Goal: Task Accomplishment & Management: Complete application form

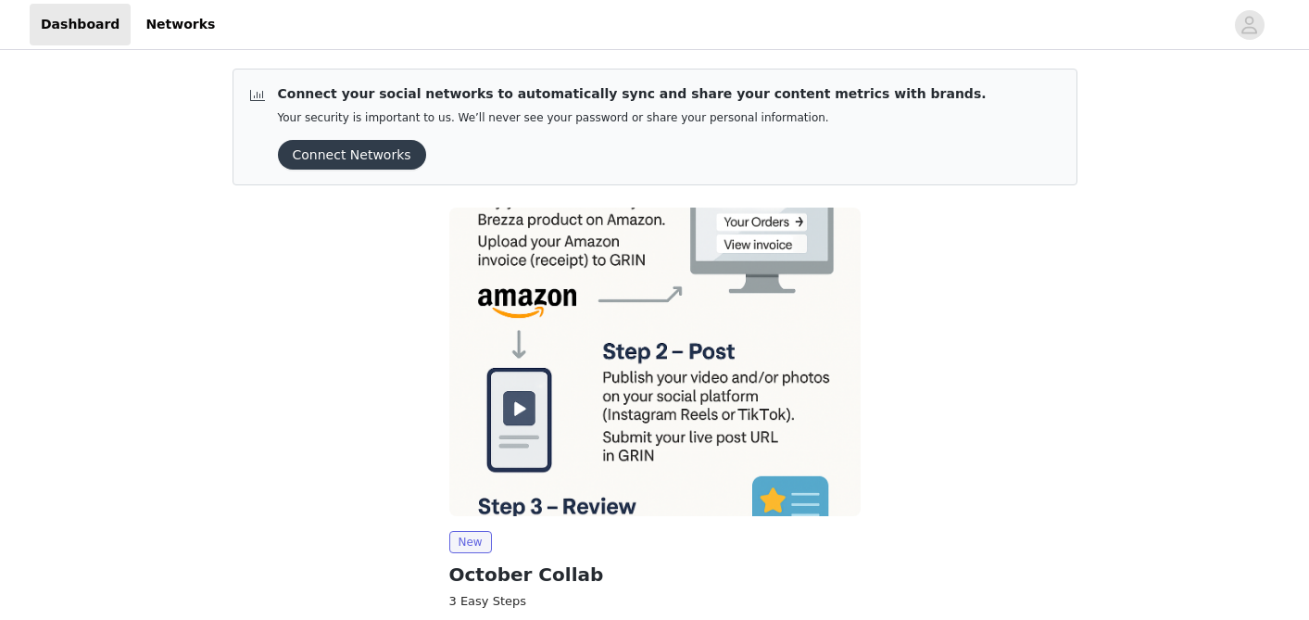
click at [372, 142] on button "Connect Networks" at bounding box center [352, 155] width 148 height 30
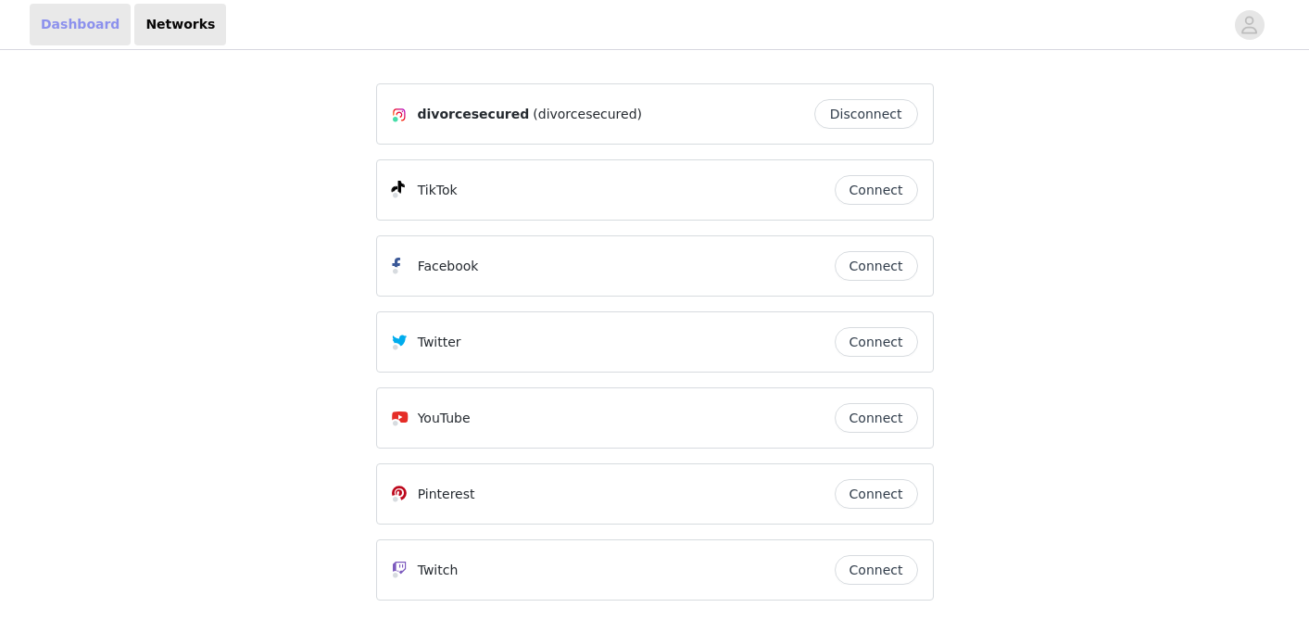
click at [81, 18] on link "Dashboard" at bounding box center [80, 25] width 101 height 42
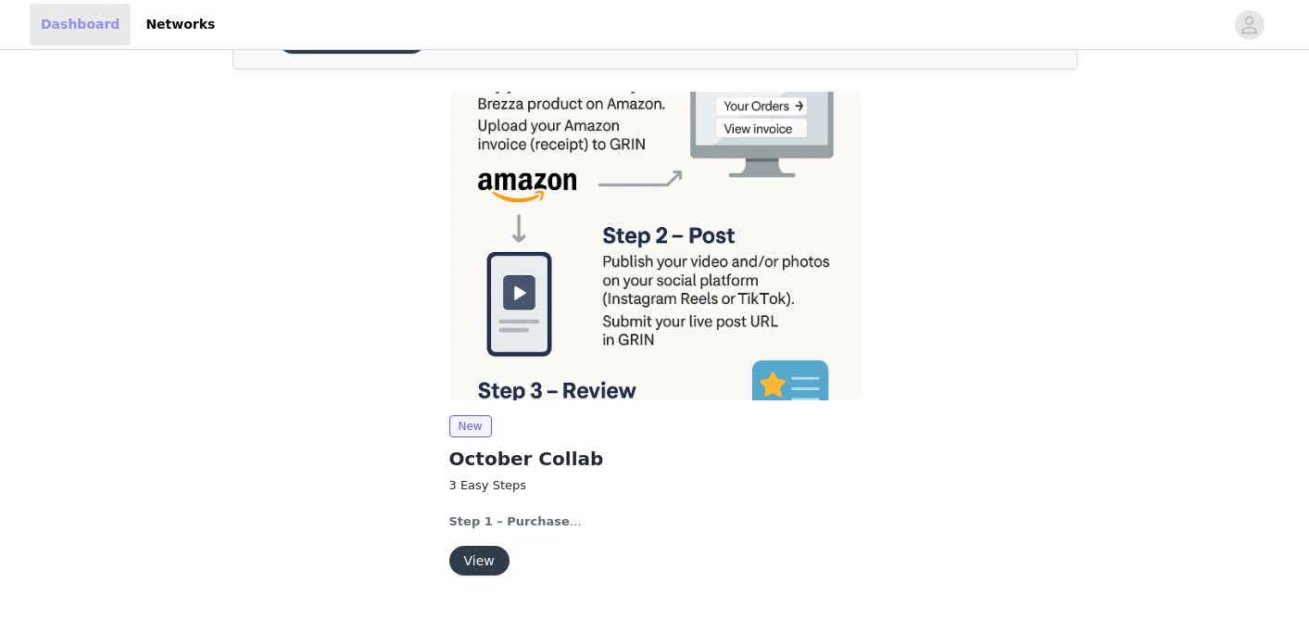
scroll to position [164, 0]
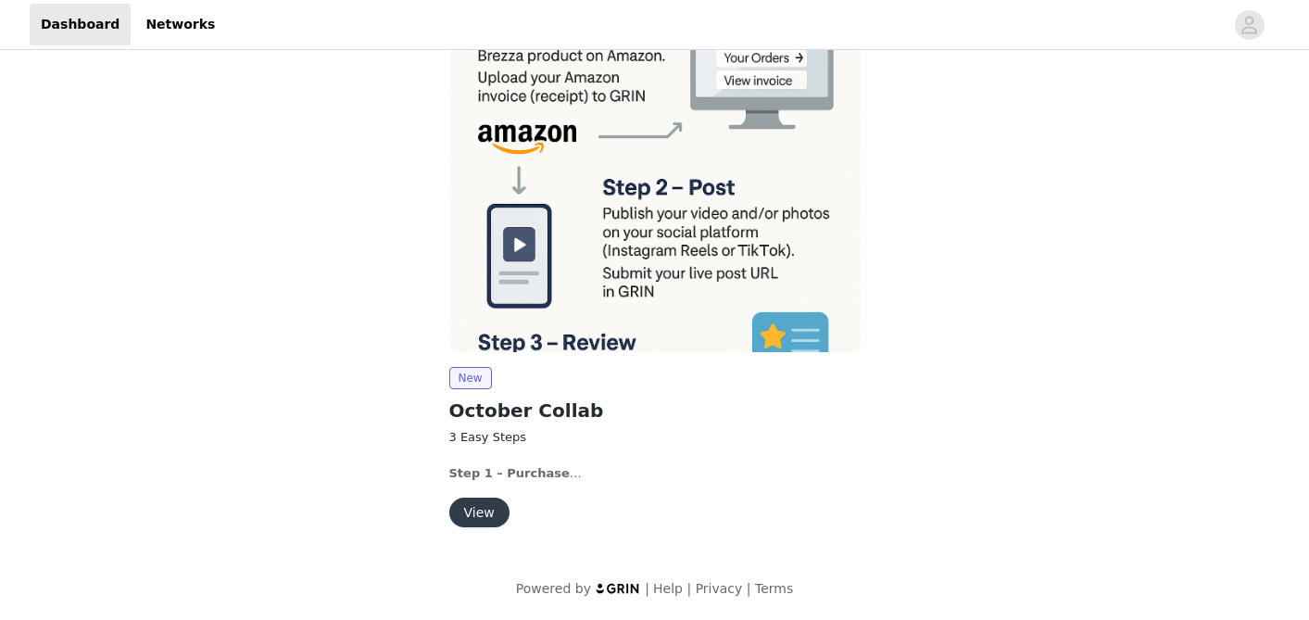
click at [484, 513] on button "View" at bounding box center [479, 512] width 60 height 30
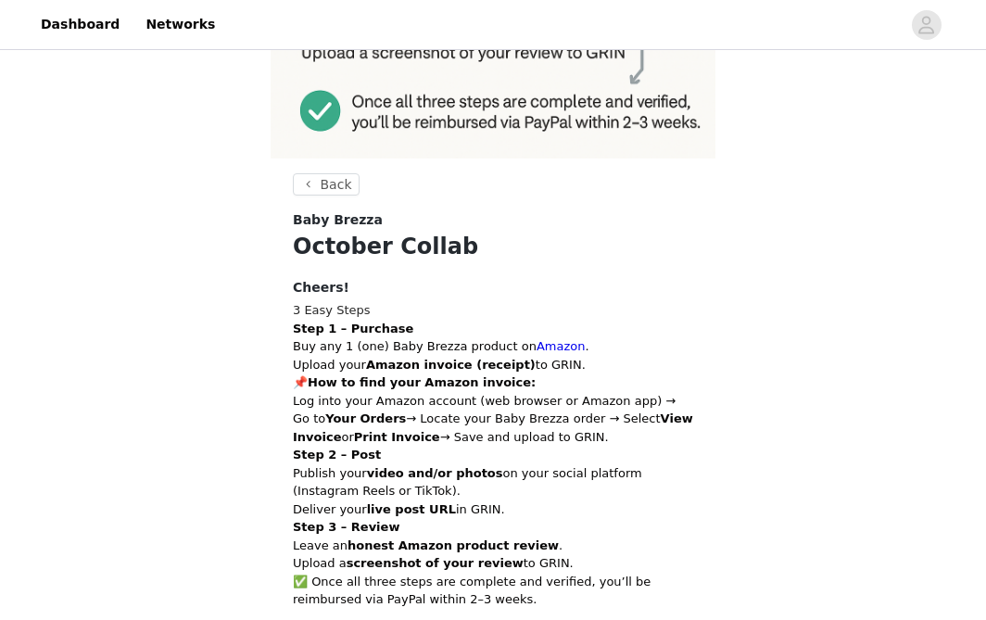
scroll to position [564, 0]
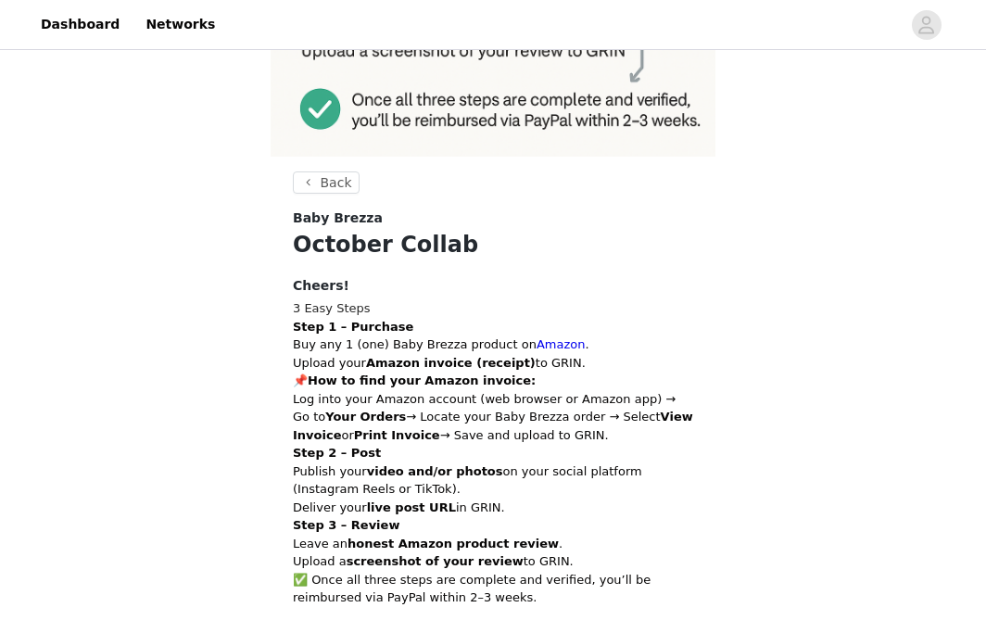
drag, startPoint x: 403, startPoint y: 363, endPoint x: 572, endPoint y: 366, distance: 168.6
click at [572, 366] on p "Step 1 – Purchase Buy any 1 (one) Baby Brezza product on Amazon . Upload your A…" at bounding box center [493, 345] width 400 height 55
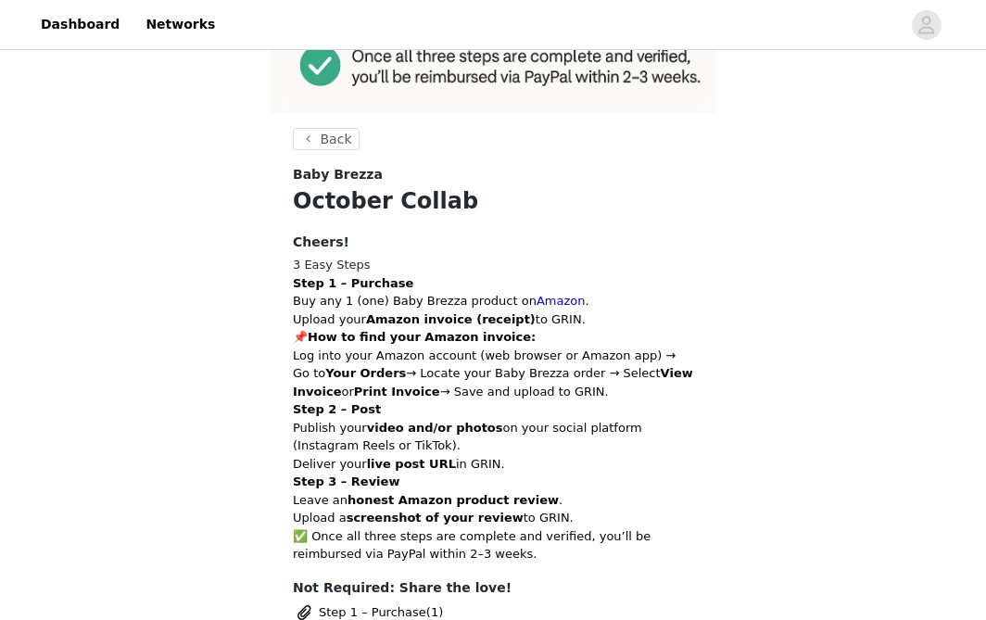
scroll to position [609, 0]
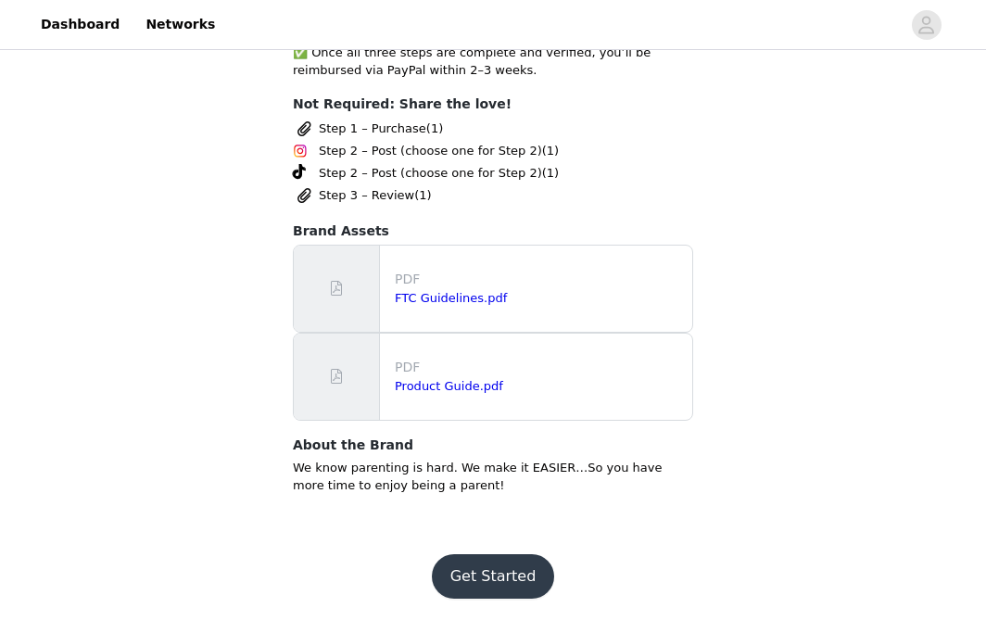
click at [509, 566] on button "Get Started" at bounding box center [493, 576] width 123 height 44
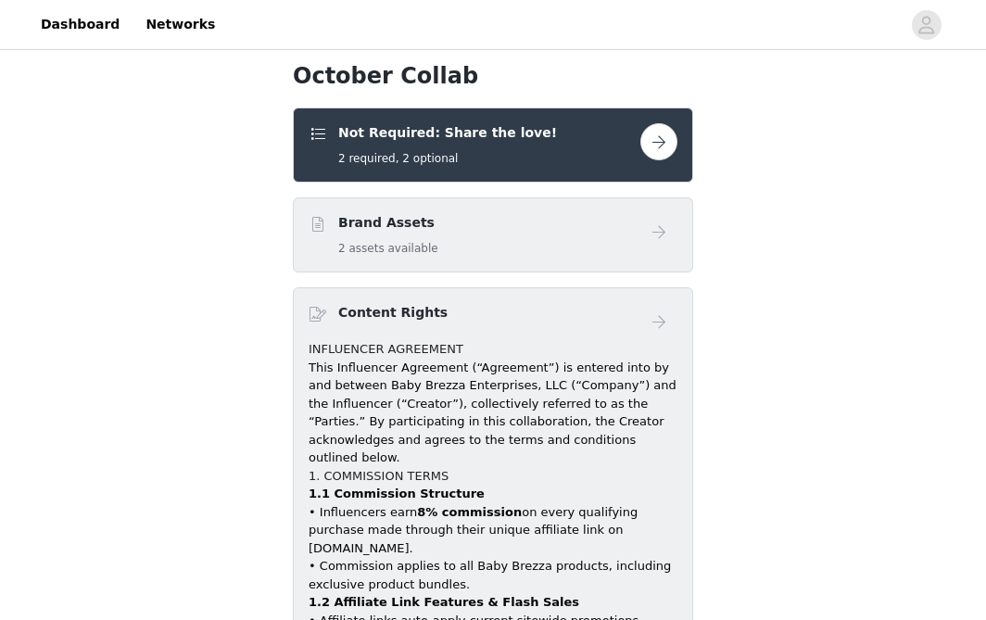
scroll to position [665, 0]
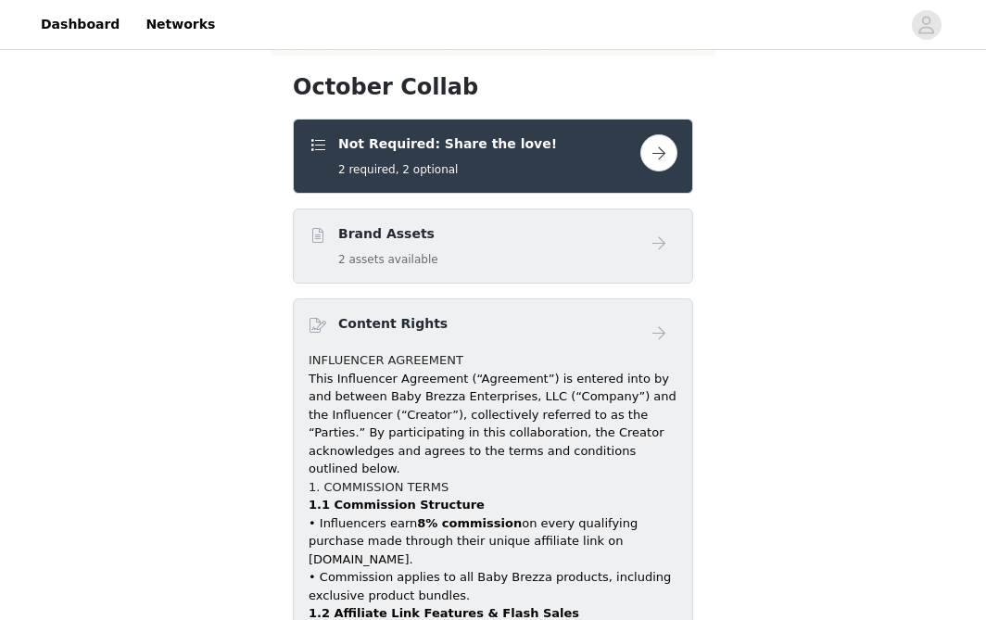
click at [580, 242] on div "Brand Assets 2 assets available" at bounding box center [474, 246] width 332 height 44
click at [654, 154] on button "button" at bounding box center [658, 152] width 37 height 37
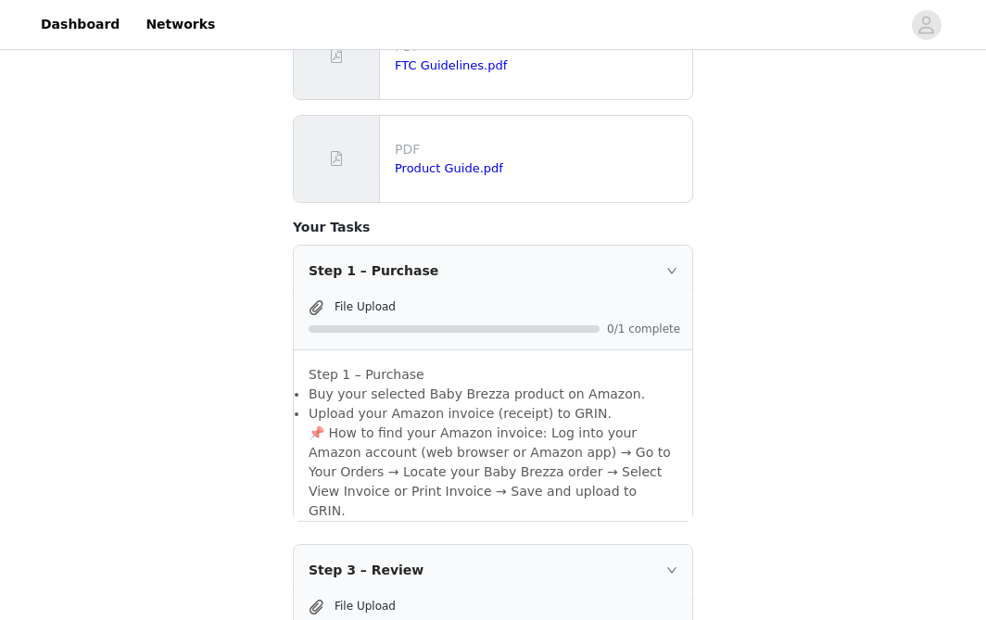
scroll to position [622, 0]
click at [369, 299] on span "File Upload" at bounding box center [364, 305] width 61 height 13
click at [307, 295] on span at bounding box center [316, 306] width 19 height 22
click at [308, 295] on span at bounding box center [316, 306] width 19 height 22
click at [342, 299] on span "File Upload" at bounding box center [364, 305] width 61 height 13
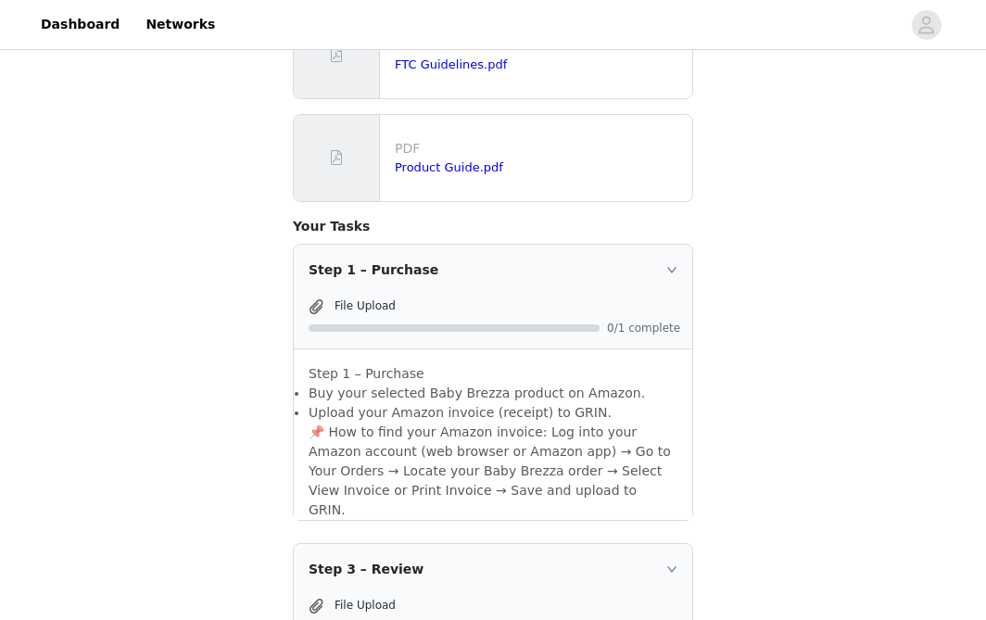
click at [635, 322] on span "0/1 complete" at bounding box center [644, 327] width 74 height 11
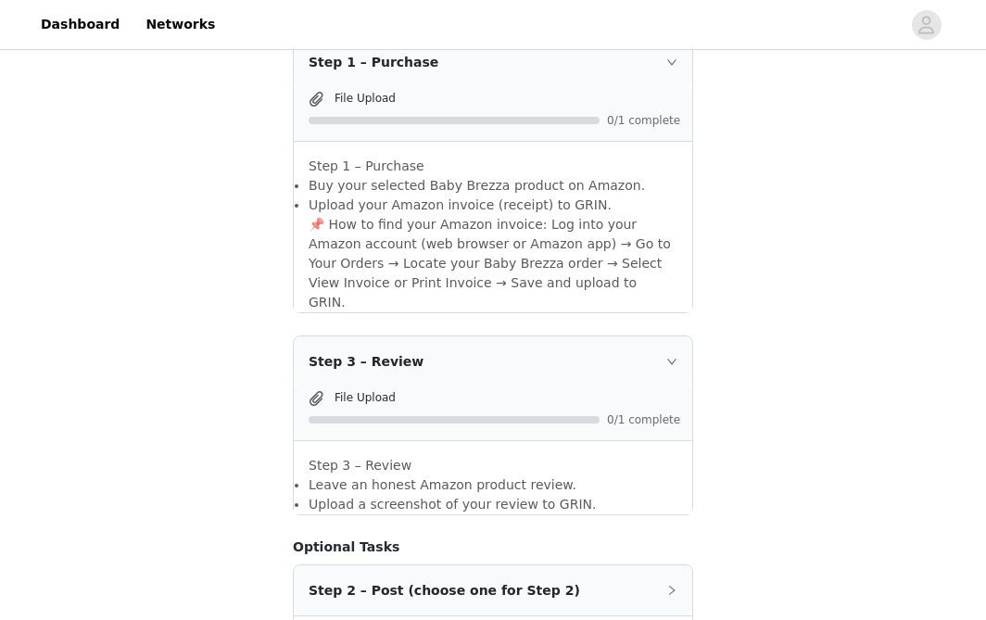
scroll to position [836, 0]
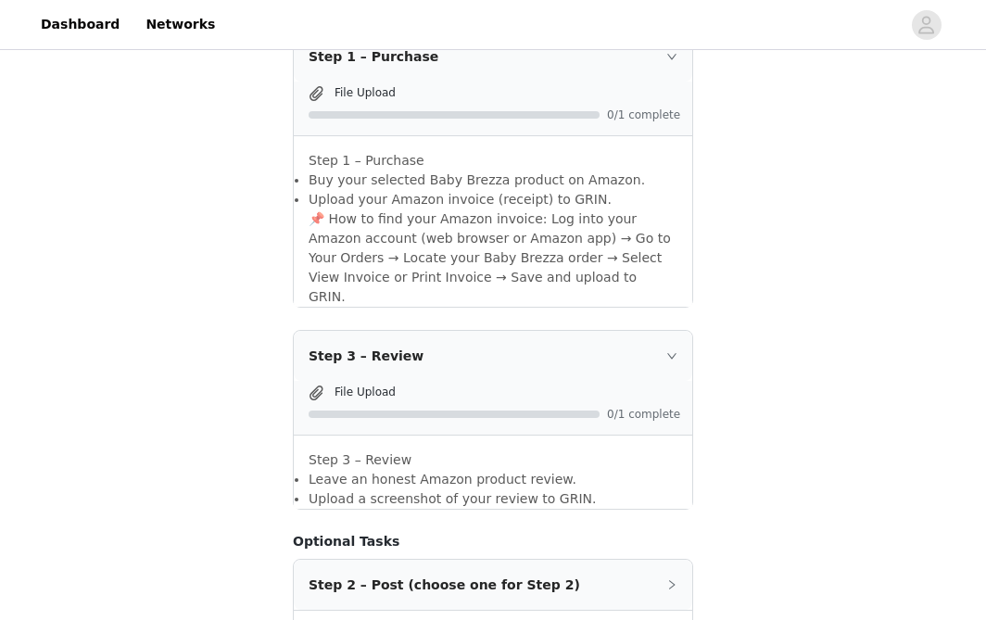
click at [672, 350] on icon "icon: right" at bounding box center [671, 355] width 11 height 11
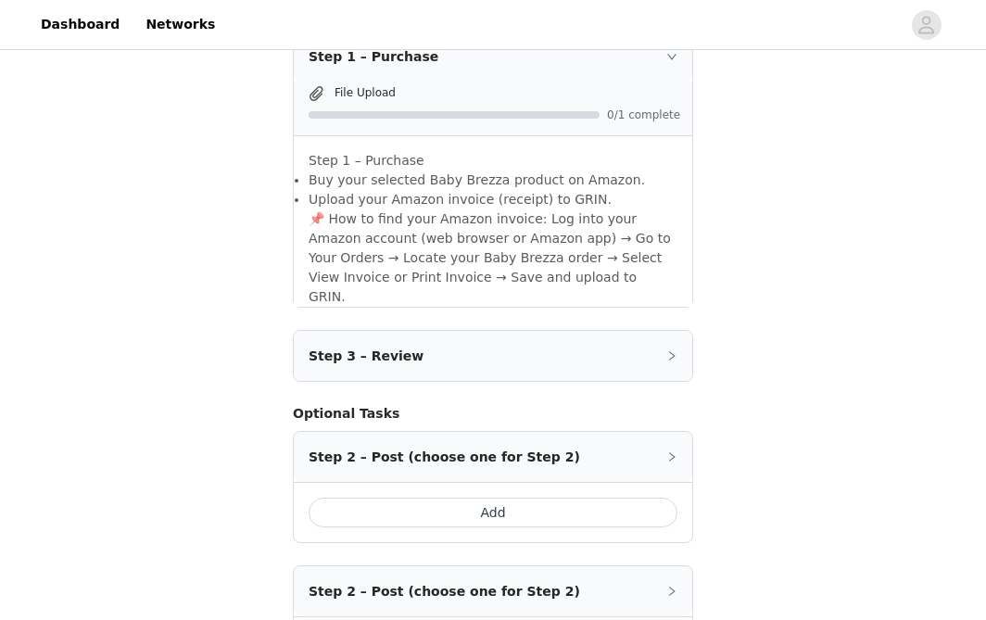
click at [672, 350] on icon "icon: right" at bounding box center [671, 355] width 11 height 11
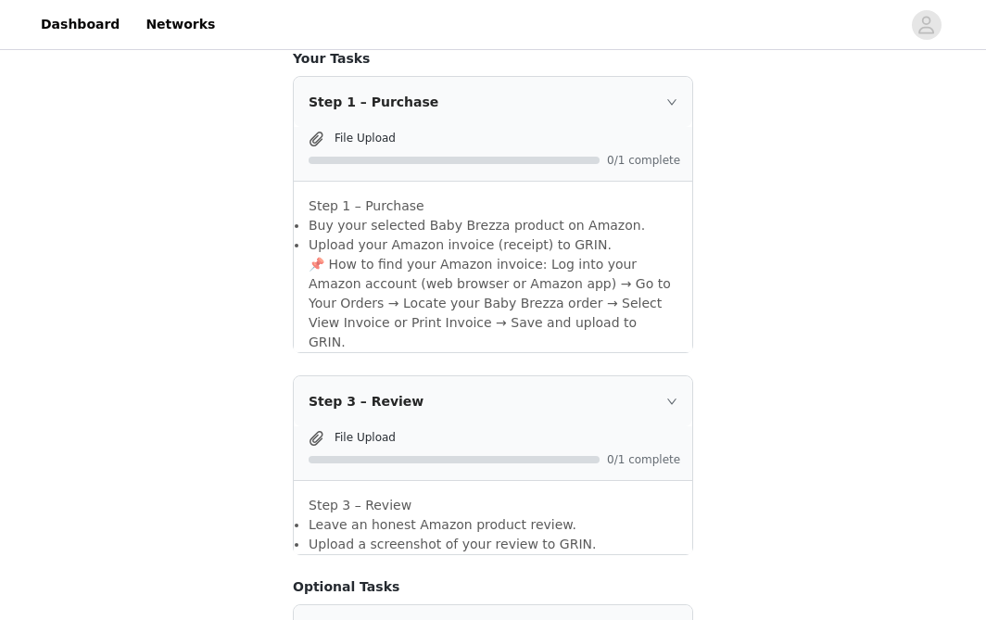
scroll to position [754, 0]
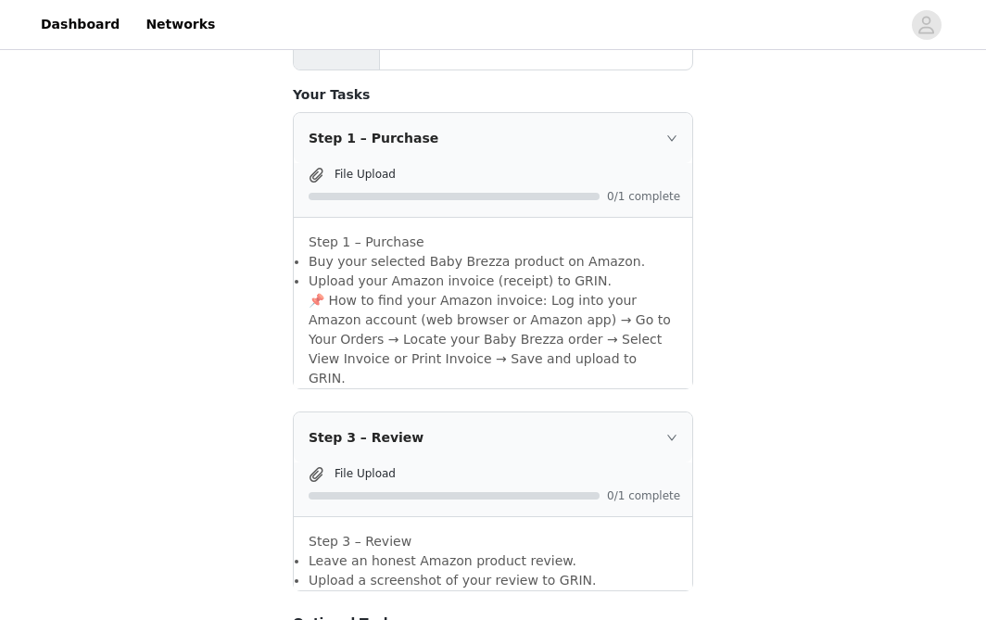
click at [672, 132] on div "Step 1 – Purchase" at bounding box center [493, 138] width 398 height 50
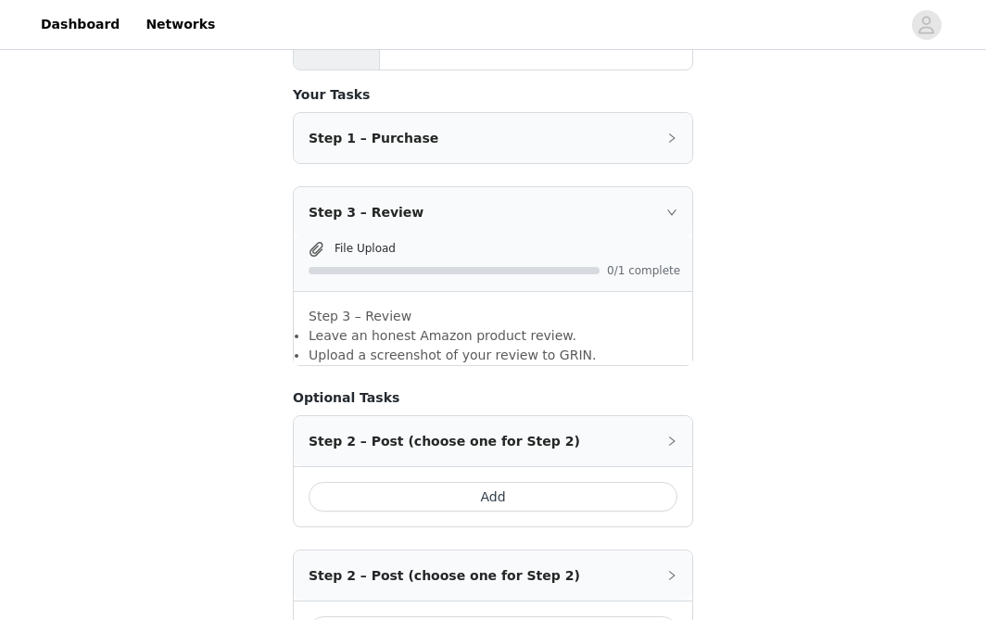
click at [671, 129] on div "Step 1 – Purchase" at bounding box center [493, 138] width 398 height 50
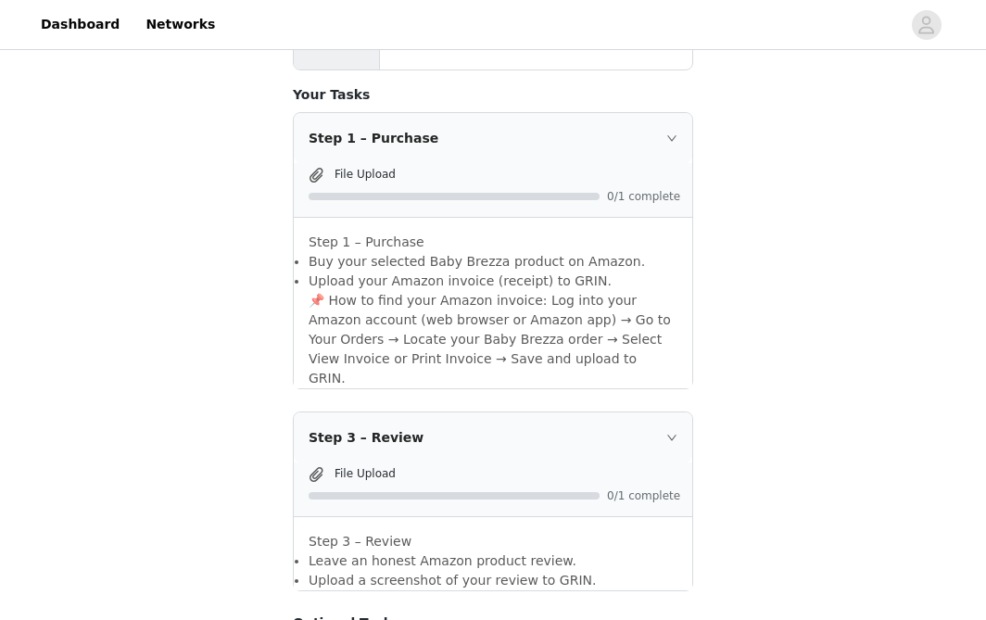
click at [308, 164] on span at bounding box center [316, 175] width 19 height 22
click at [312, 164] on span at bounding box center [316, 175] width 19 height 22
click at [327, 164] on div "File Upload" at bounding box center [493, 175] width 376 height 22
click at [343, 168] on span "File Upload" at bounding box center [364, 174] width 61 height 13
click at [359, 168] on span "File Upload" at bounding box center [364, 174] width 61 height 13
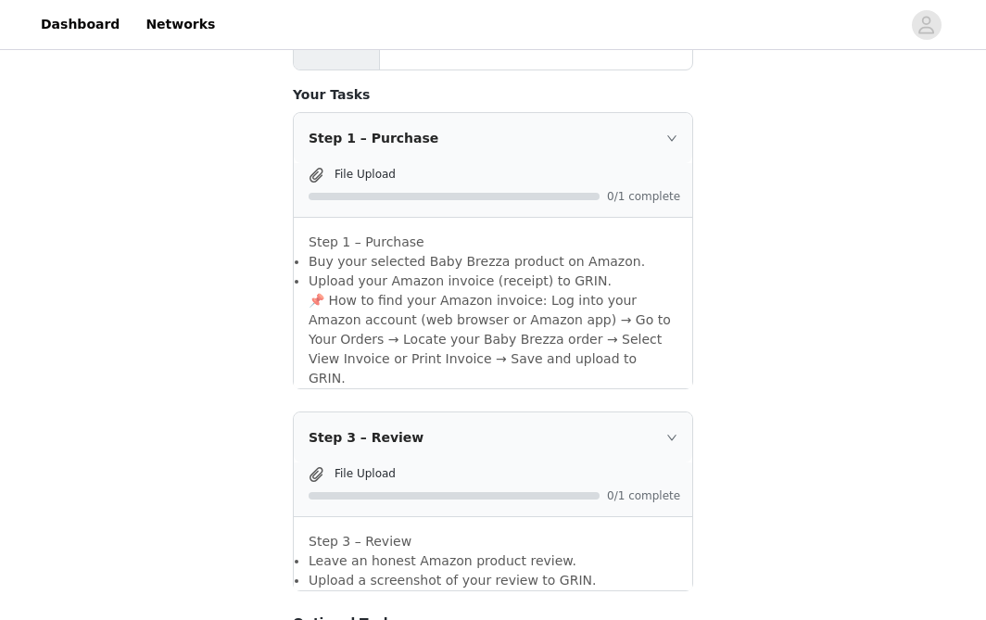
click at [374, 168] on span "File Upload" at bounding box center [364, 174] width 61 height 13
click at [379, 168] on span "File Upload" at bounding box center [364, 174] width 61 height 13
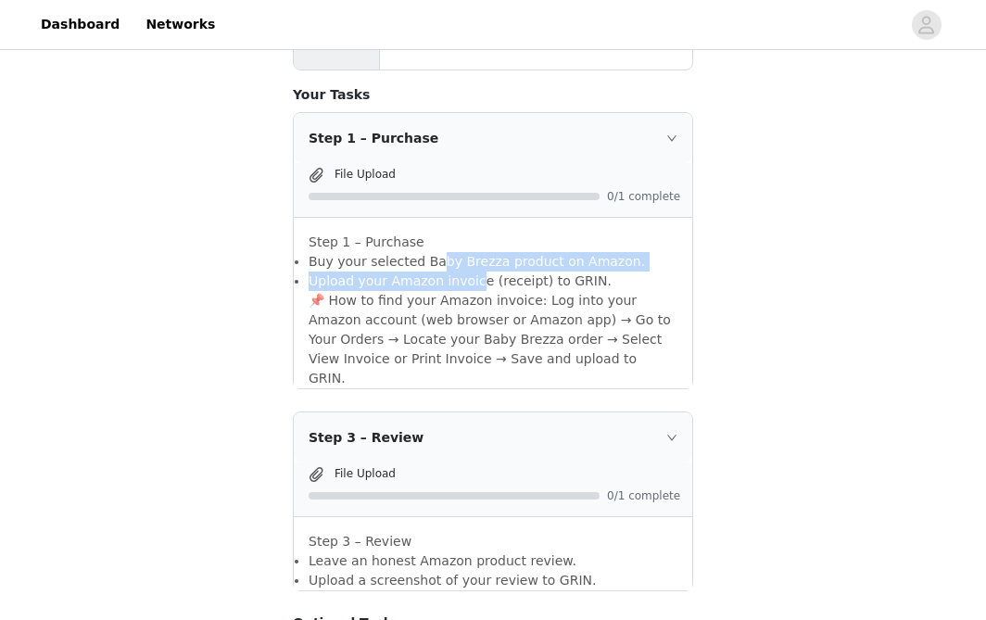
drag, startPoint x: 431, startPoint y: 245, endPoint x: 469, endPoint y: 266, distance: 43.5
click at [469, 266] on ul "Buy your selected Baby Brezza product on Amazon. Upload your Amazon invoice (re…" at bounding box center [492, 271] width 369 height 39
click at [469, 271] on li "Upload your Amazon invoice (receipt) to GRIN." at bounding box center [492, 280] width 369 height 19
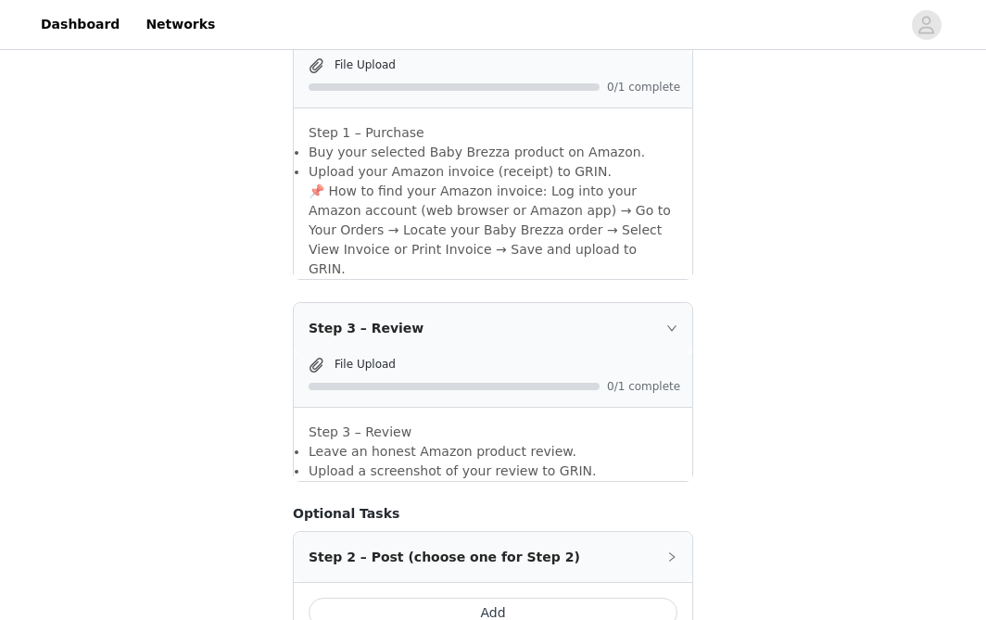
scroll to position [831, 0]
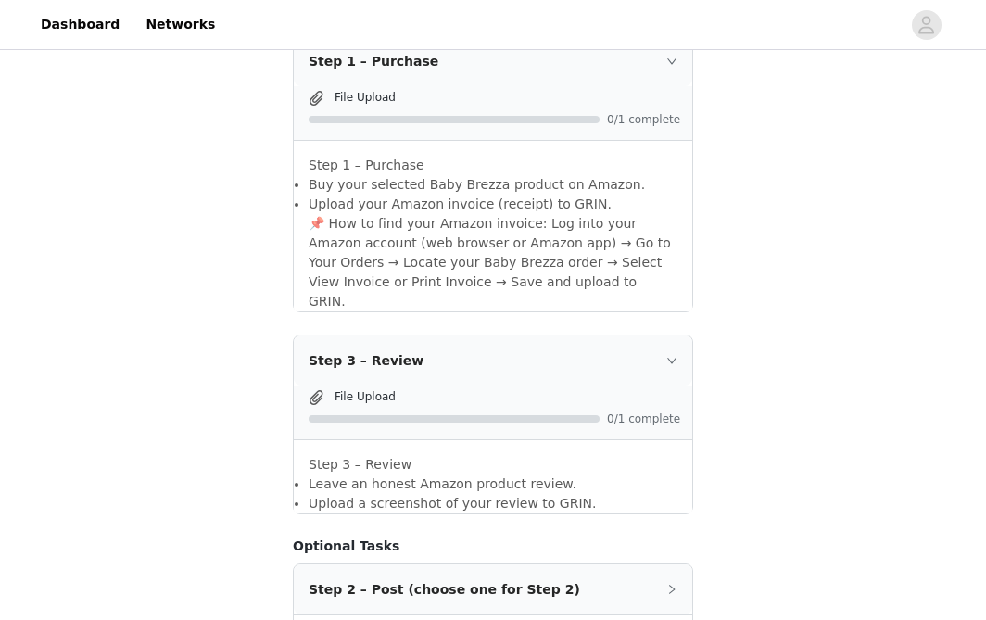
click at [368, 390] on span "File Upload" at bounding box center [364, 396] width 61 height 13
click at [311, 386] on span at bounding box center [316, 397] width 19 height 22
click at [321, 386] on span at bounding box center [316, 397] width 19 height 22
click at [350, 390] on span "File Upload" at bounding box center [364, 396] width 61 height 13
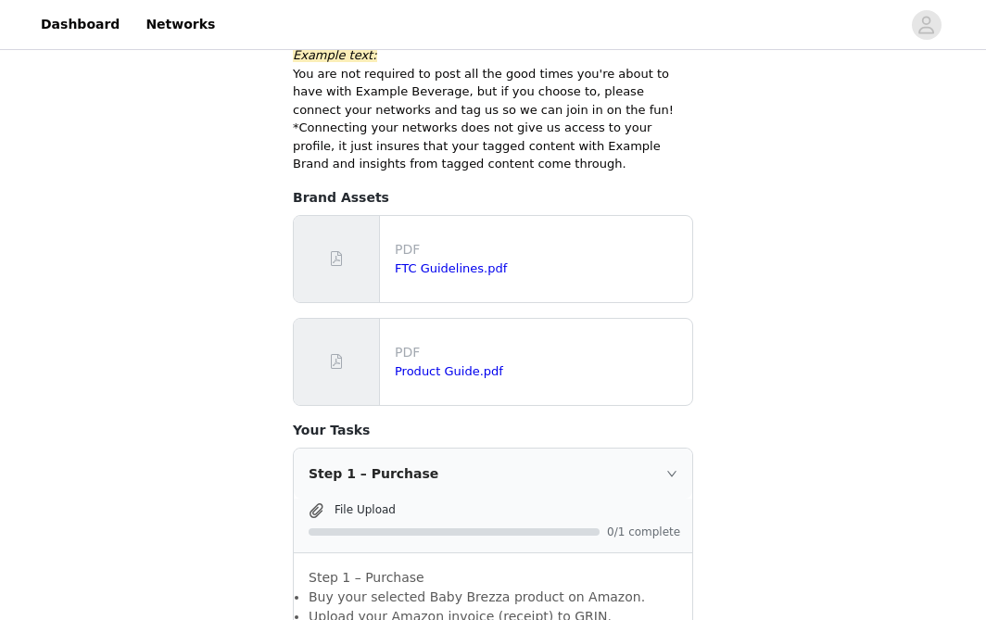
scroll to position [416, 0]
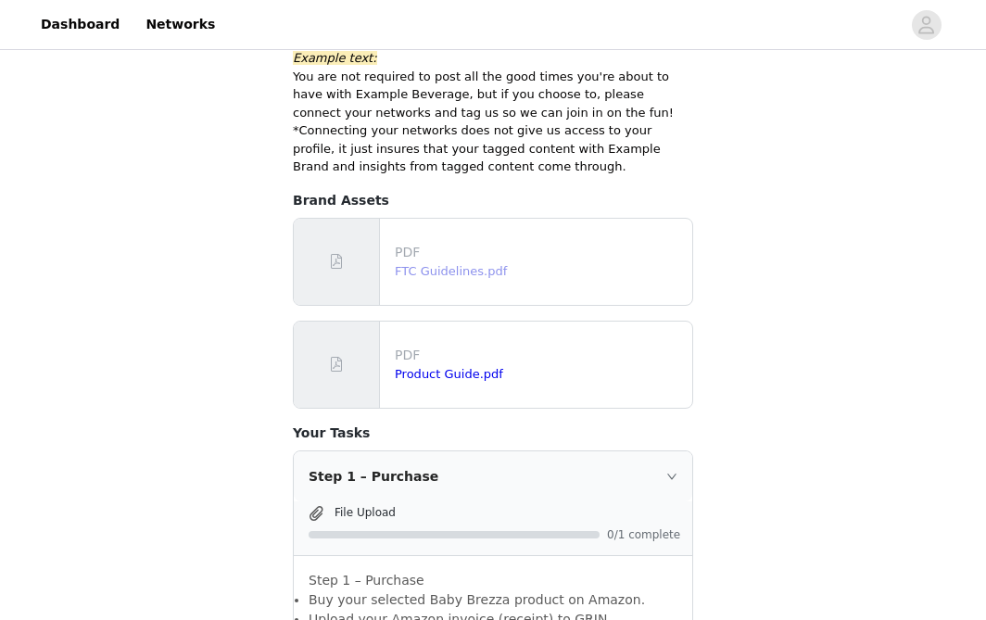
click at [424, 264] on link "FTC Guidelines.pdf" at bounding box center [451, 271] width 112 height 14
click at [426, 367] on link "Product Guide.pdf" at bounding box center [449, 374] width 108 height 14
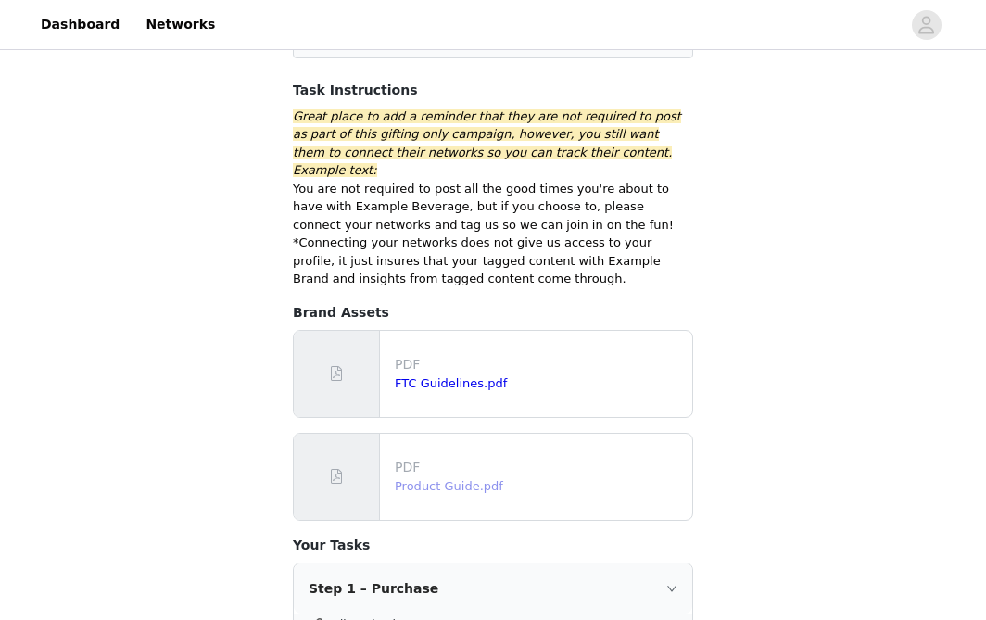
scroll to position [408, 0]
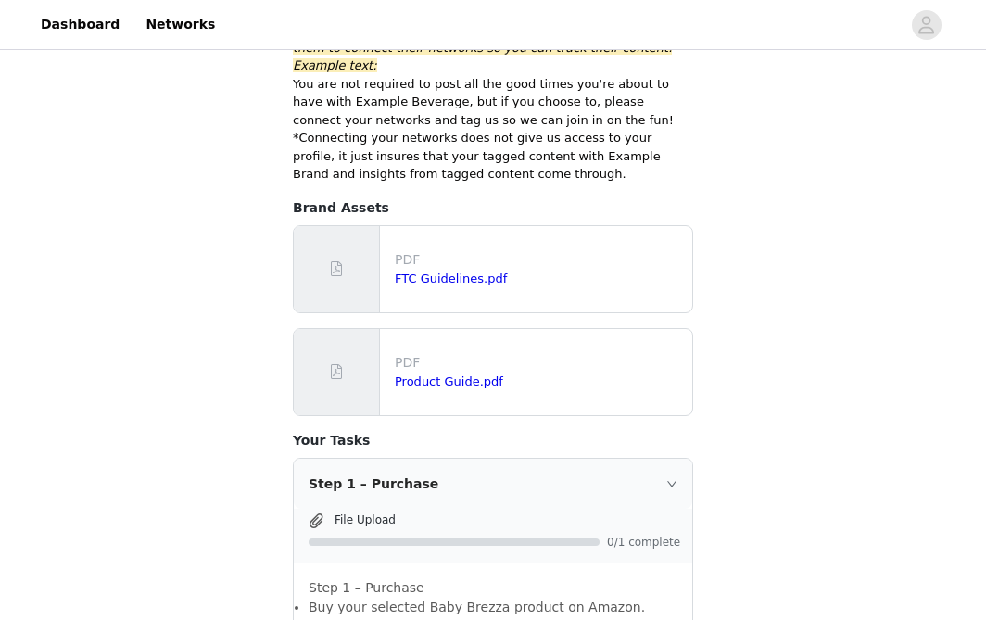
click at [324, 509] on span at bounding box center [316, 520] width 19 height 22
click at [323, 509] on span at bounding box center [316, 520] width 19 height 22
click at [320, 509] on span at bounding box center [316, 520] width 19 height 22
click at [358, 513] on span "File Upload" at bounding box center [364, 519] width 61 height 13
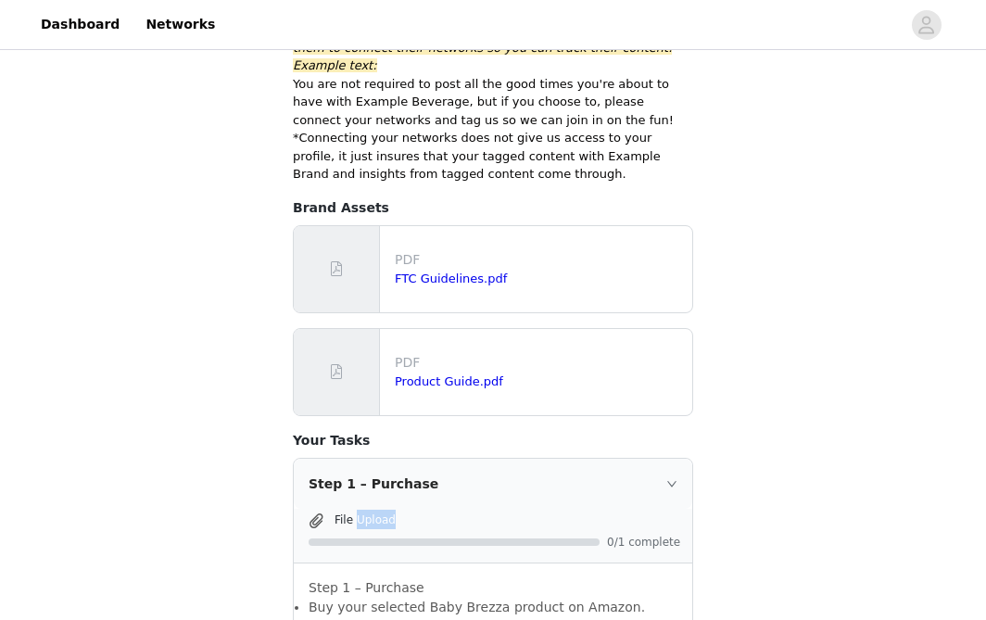
click at [358, 513] on span "File Upload" at bounding box center [364, 519] width 61 height 13
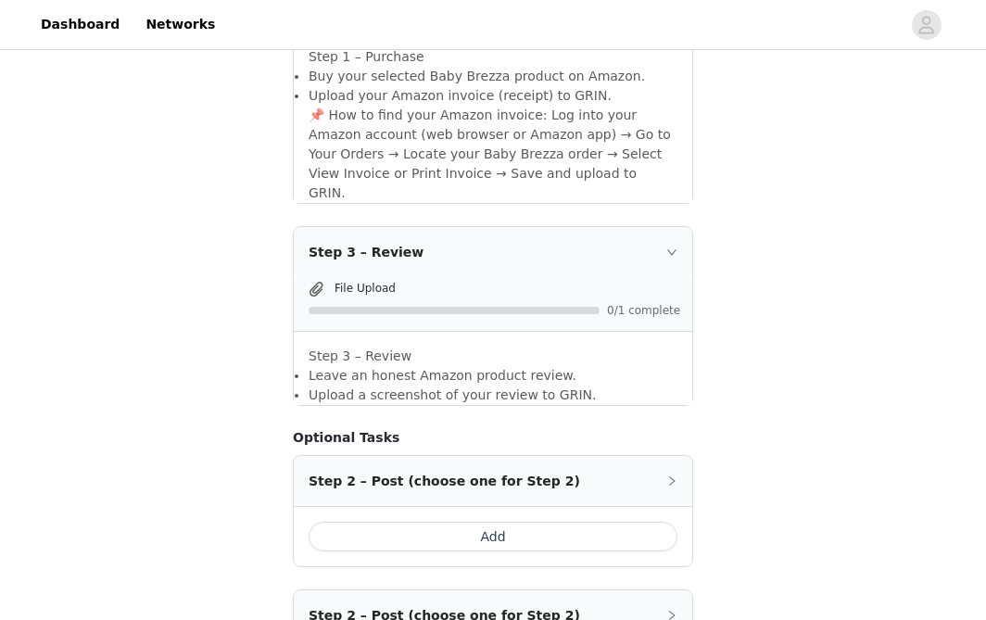
scroll to position [1161, 0]
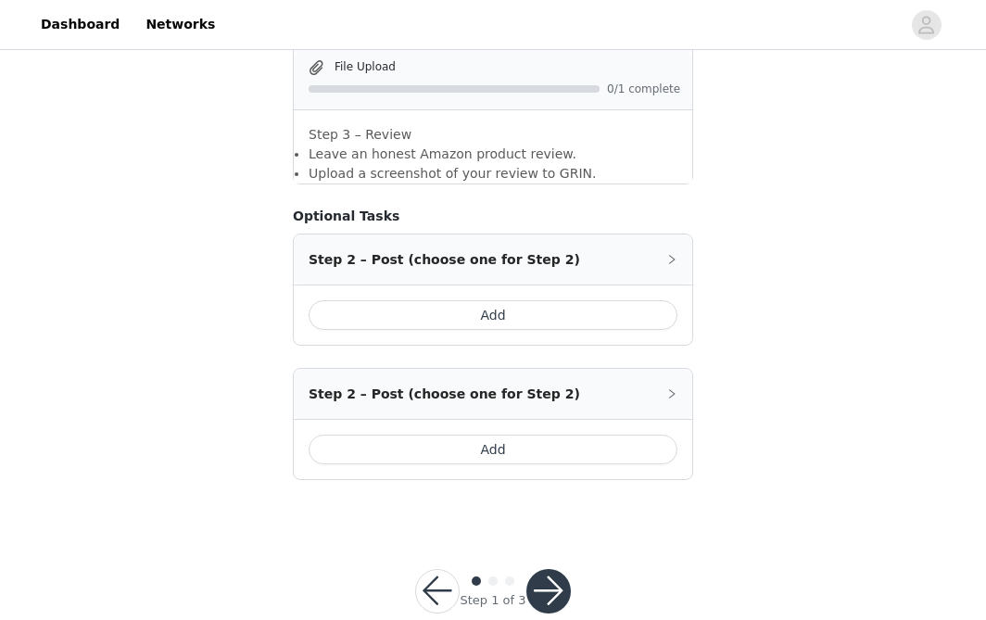
click at [542, 569] on button "button" at bounding box center [548, 591] width 44 height 44
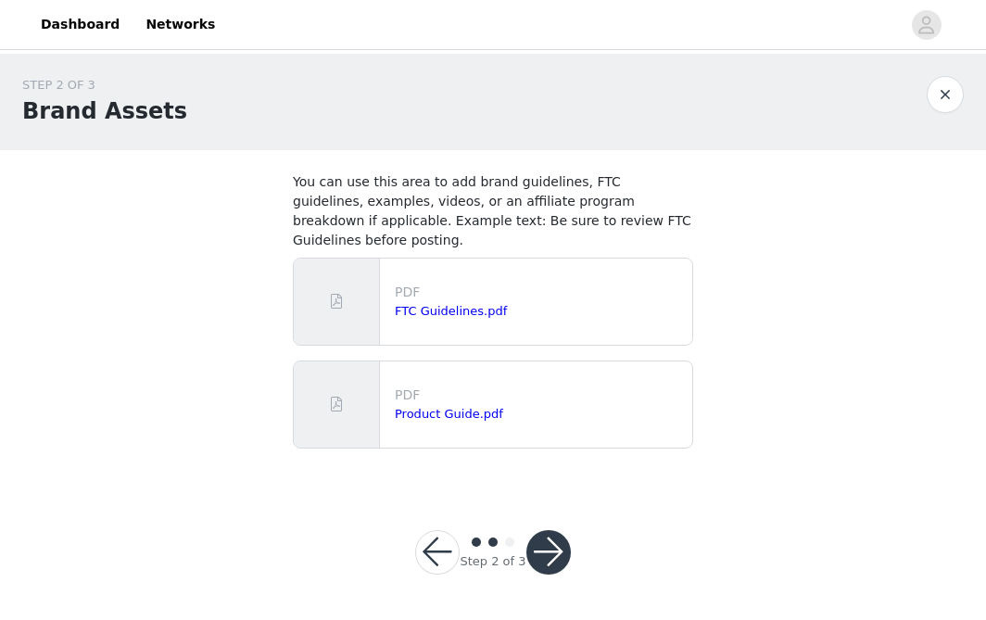
click at [560, 535] on button "button" at bounding box center [548, 552] width 44 height 44
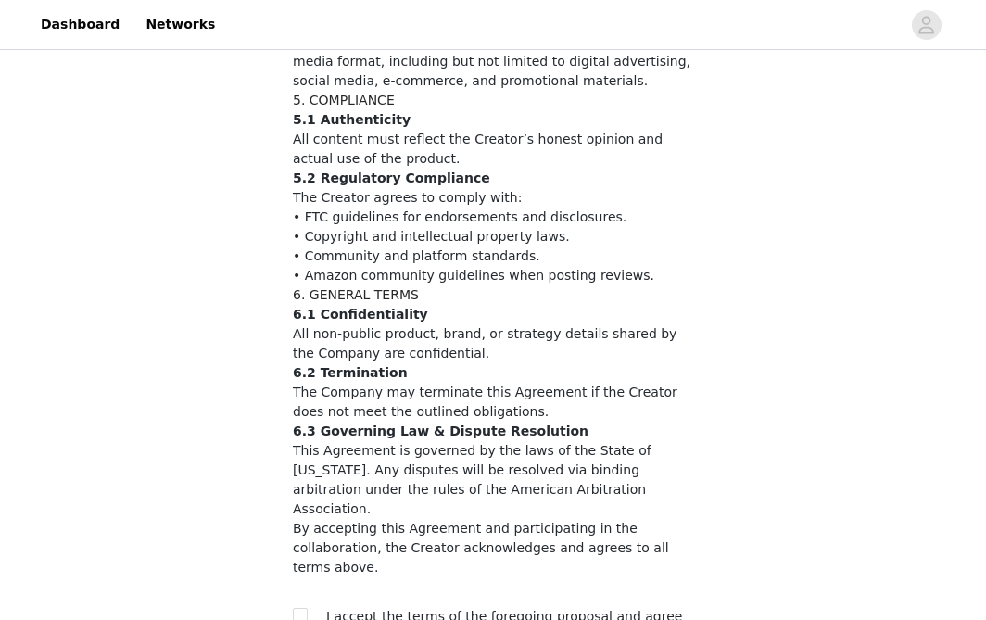
scroll to position [1384, 0]
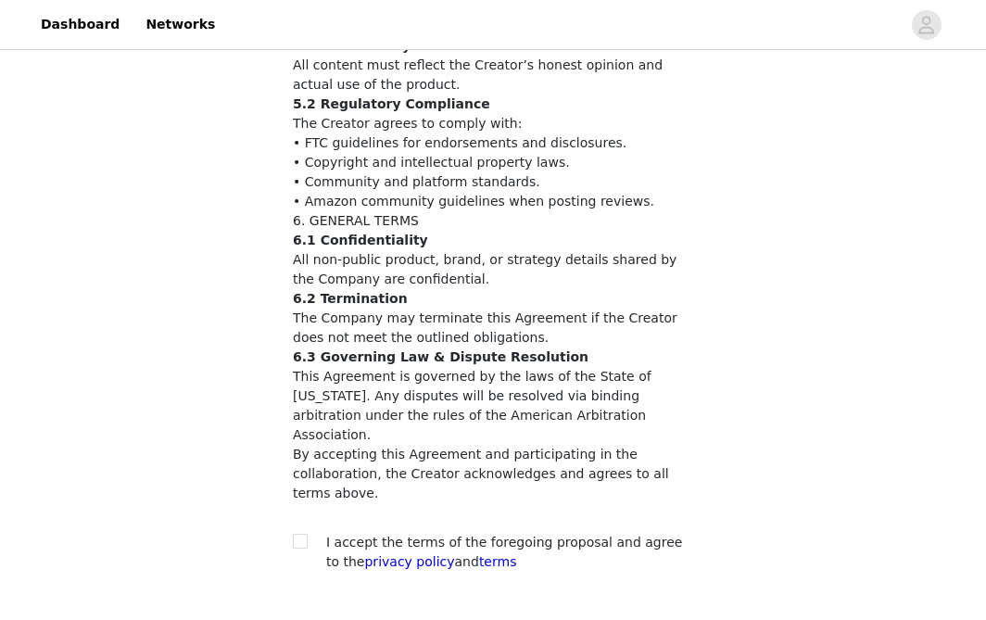
click at [369, 534] on span "I accept the terms of the foregoing proposal and agree to the privacy policy an…" at bounding box center [504, 551] width 356 height 34
click at [298, 534] on input "checkbox" at bounding box center [299, 540] width 13 height 13
checkbox input "true"
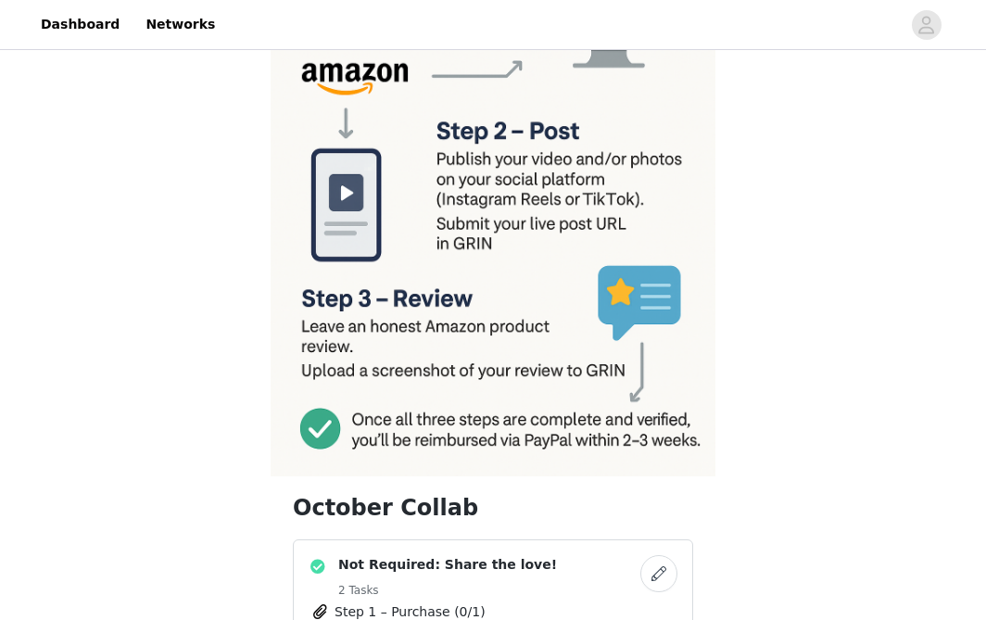
scroll to position [477, 0]
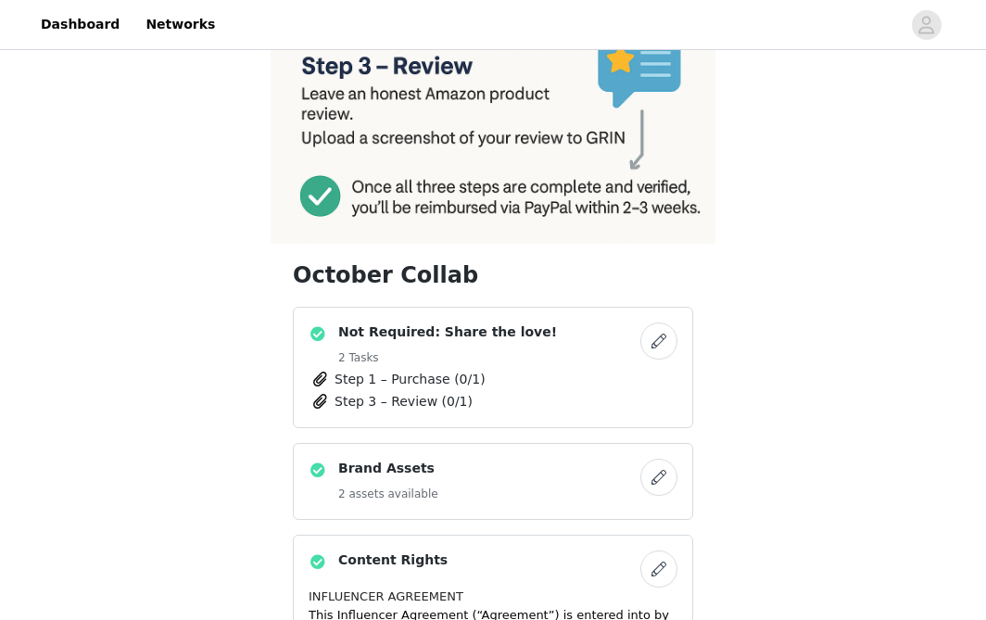
click at [450, 388] on span "Step 1 – Purchase (0/1)" at bounding box center [409, 379] width 151 height 19
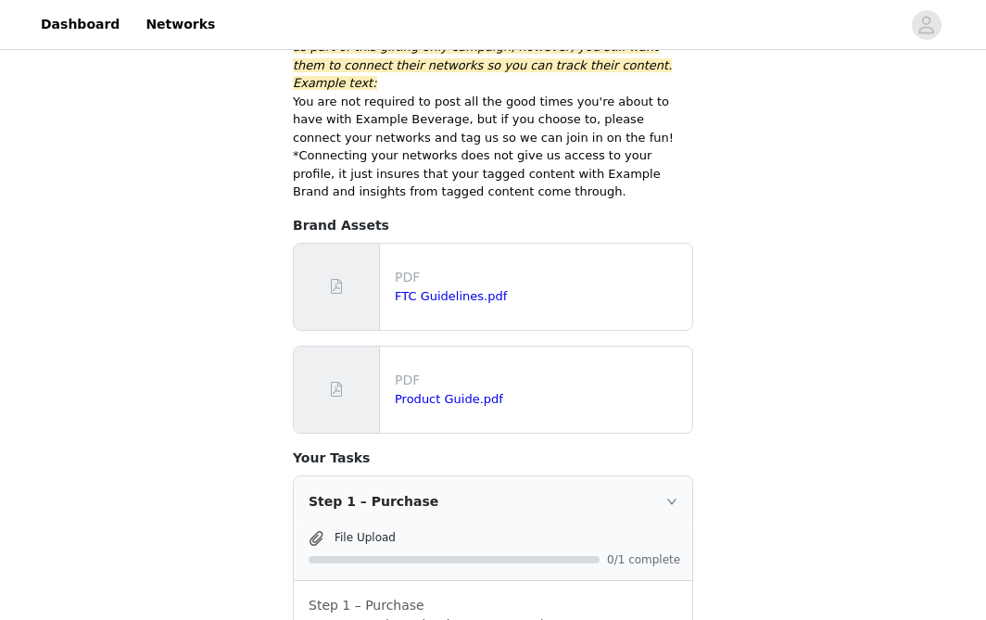
scroll to position [512, 0]
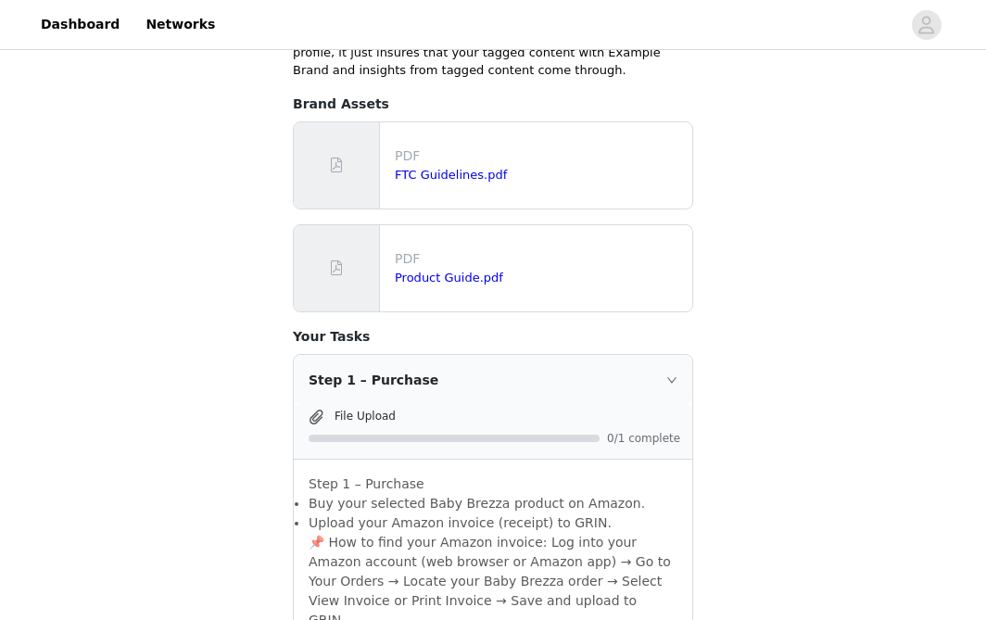
click at [348, 406] on div "File Upload" at bounding box center [507, 415] width 346 height 19
click at [334, 409] on span "File Upload" at bounding box center [364, 415] width 61 height 13
click at [323, 406] on span at bounding box center [316, 417] width 19 height 22
click at [363, 409] on span "File Upload" at bounding box center [364, 415] width 61 height 13
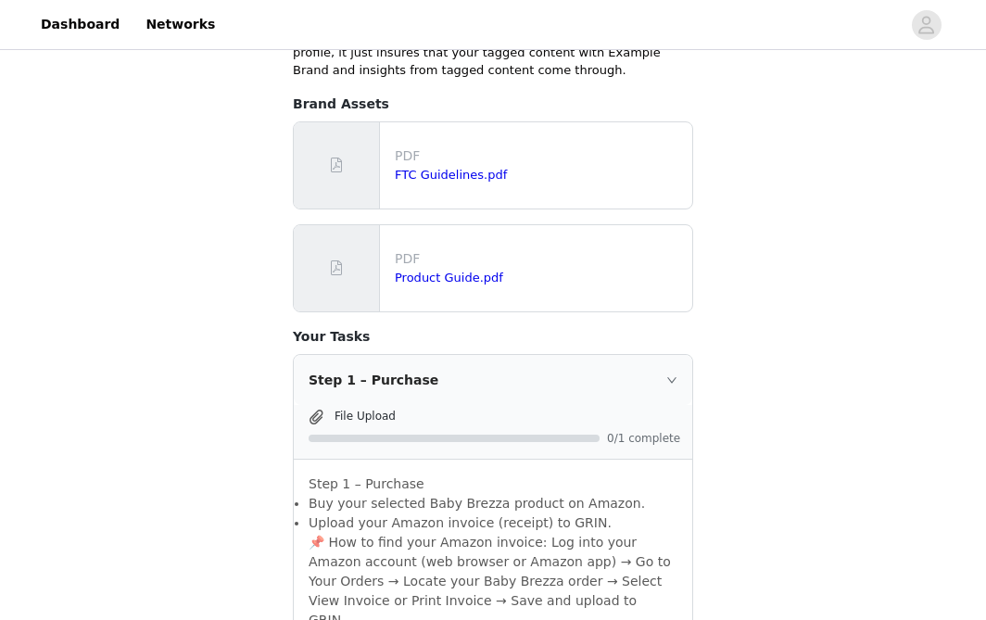
click at [370, 409] on span "File Upload" at bounding box center [364, 415] width 61 height 13
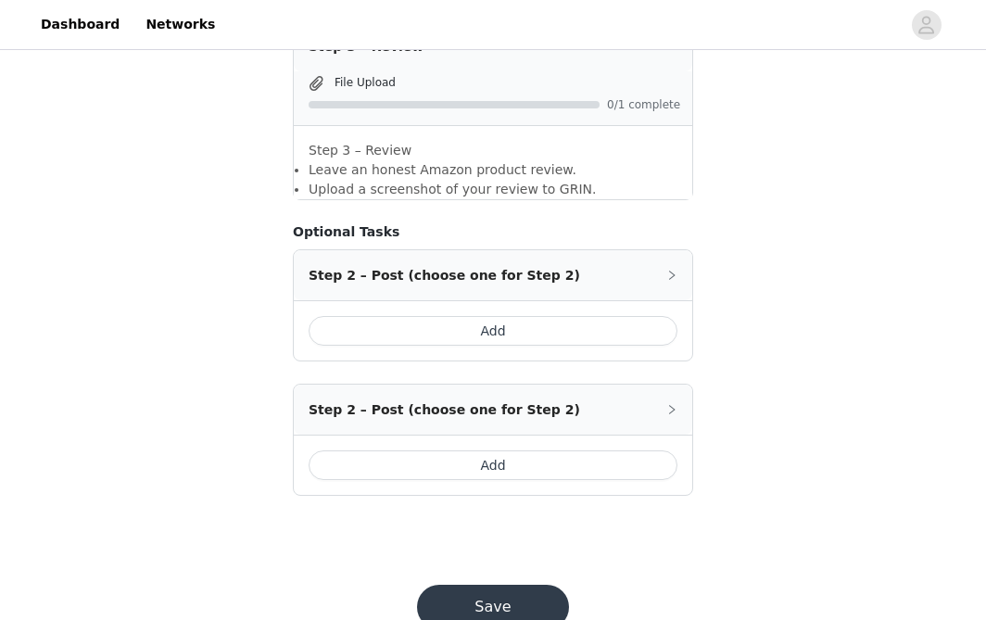
scroll to position [1161, 0]
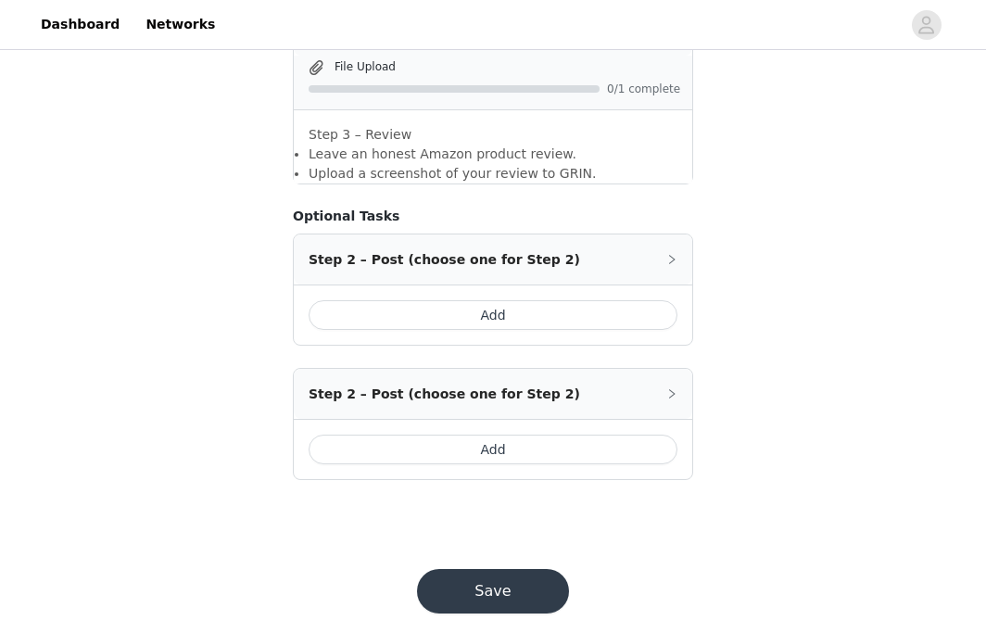
click at [517, 569] on button "Save" at bounding box center [493, 591] width 152 height 44
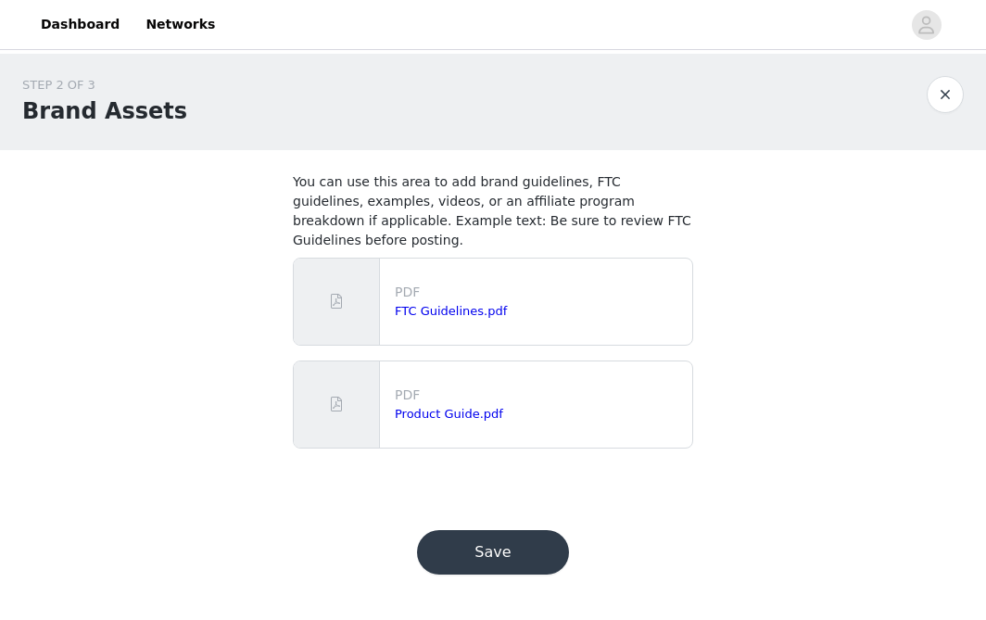
click at [540, 530] on button "Save" at bounding box center [493, 552] width 152 height 44
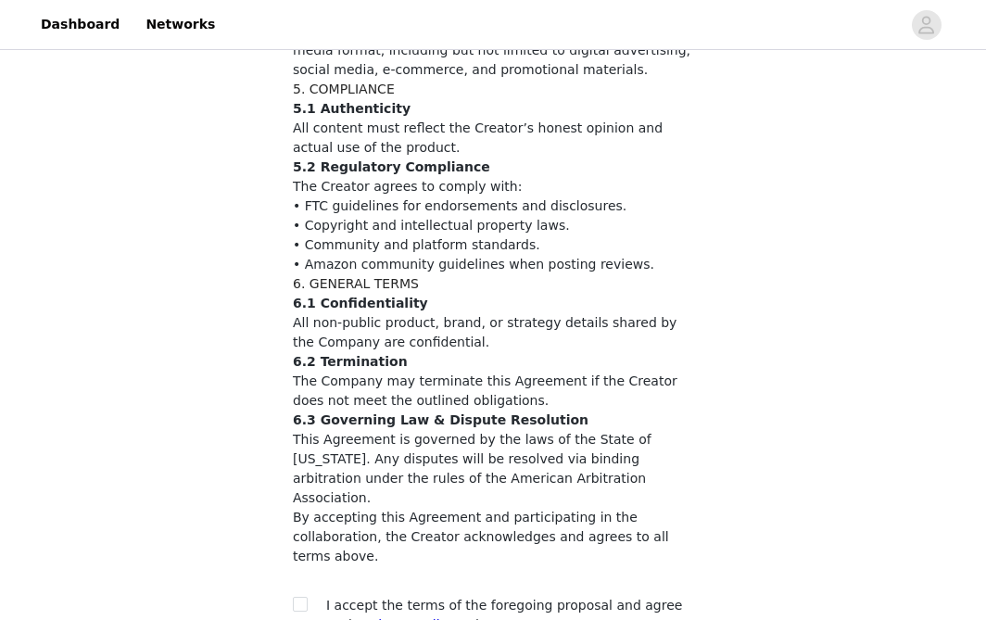
scroll to position [1384, 0]
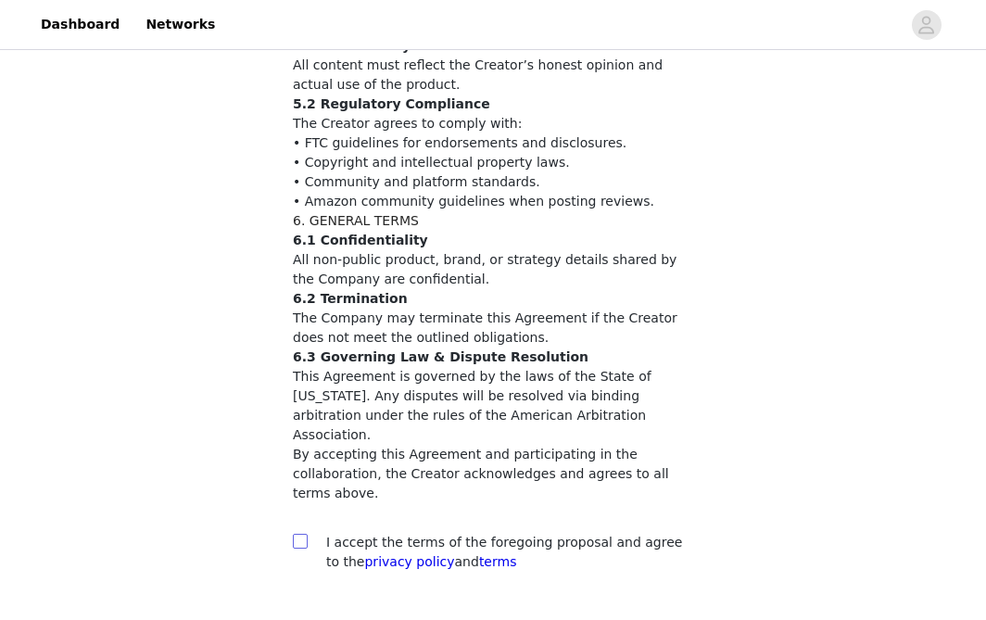
click at [297, 533] on label at bounding box center [300, 542] width 15 height 19
click at [297, 534] on input "checkbox" at bounding box center [299, 540] width 13 height 13
checkbox input "true"
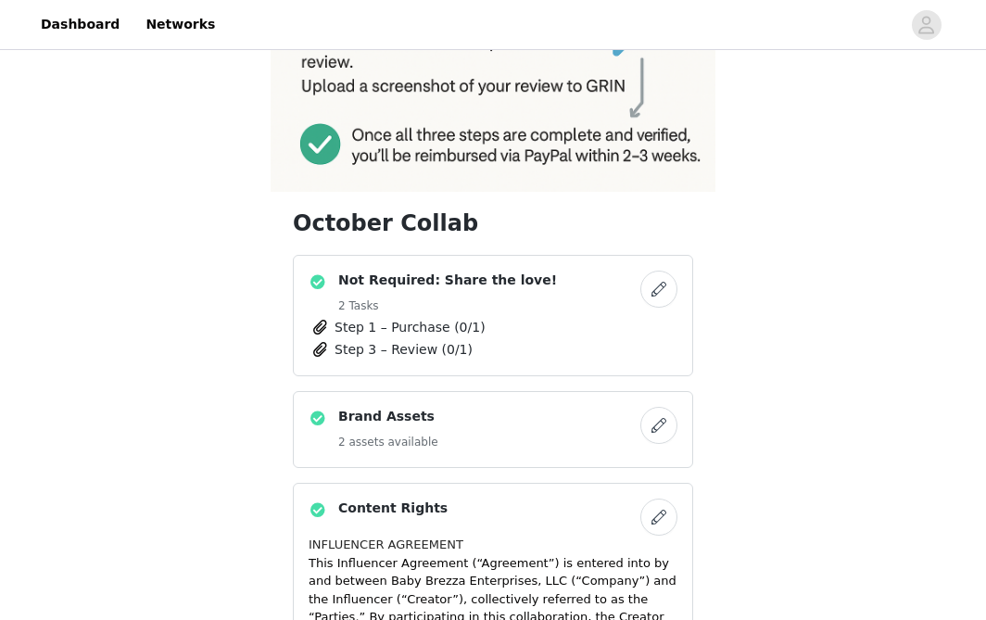
scroll to position [541, 0]
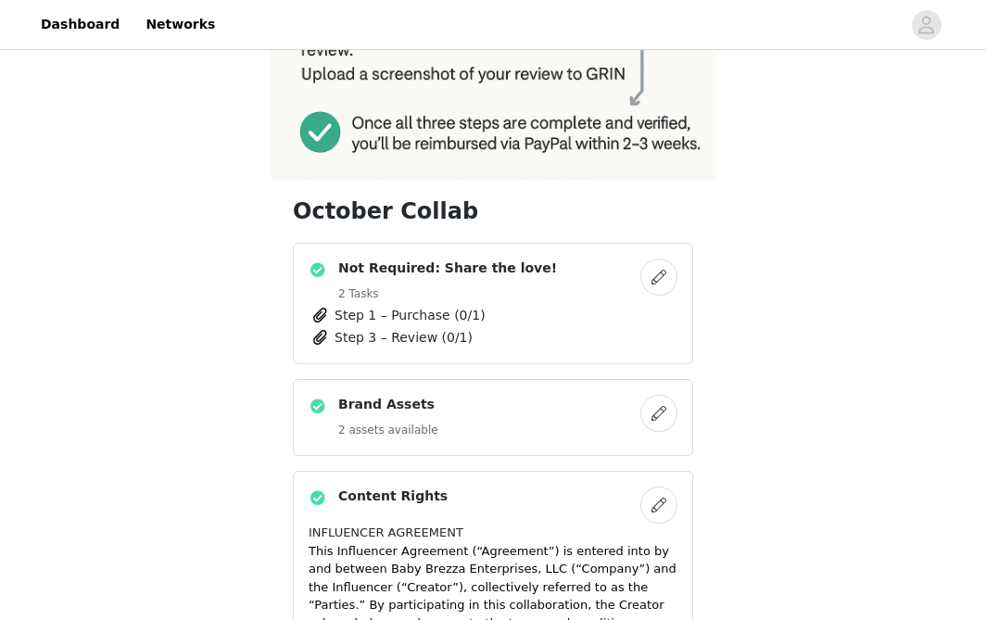
click at [449, 271] on h4 "Not Required: Share the love!" at bounding box center [447, 267] width 219 height 19
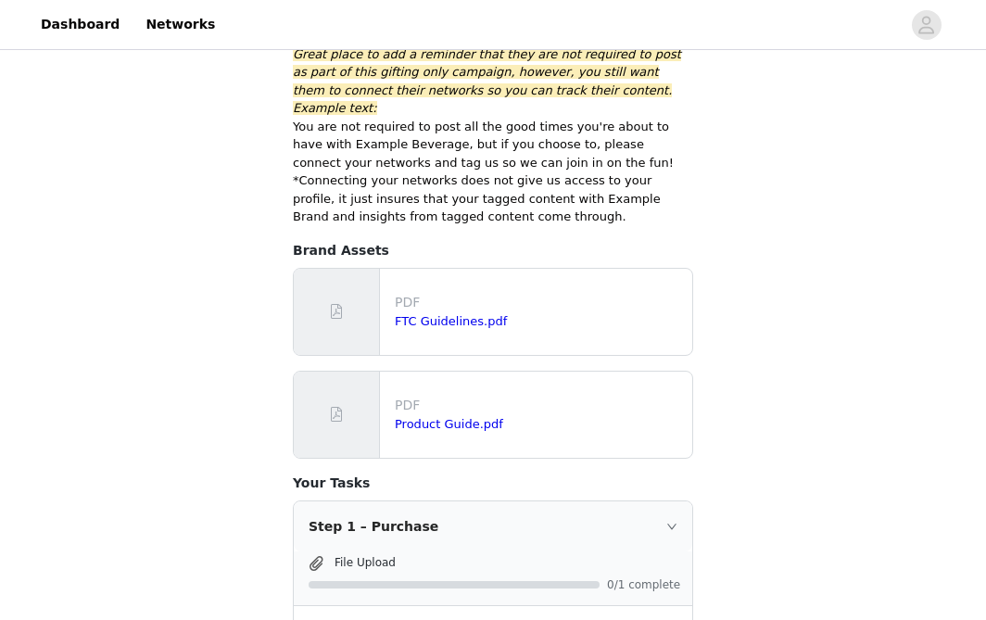
scroll to position [557, 0]
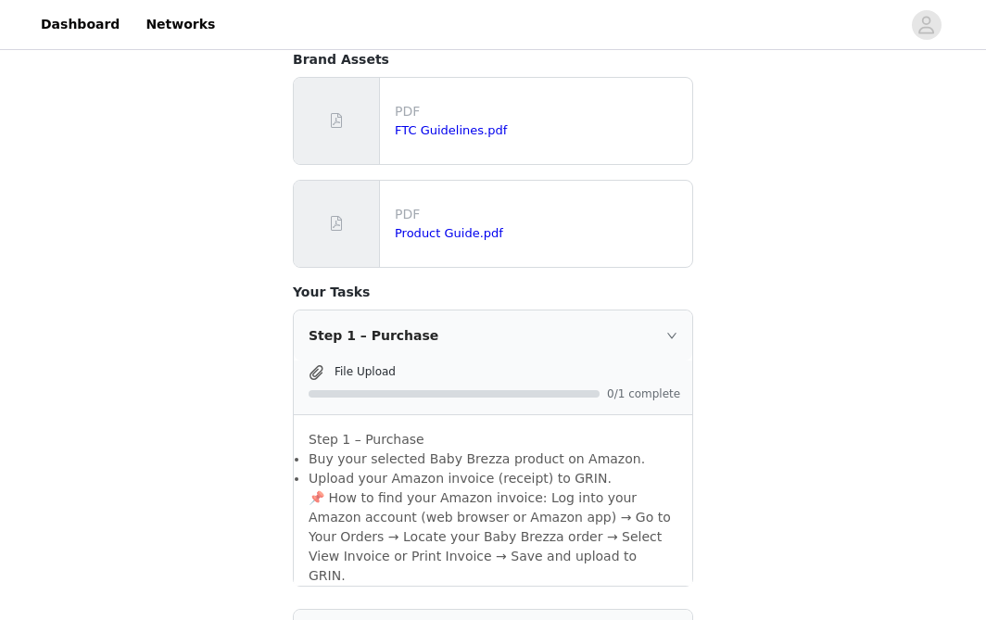
click at [315, 361] on span at bounding box center [316, 372] width 19 height 22
click at [346, 365] on span "File Upload" at bounding box center [364, 371] width 61 height 13
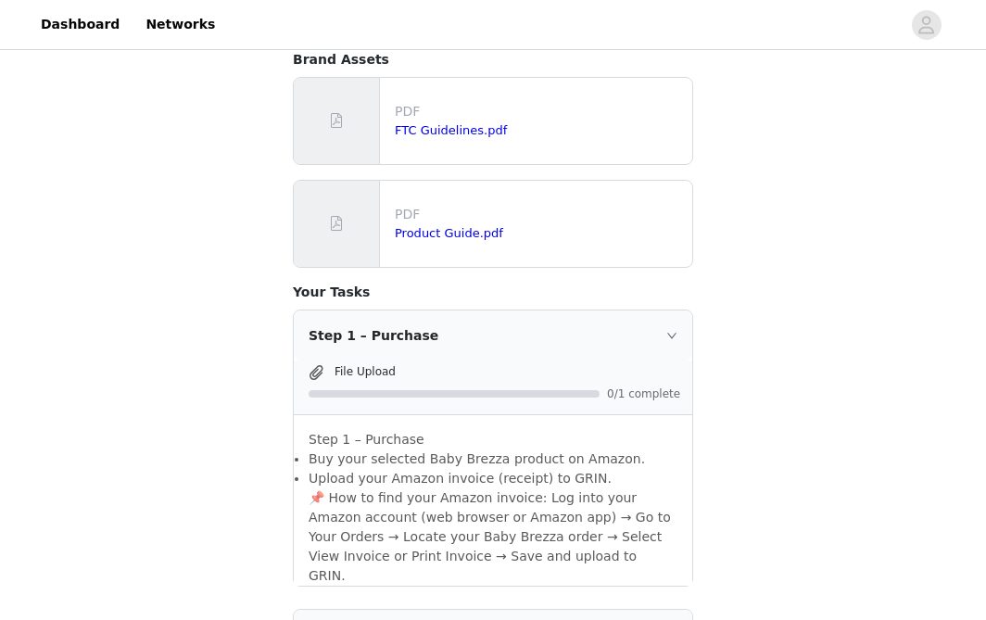
click at [367, 365] on span "File Upload" at bounding box center [364, 371] width 61 height 13
click at [375, 365] on span "File Upload" at bounding box center [364, 371] width 61 height 13
click at [379, 365] on span "File Upload" at bounding box center [364, 371] width 61 height 13
click at [396, 361] on div "File Upload" at bounding box center [507, 370] width 346 height 19
click at [676, 330] on icon "icon: right" at bounding box center [671, 335] width 11 height 11
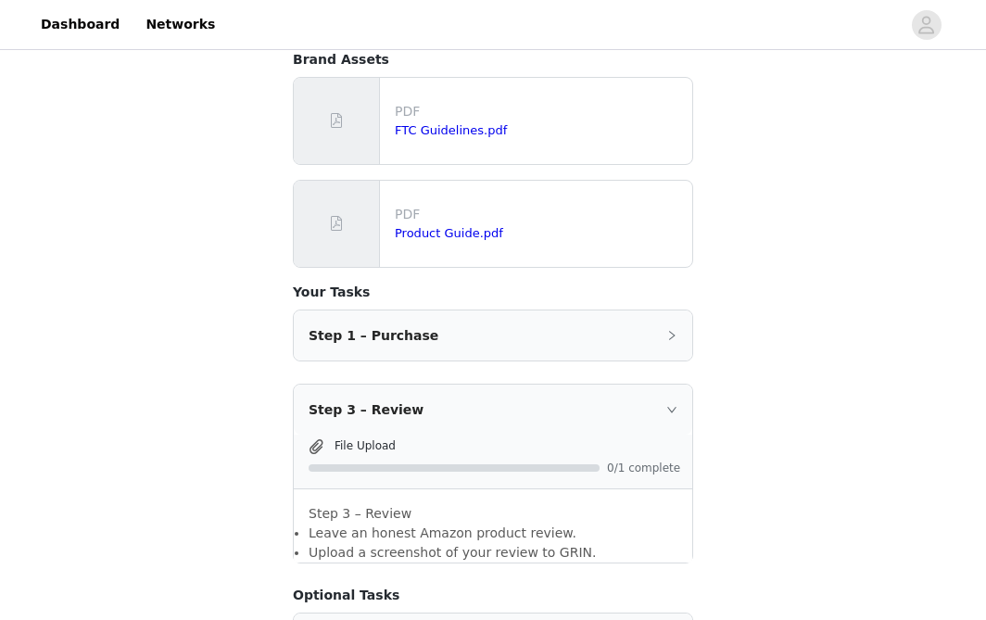
click at [676, 330] on icon "icon: right" at bounding box center [671, 335] width 11 height 11
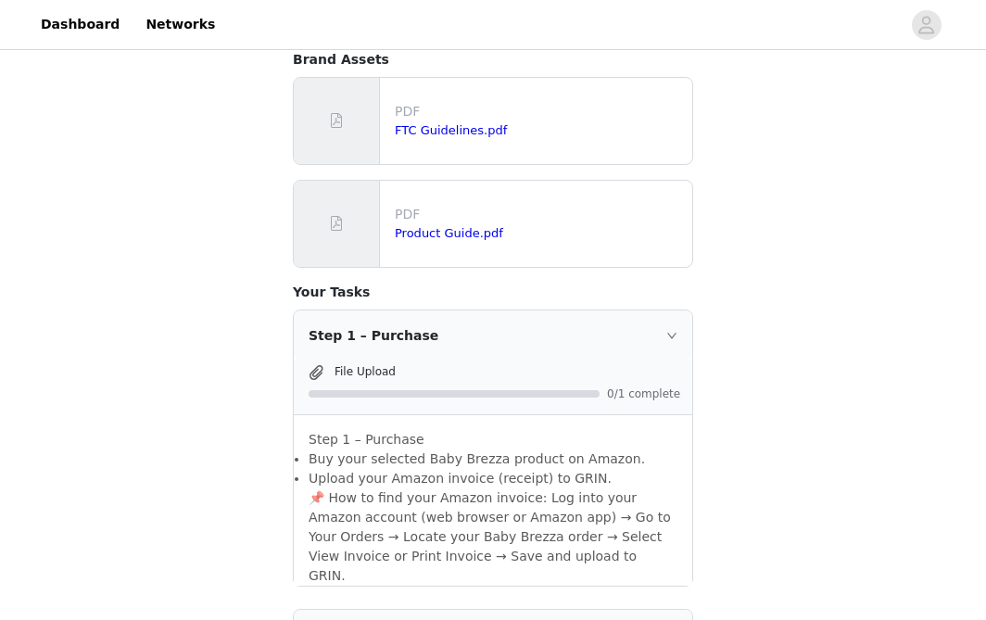
click at [676, 330] on icon "icon: right" at bounding box center [671, 335] width 11 height 11
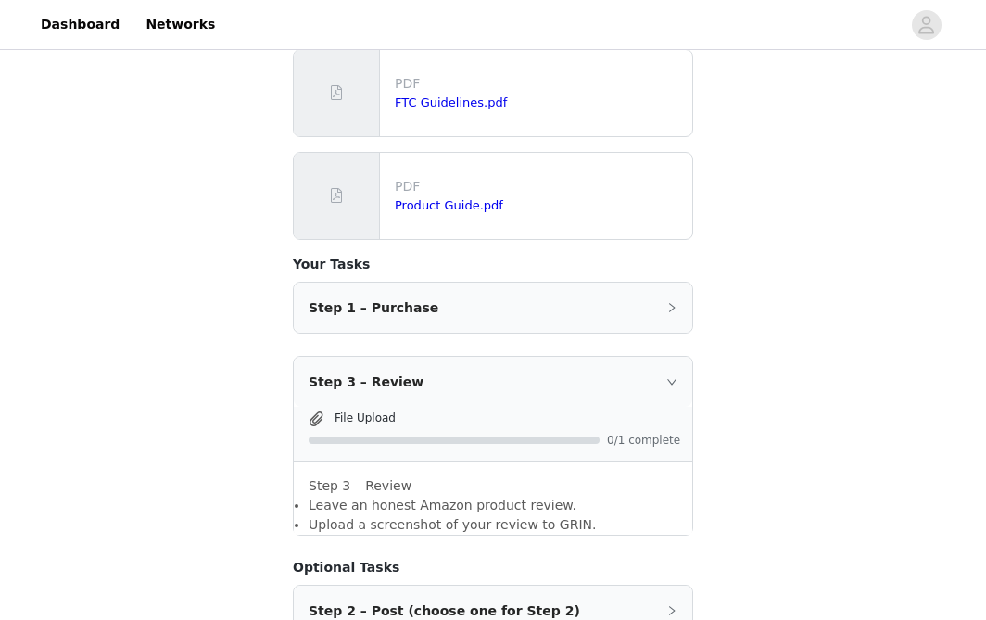
scroll to position [586, 0]
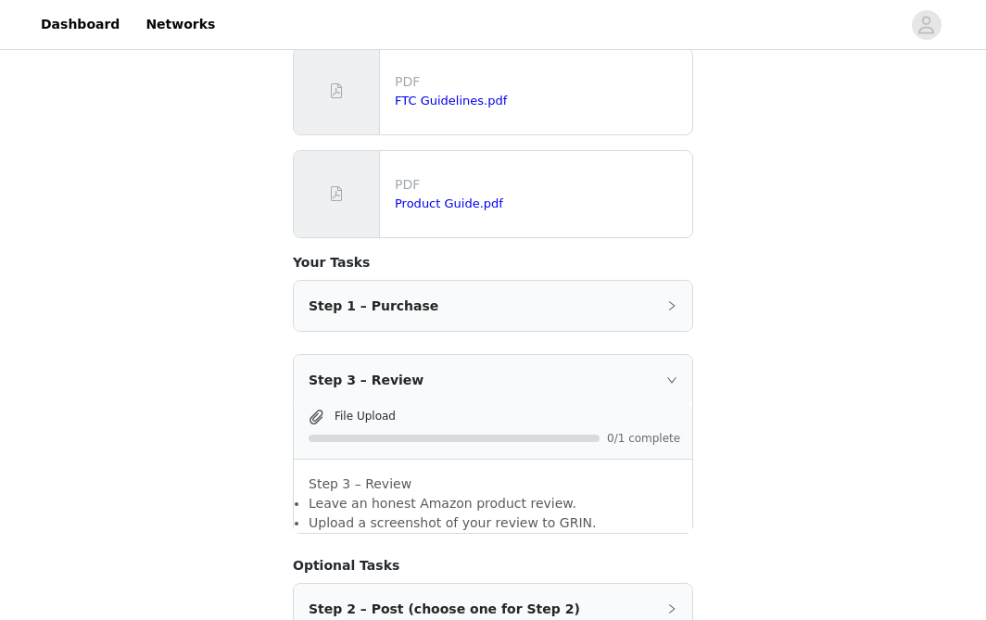
click at [673, 355] on div "Step 3 – Review" at bounding box center [493, 380] width 398 height 50
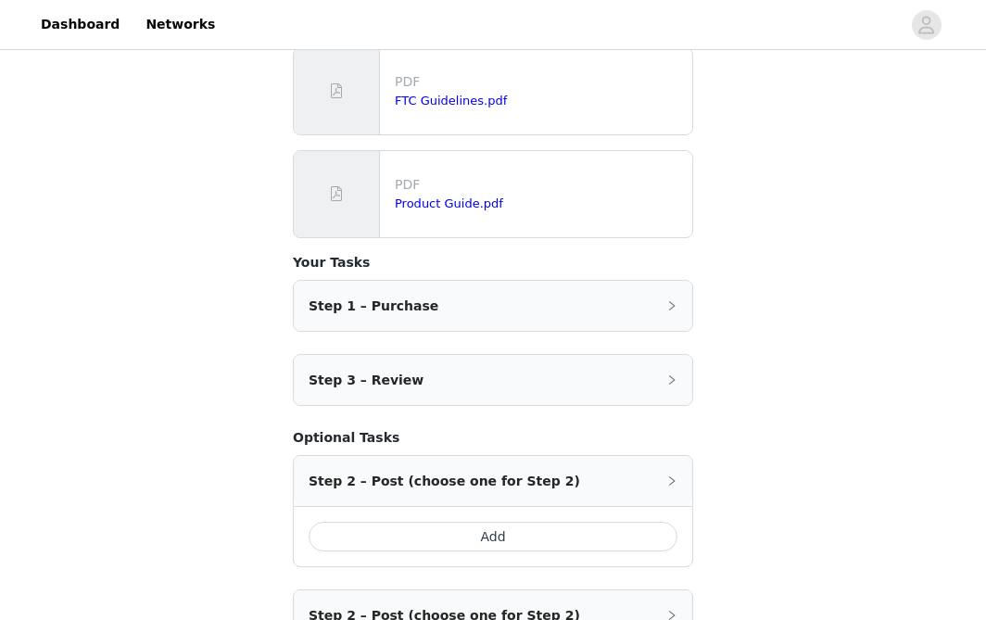
click at [673, 355] on div "Step 3 – Review" at bounding box center [493, 380] width 398 height 50
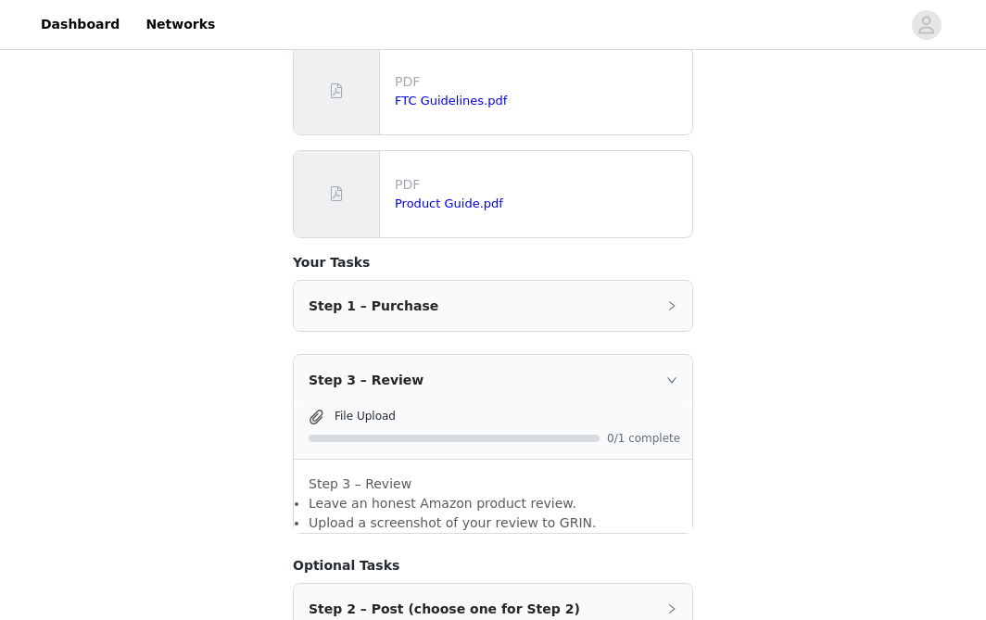
click at [364, 409] on span "File Upload" at bounding box center [364, 415] width 61 height 13
click at [296, 406] on div "File Upload 0/1 complete" at bounding box center [493, 433] width 398 height 54
click at [308, 406] on span at bounding box center [316, 417] width 19 height 22
click at [325, 406] on span at bounding box center [316, 417] width 22 height 22
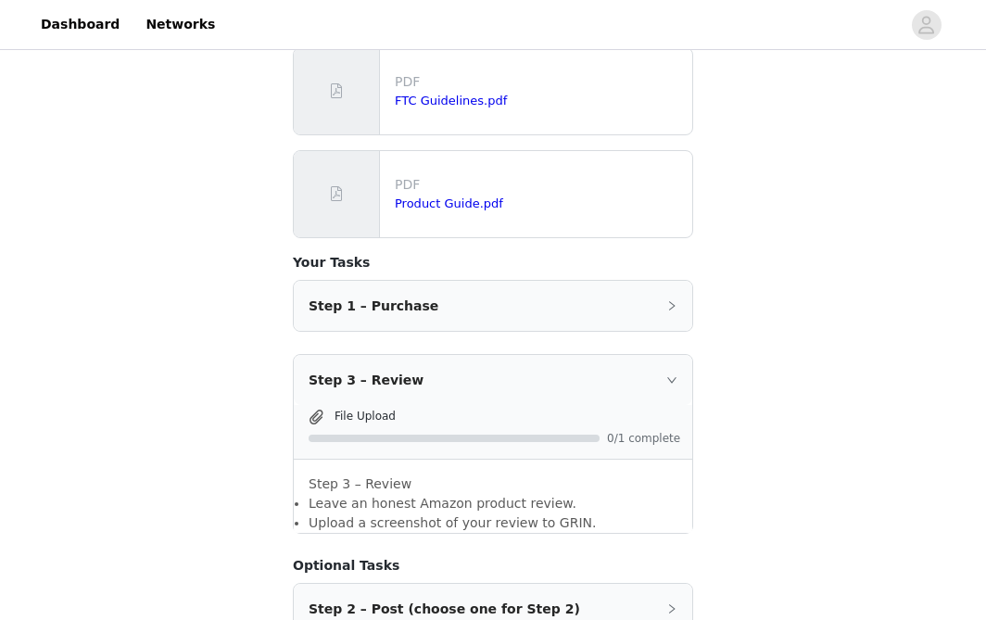
click at [325, 406] on span at bounding box center [316, 417] width 22 height 22
click at [319, 406] on span at bounding box center [316, 417] width 19 height 22
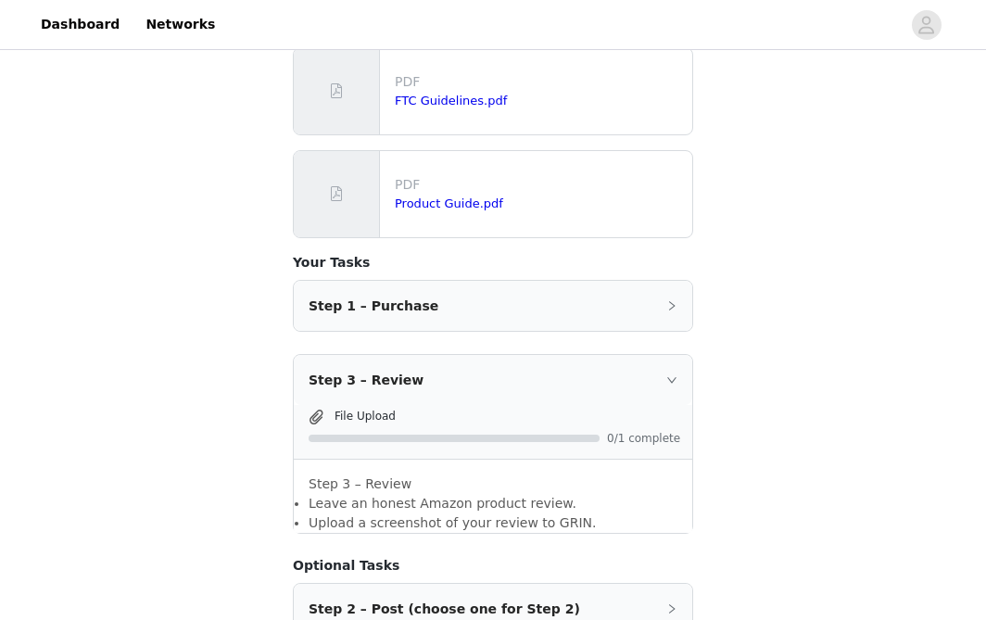
click at [319, 406] on span at bounding box center [316, 417] width 19 height 22
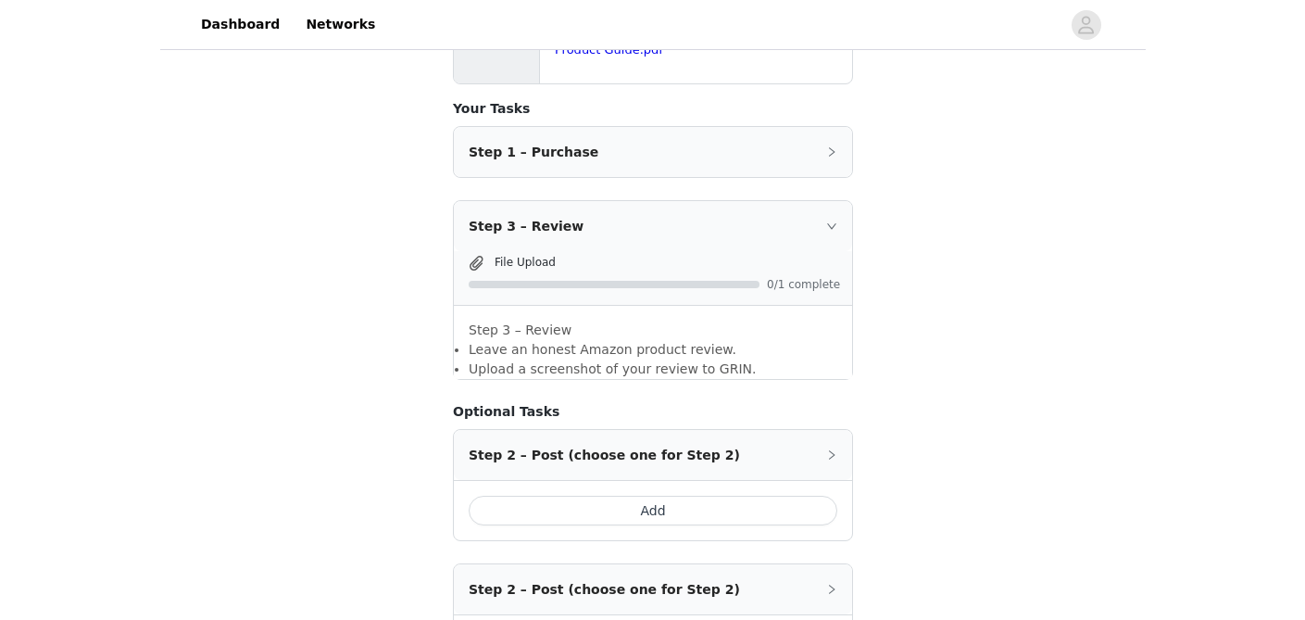
scroll to position [763, 0]
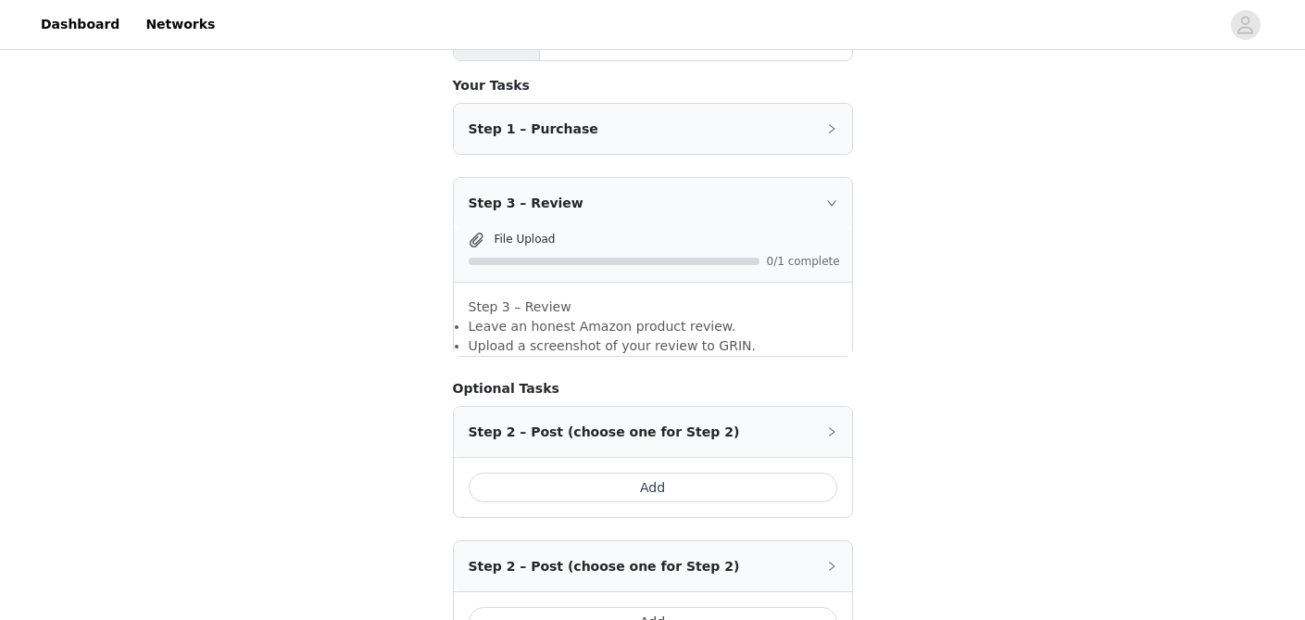
click at [509, 232] on span "File Upload" at bounding box center [525, 238] width 61 height 13
click at [524, 232] on span "File Upload" at bounding box center [525, 238] width 61 height 13
click at [476, 229] on span at bounding box center [476, 240] width 19 height 22
click at [475, 229] on span at bounding box center [476, 240] width 19 height 22
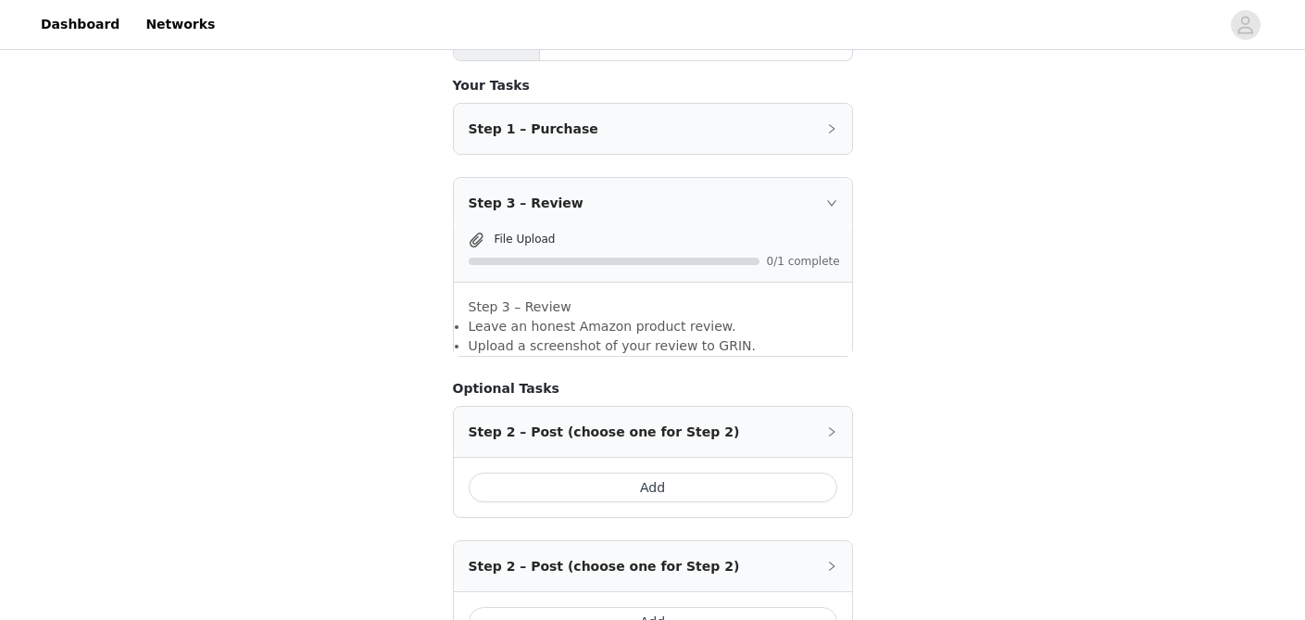
click at [475, 229] on span at bounding box center [476, 240] width 19 height 22
click at [475, 297] on p "Step 3 – Review" at bounding box center [653, 306] width 369 height 19
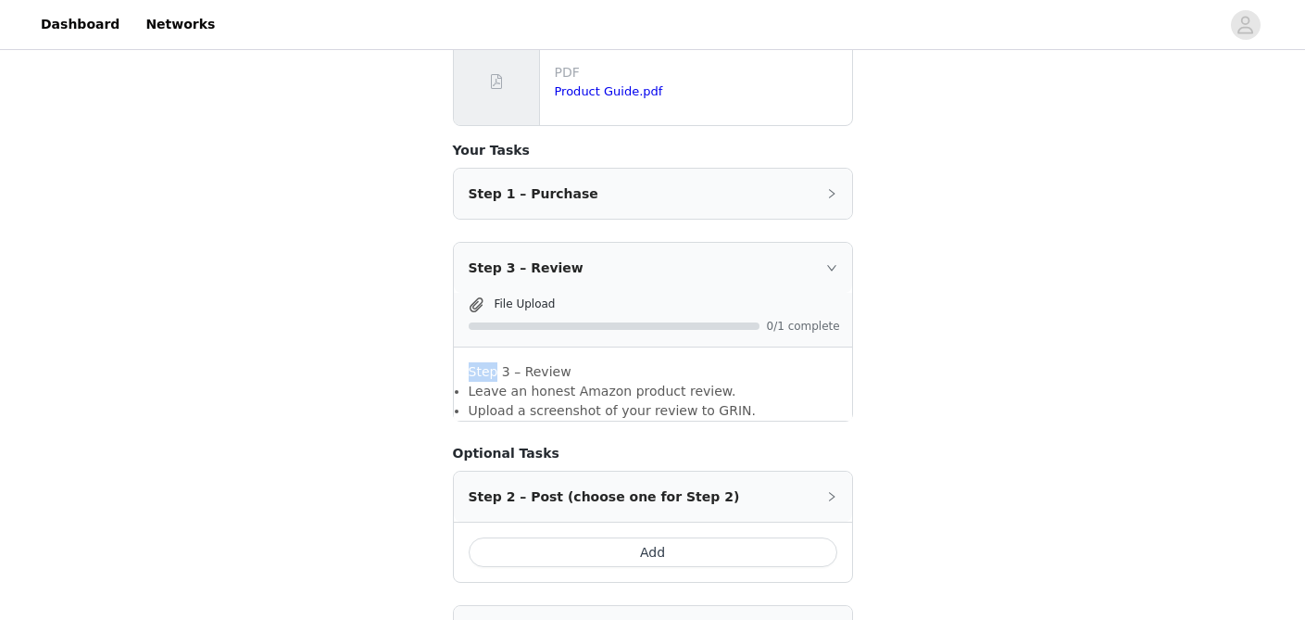
scroll to position [605, 0]
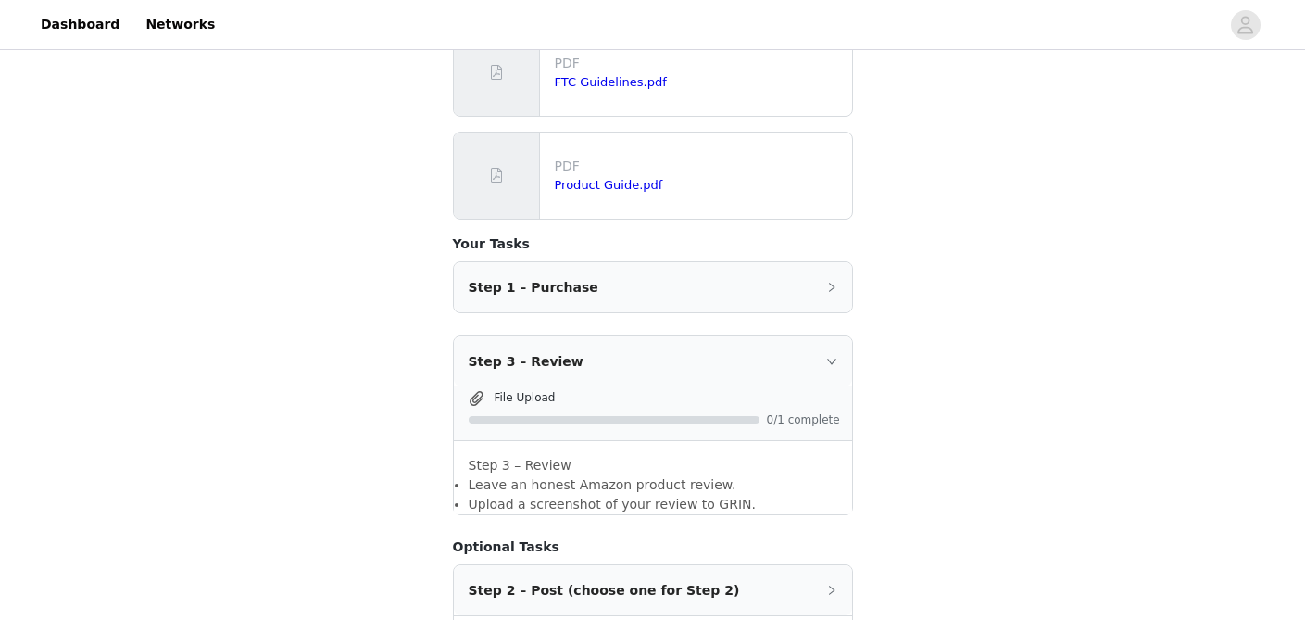
click at [550, 262] on div "Step 1 – Purchase" at bounding box center [653, 287] width 398 height 50
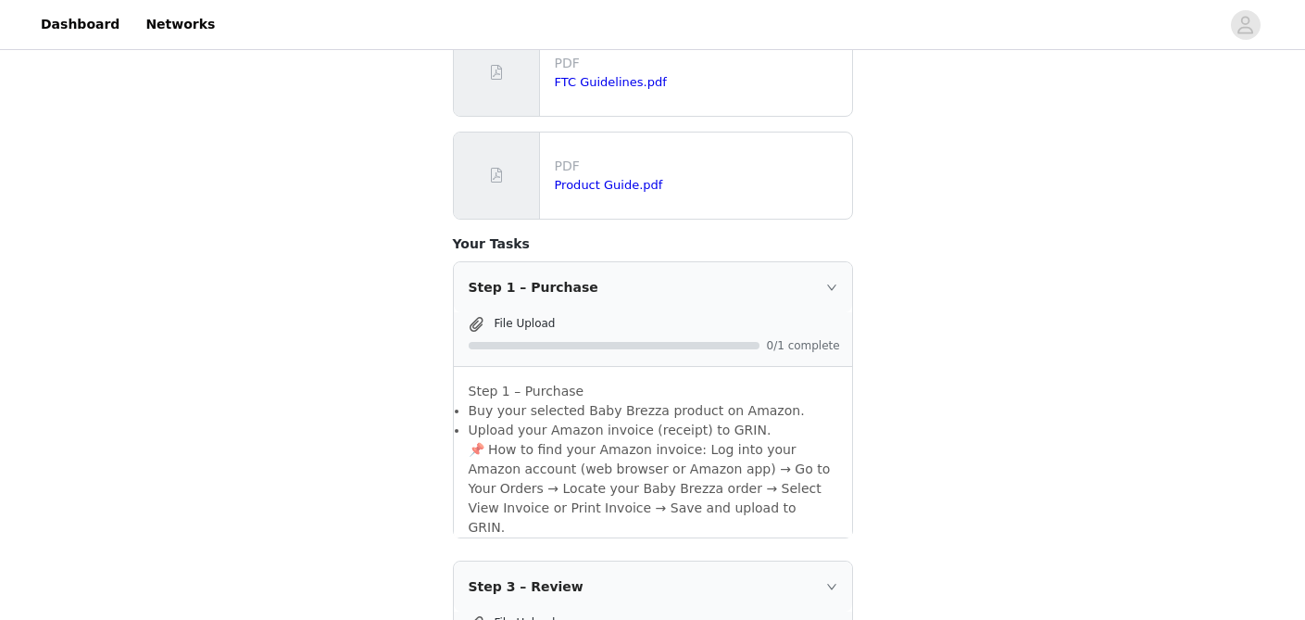
click at [479, 313] on span at bounding box center [476, 324] width 19 height 22
click at [509, 317] on span "File Upload" at bounding box center [525, 323] width 61 height 13
click at [509, 401] on li "Buy your selected Baby Brezza product on Amazon." at bounding box center [653, 410] width 369 height 19
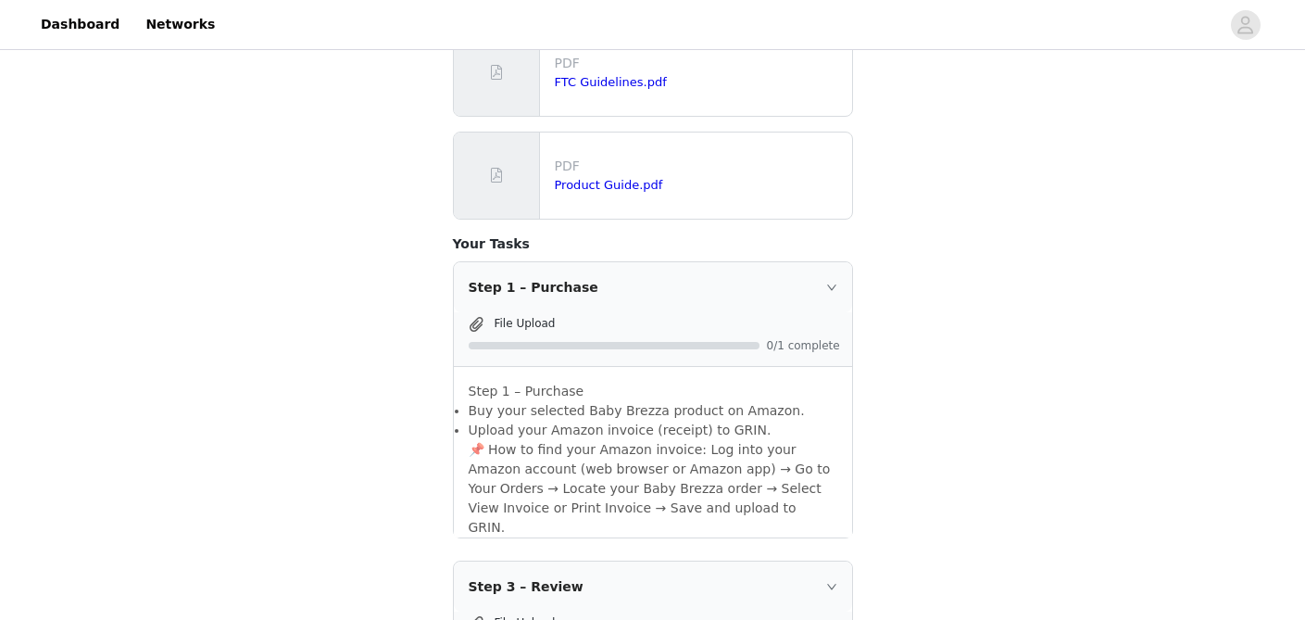
click at [471, 440] on p "📌 How to find your Amazon invoice: Log into your Amazon account (web browser or…" at bounding box center [653, 488] width 369 height 97
click at [471, 421] on li "Upload your Amazon invoice (receipt) to GRIN." at bounding box center [653, 430] width 369 height 19
click at [492, 313] on div "File Upload" at bounding box center [653, 324] width 376 height 22
click at [507, 289] on div "Step 1 – Purchase" at bounding box center [653, 287] width 398 height 50
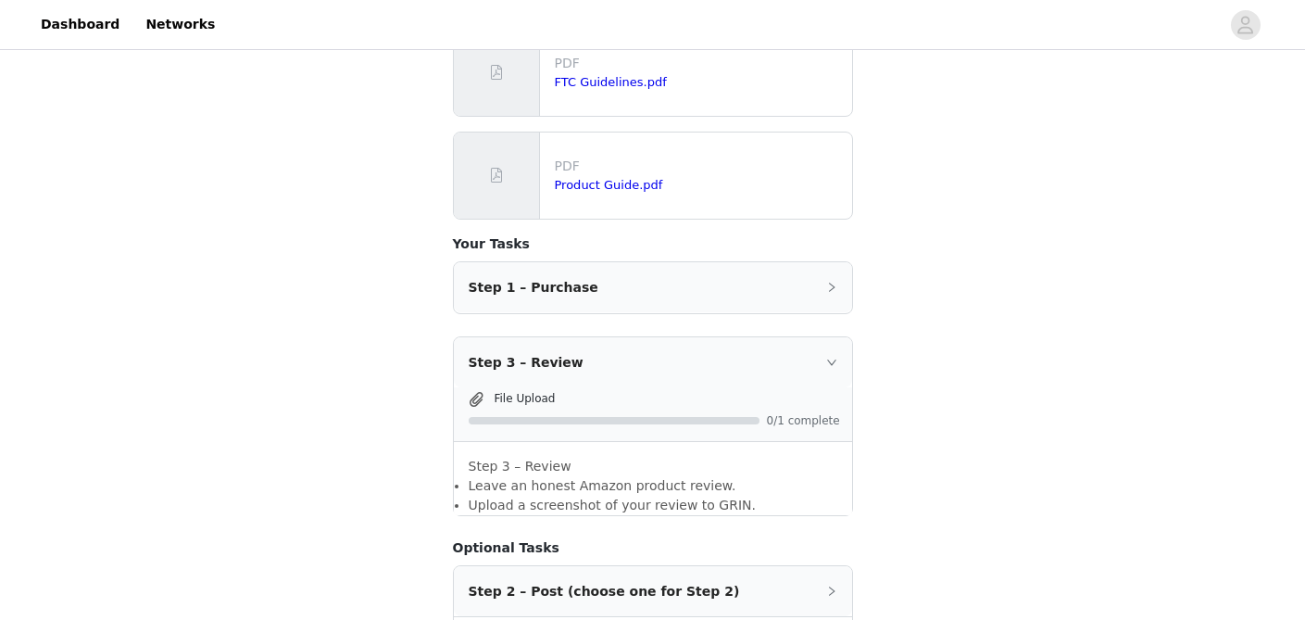
click at [507, 289] on div "Step 1 – Purchase" at bounding box center [653, 287] width 398 height 50
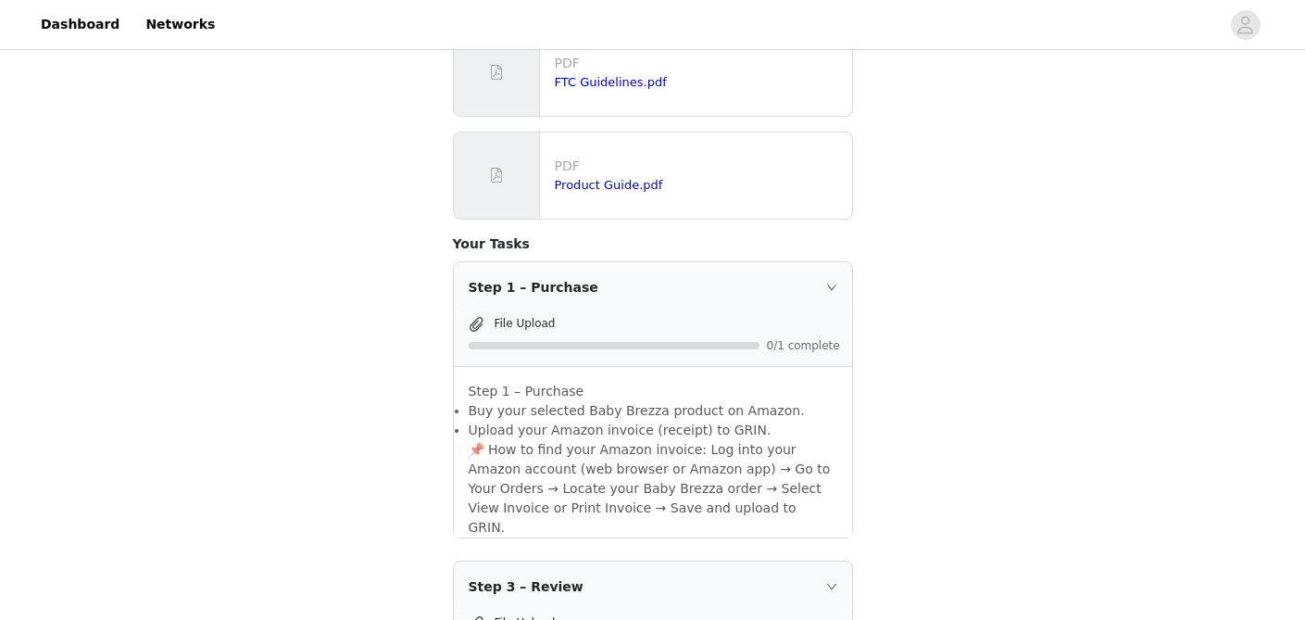
click at [507, 290] on div "Step 1 – Purchase" at bounding box center [653, 287] width 398 height 50
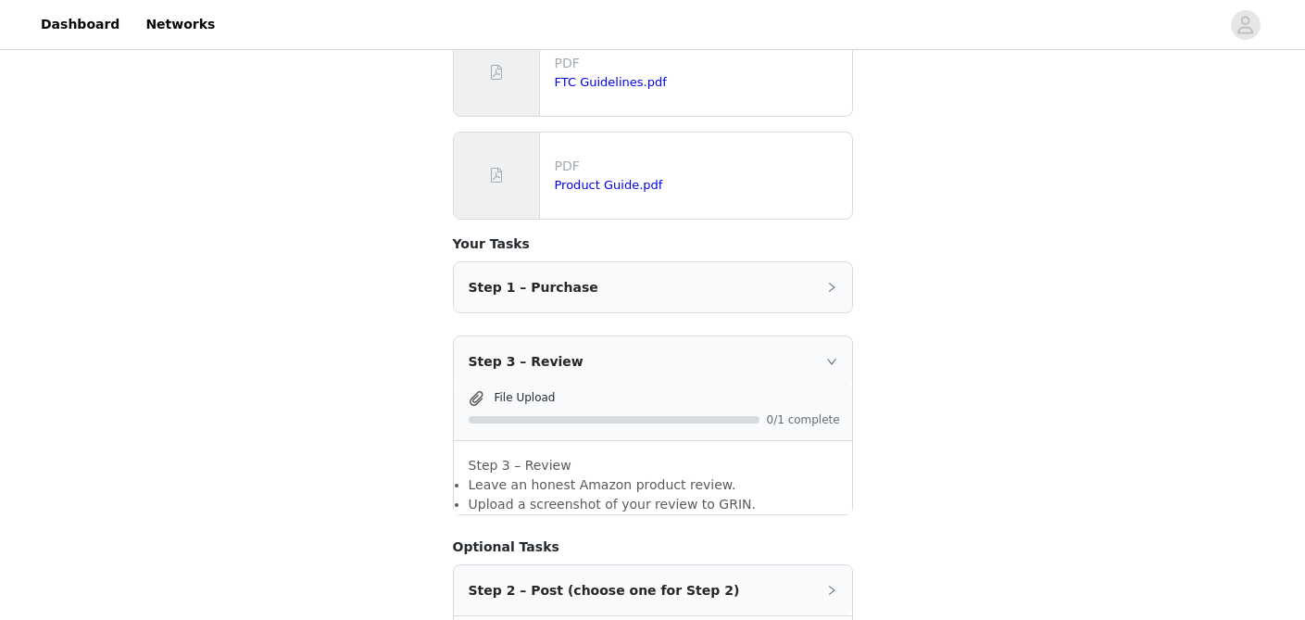
click at [507, 295] on div "Step 1 – Purchase File Upload 0/1 complete Step 1 – Purchase Buy your selected …" at bounding box center [653, 388] width 400 height 254
click at [508, 273] on div "Step 1 – Purchase" at bounding box center [653, 287] width 398 height 50
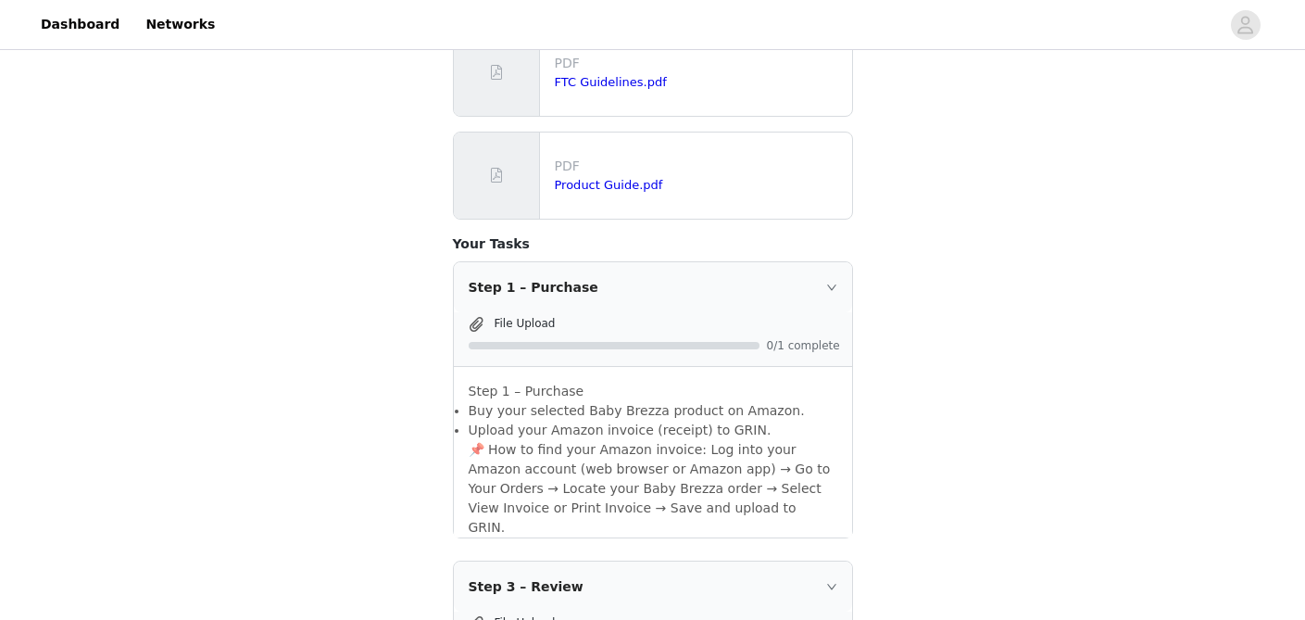
drag, startPoint x: 550, startPoint y: 306, endPoint x: 532, endPoint y: 306, distance: 18.5
click at [549, 317] on span "File Upload" at bounding box center [525, 323] width 61 height 13
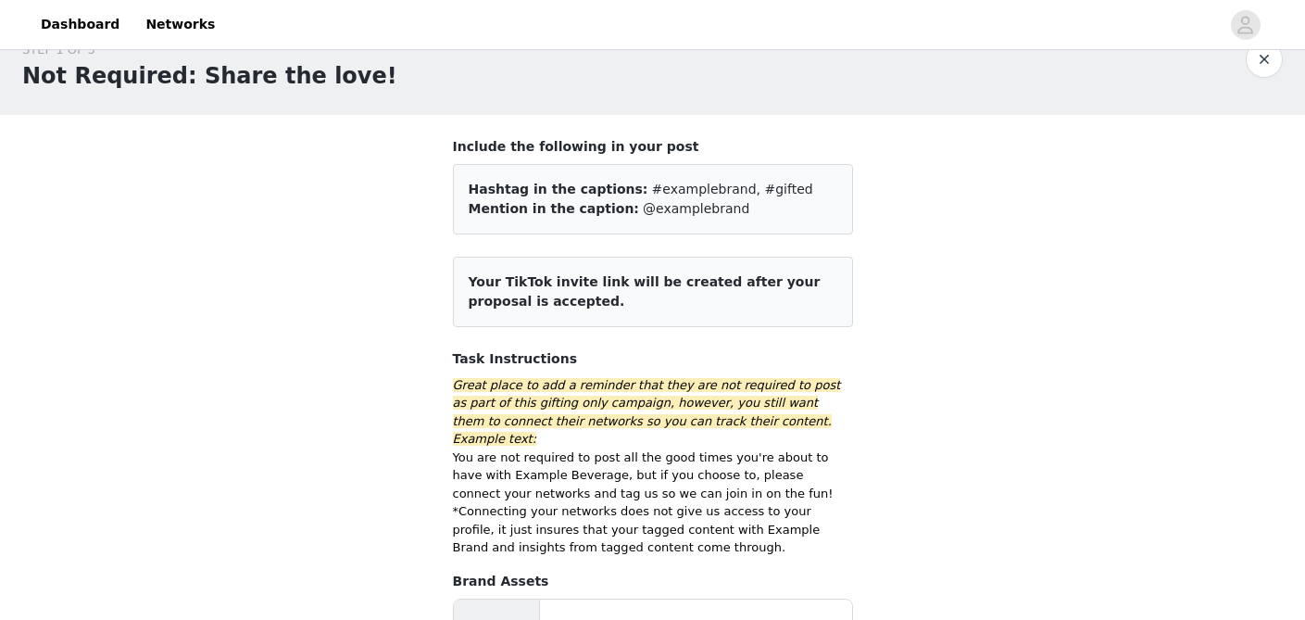
scroll to position [0, 0]
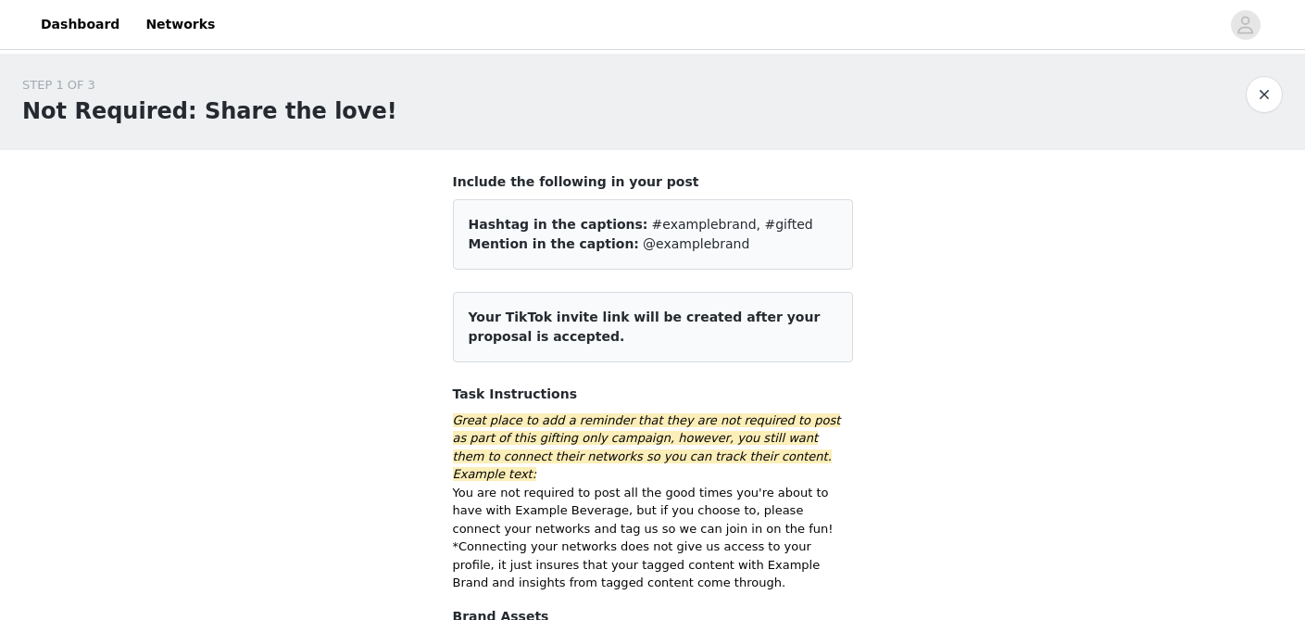
click at [821, 319] on span "Your TikTok invite link will be created after your proposal is accepted." at bounding box center [645, 326] width 352 height 34
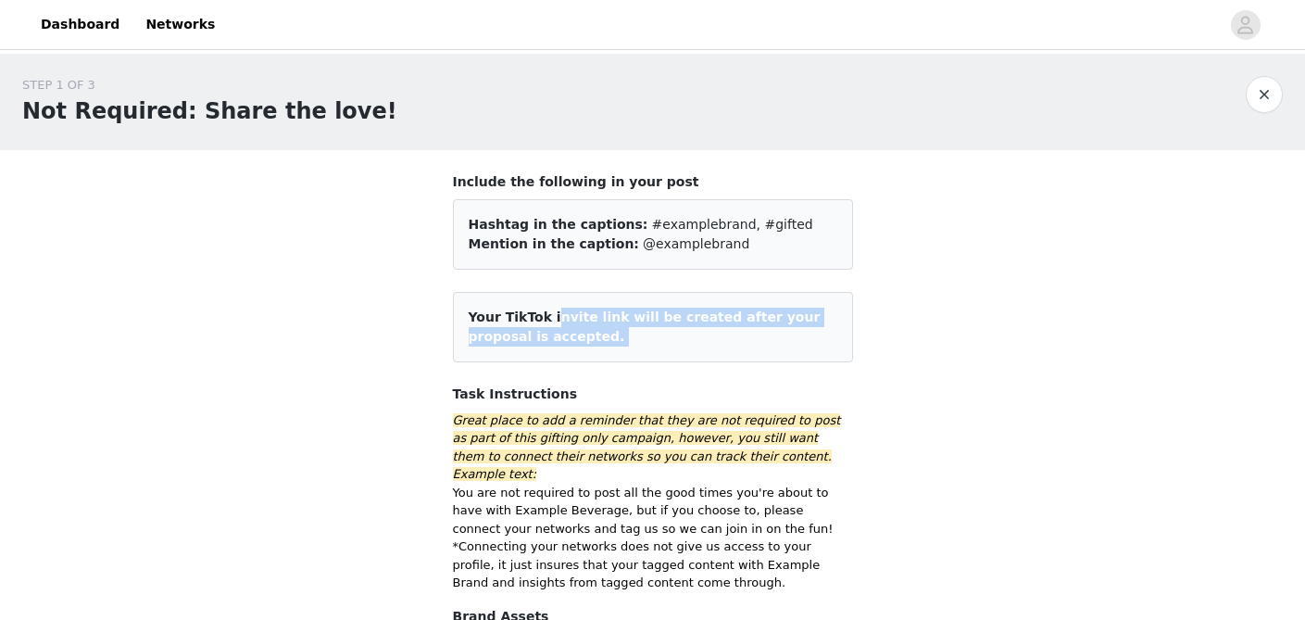
click at [821, 319] on span "Your TikTok invite link will be created after your proposal is accepted." at bounding box center [645, 326] width 352 height 34
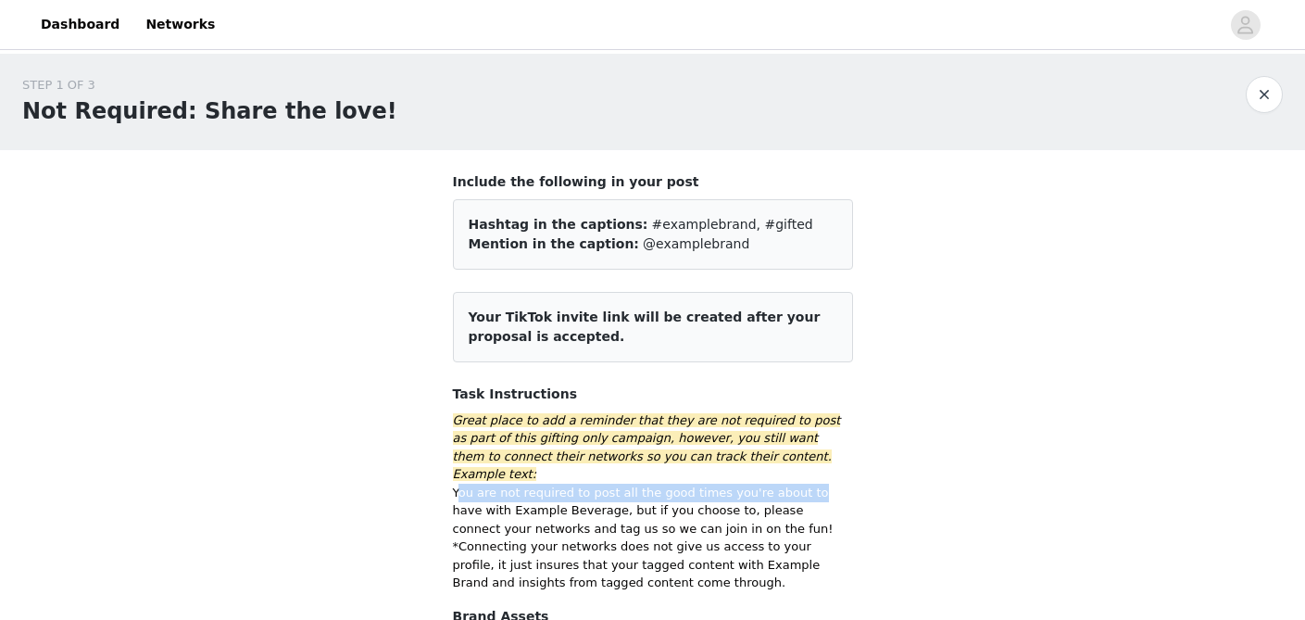
drag, startPoint x: 458, startPoint y: 471, endPoint x: 800, endPoint y: 475, distance: 342.8
click at [800, 484] on p "You are not required to post all the good times you're about to have with Examp…" at bounding box center [653, 538] width 400 height 108
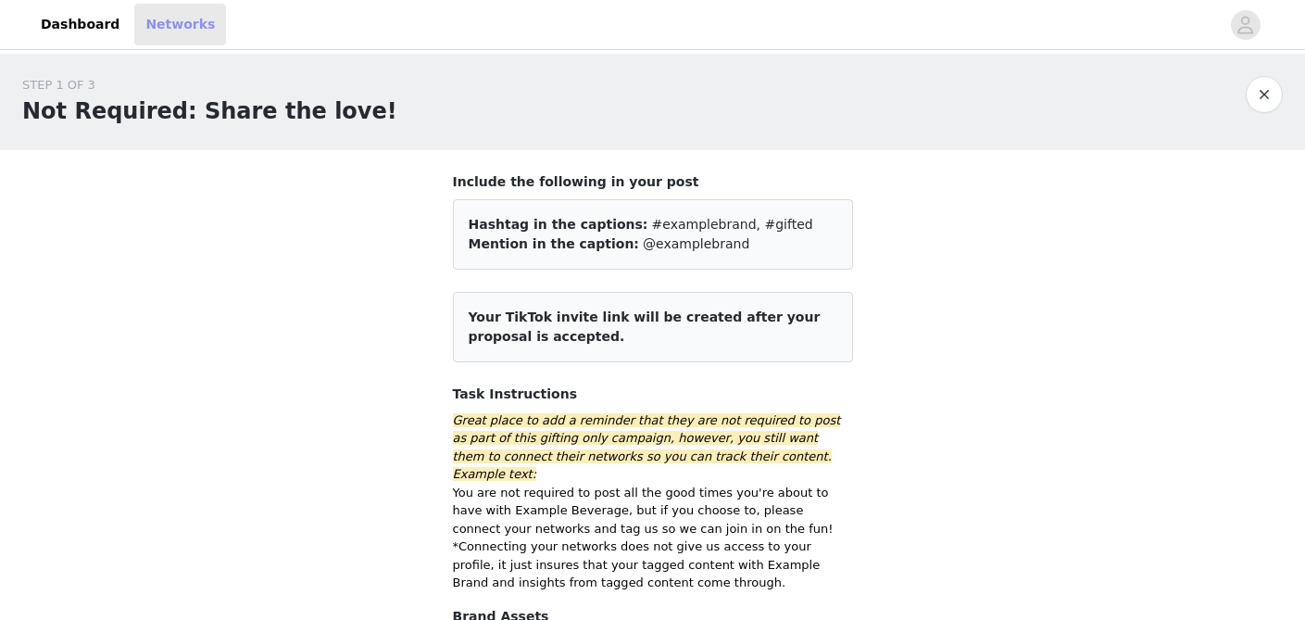
click at [194, 19] on link "Networks" at bounding box center [180, 25] width 92 height 42
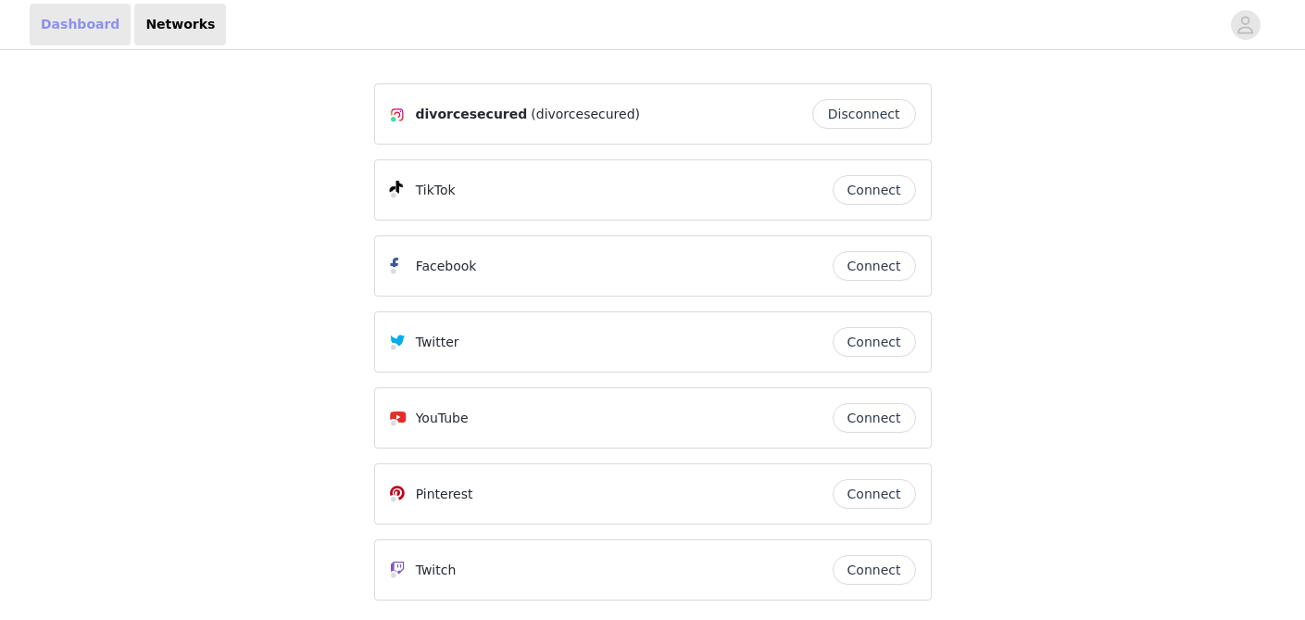
click at [82, 28] on link "Dashboard" at bounding box center [80, 25] width 101 height 42
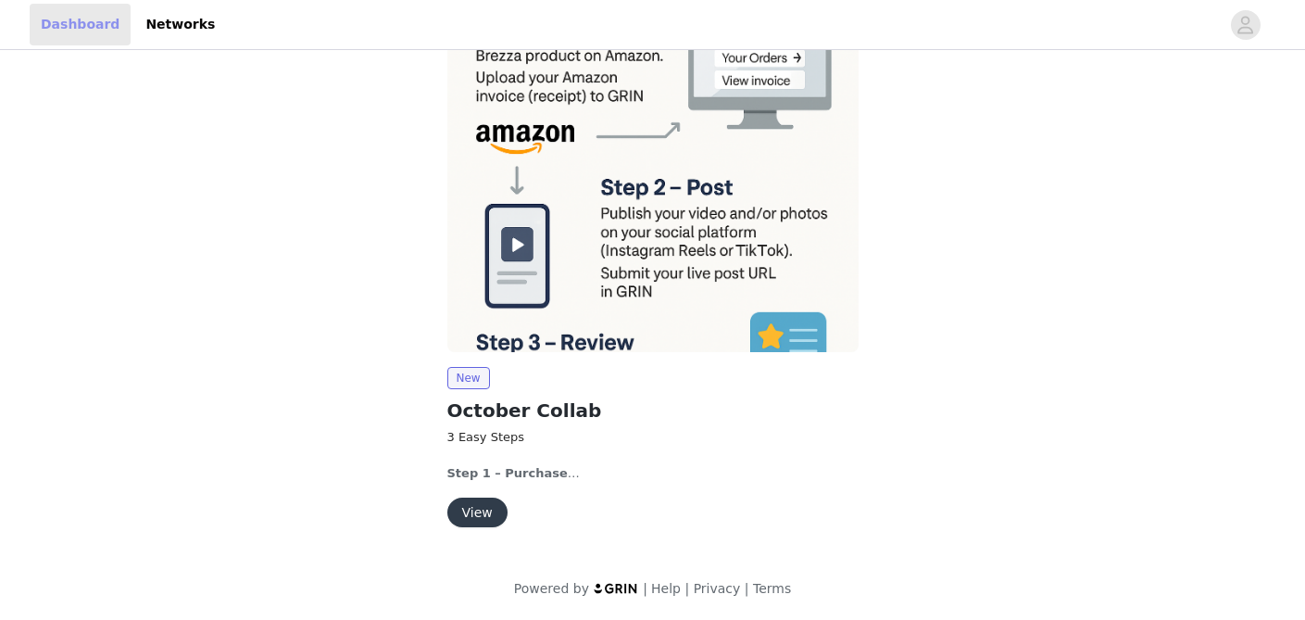
scroll to position [164, 0]
click at [498, 477] on strong "Step 1 – Purchase" at bounding box center [507, 473] width 120 height 14
click at [475, 505] on button "View" at bounding box center [477, 512] width 60 height 30
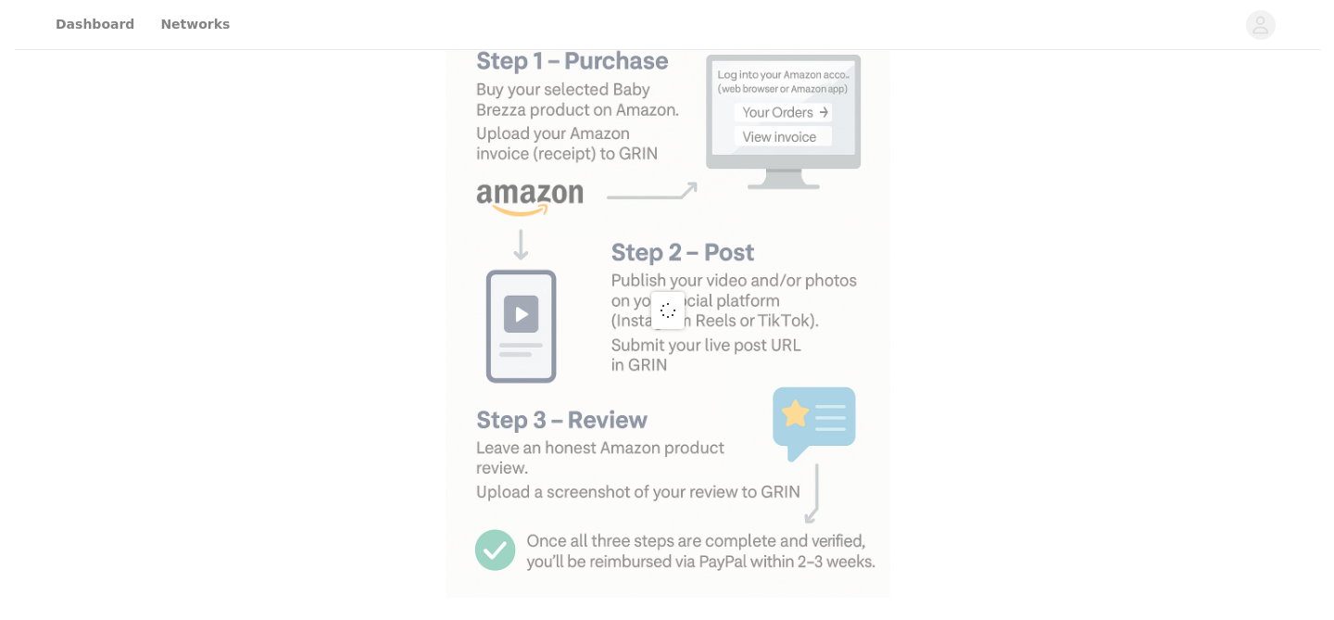
scroll to position [164, 0]
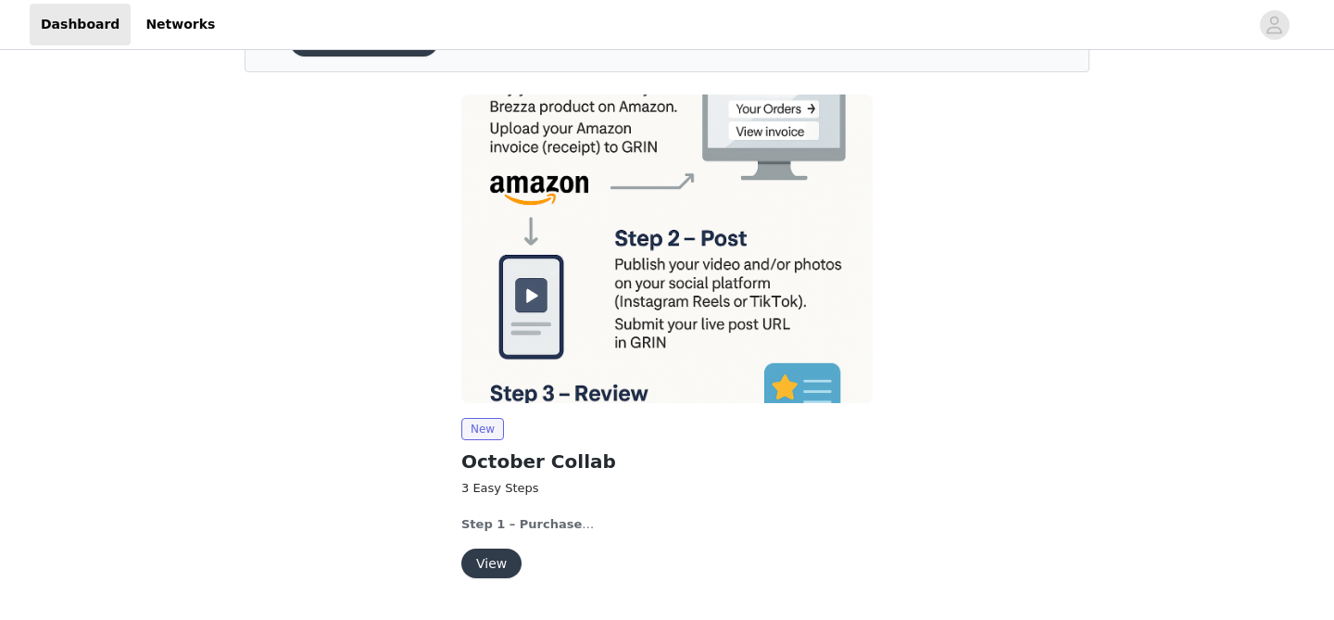
scroll to position [164, 0]
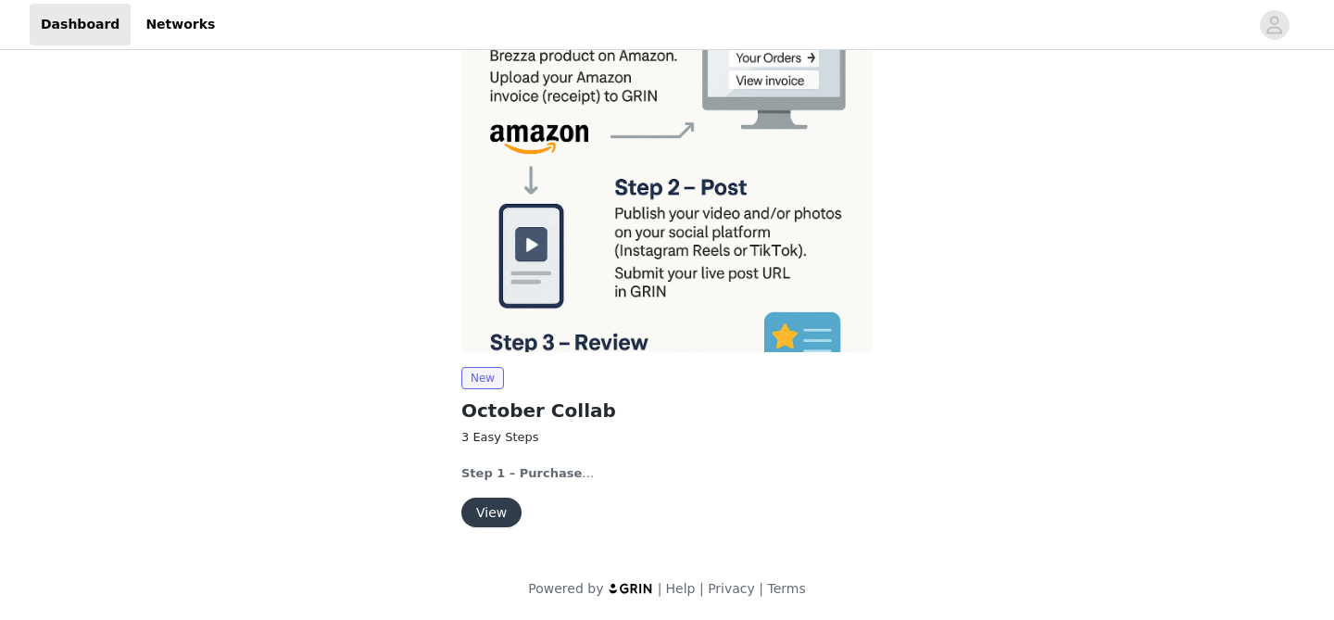
click at [490, 504] on button "View" at bounding box center [491, 512] width 60 height 30
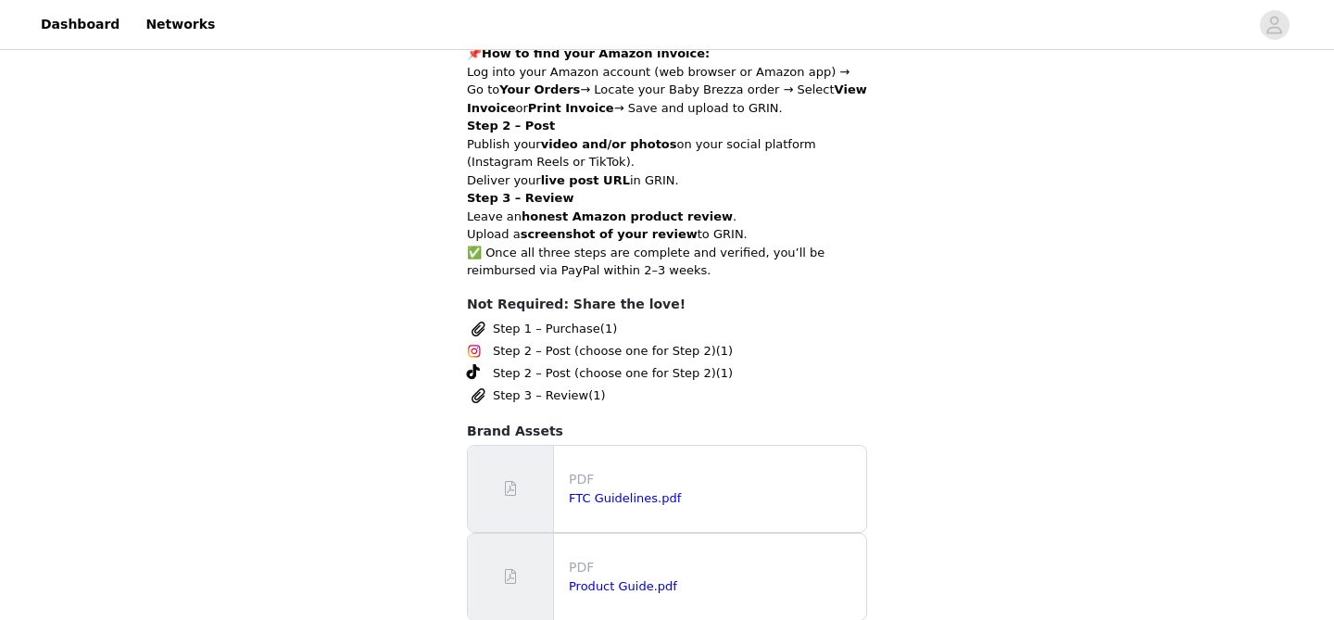
scroll to position [913, 0]
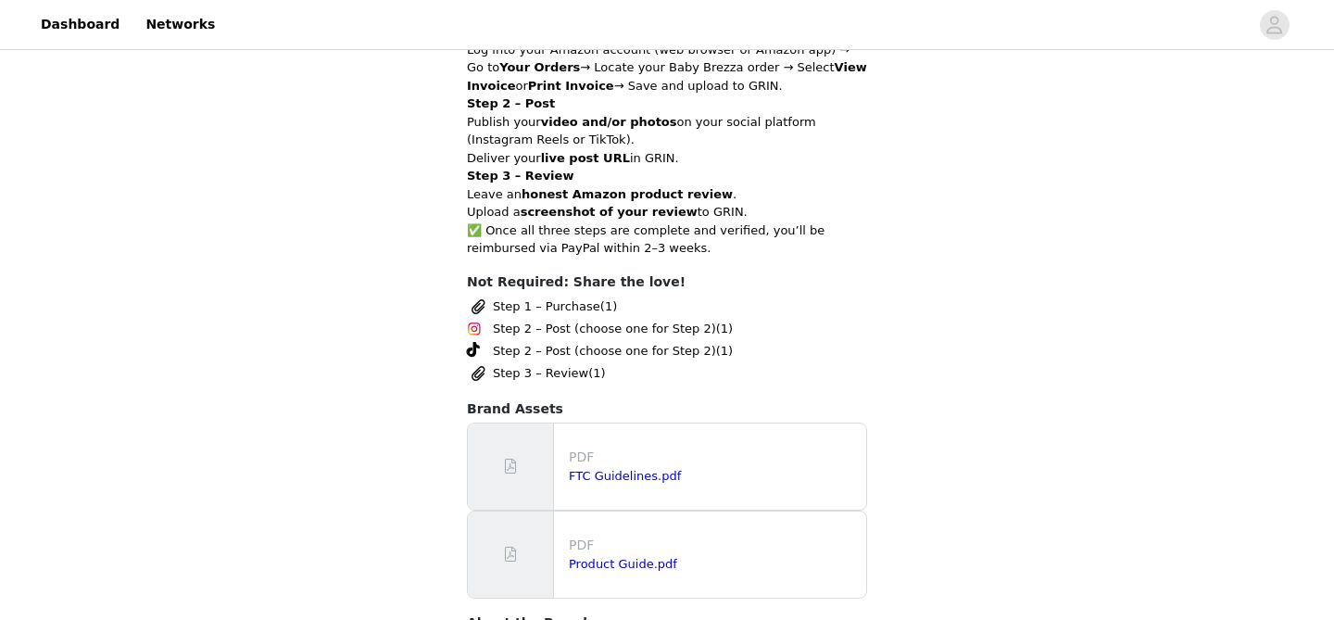
click at [558, 306] on span "Step 1 – Purchase" at bounding box center [546, 306] width 107 height 19
click at [559, 328] on span "Step 2 – Post (choose one for Step 2)" at bounding box center [604, 329] width 223 height 19
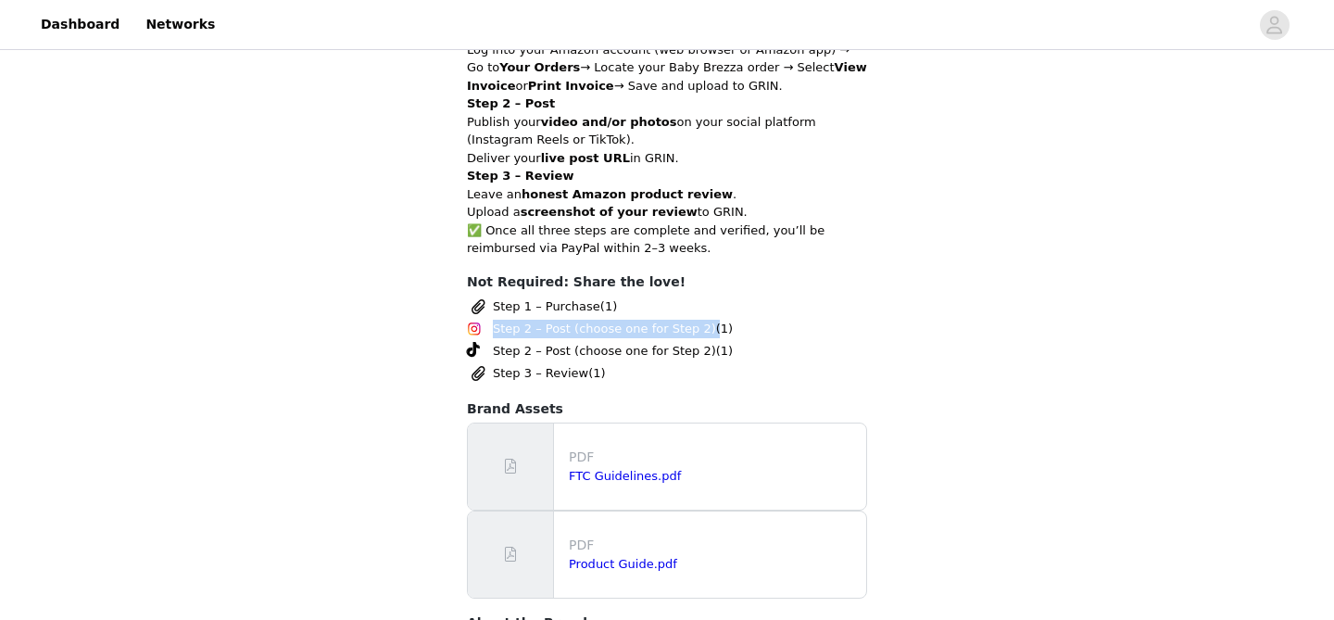
click at [559, 328] on span "Step 2 – Post (choose one for Step 2)" at bounding box center [604, 329] width 223 height 19
click at [559, 349] on span "Step 2 – Post (choose one for Step 2)" at bounding box center [604, 351] width 223 height 19
click at [558, 371] on span "Step 3 – Review" at bounding box center [540, 373] width 95 height 19
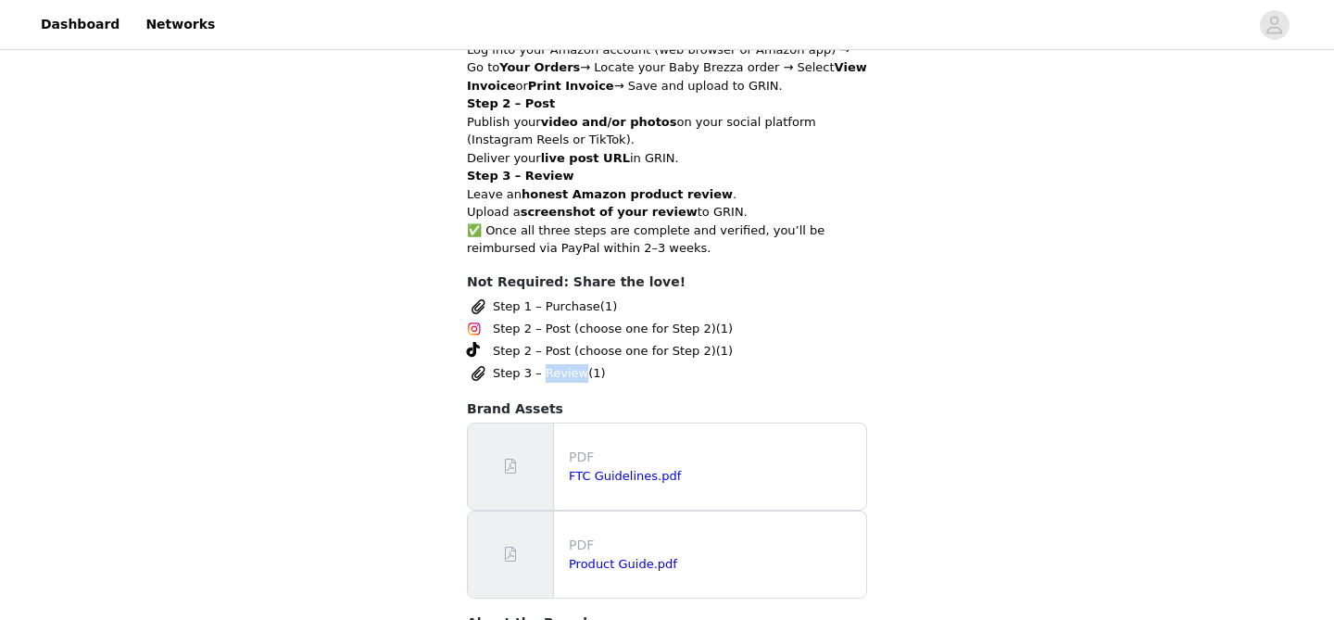
click at [558, 371] on span "Step 3 – Review" at bounding box center [540, 373] width 95 height 19
click at [597, 372] on span "(1)" at bounding box center [596, 373] width 17 height 19
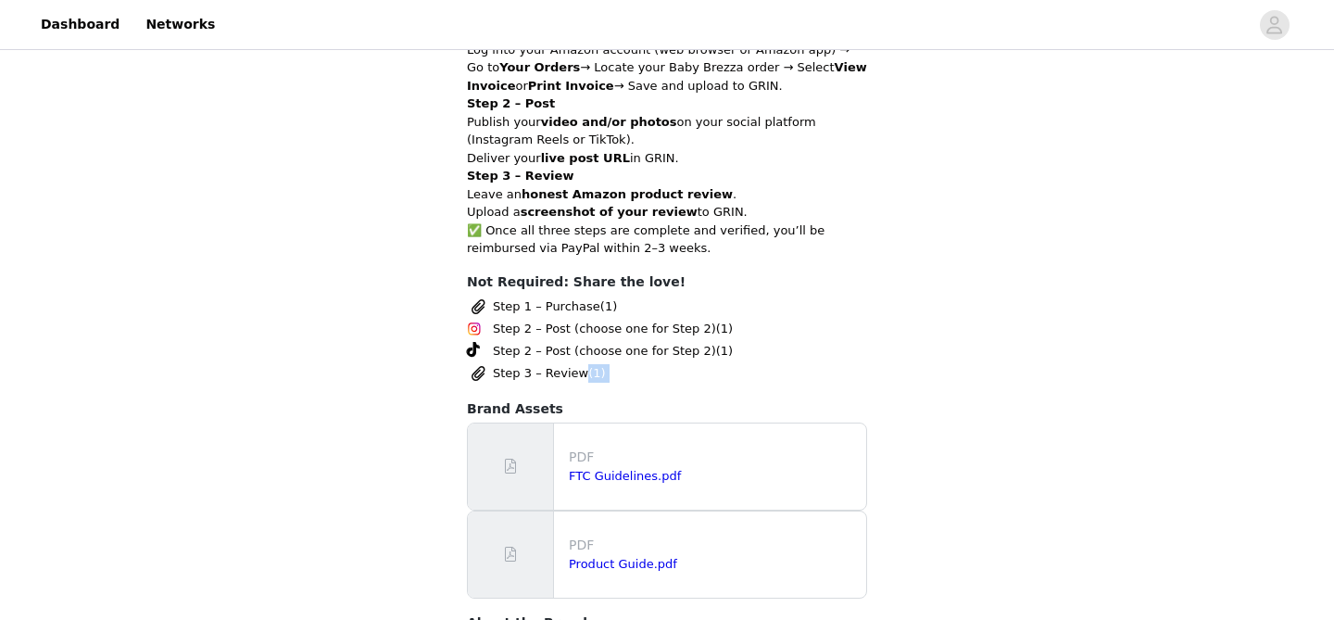
click at [597, 372] on span "(1)" at bounding box center [596, 373] width 17 height 19
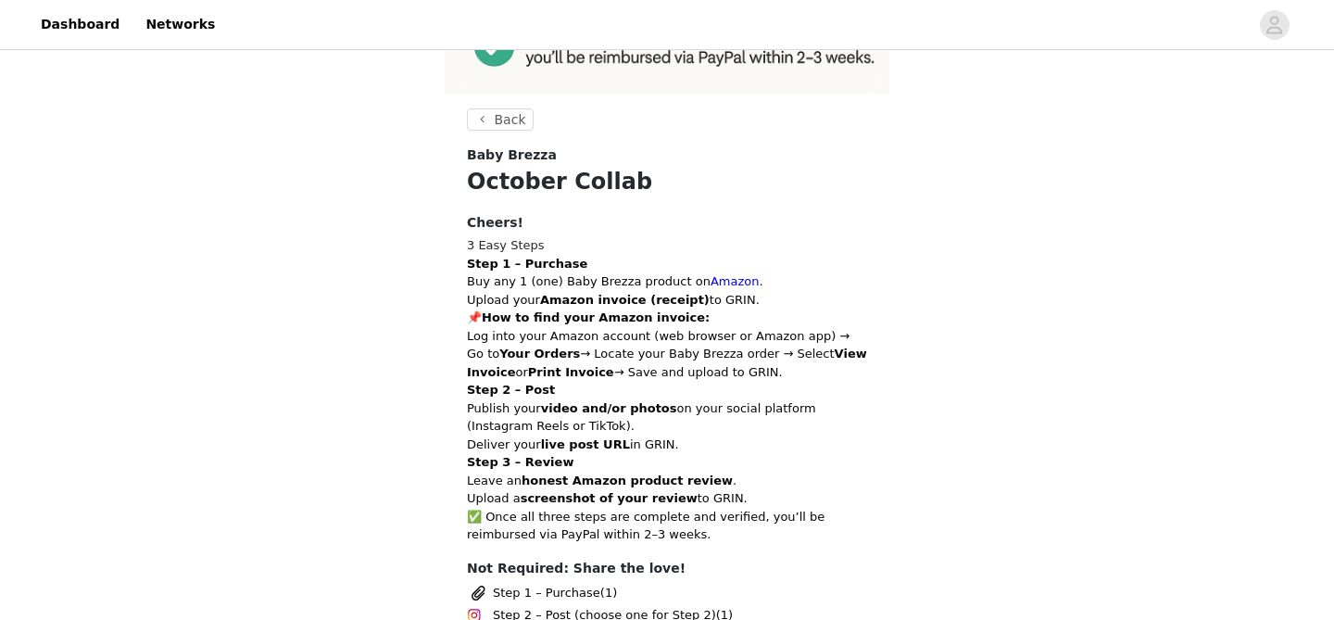
scroll to position [634, 0]
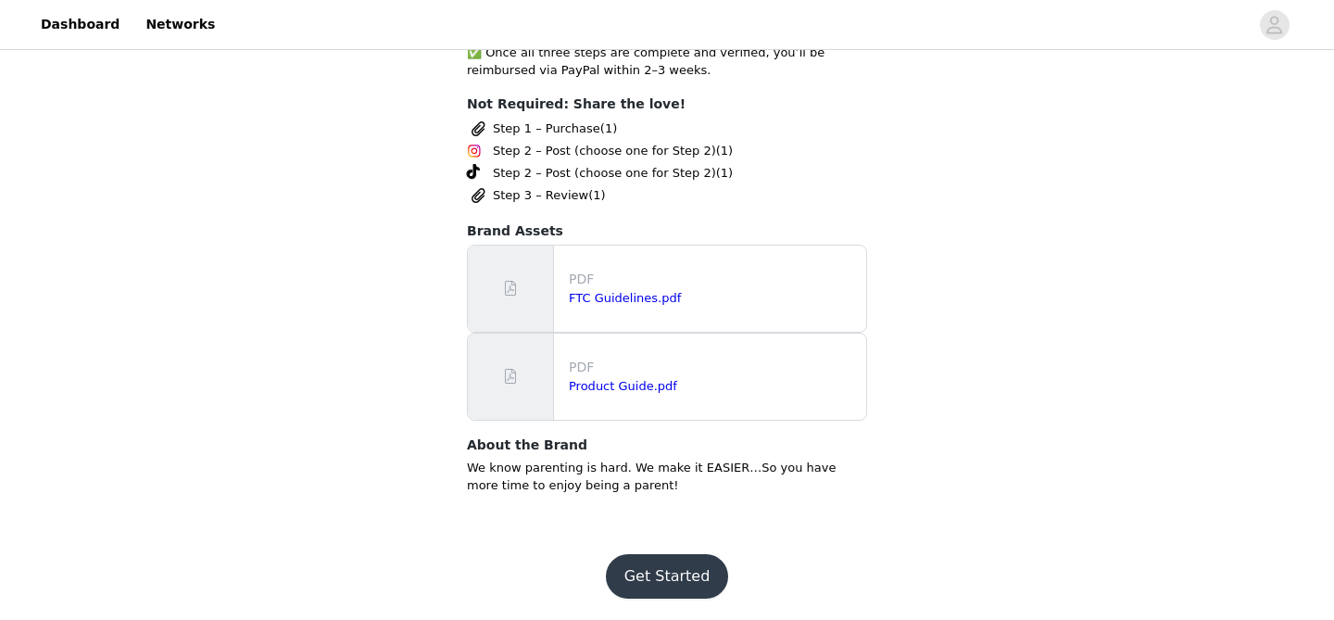
click at [662, 559] on button "Get Started" at bounding box center [667, 576] width 123 height 44
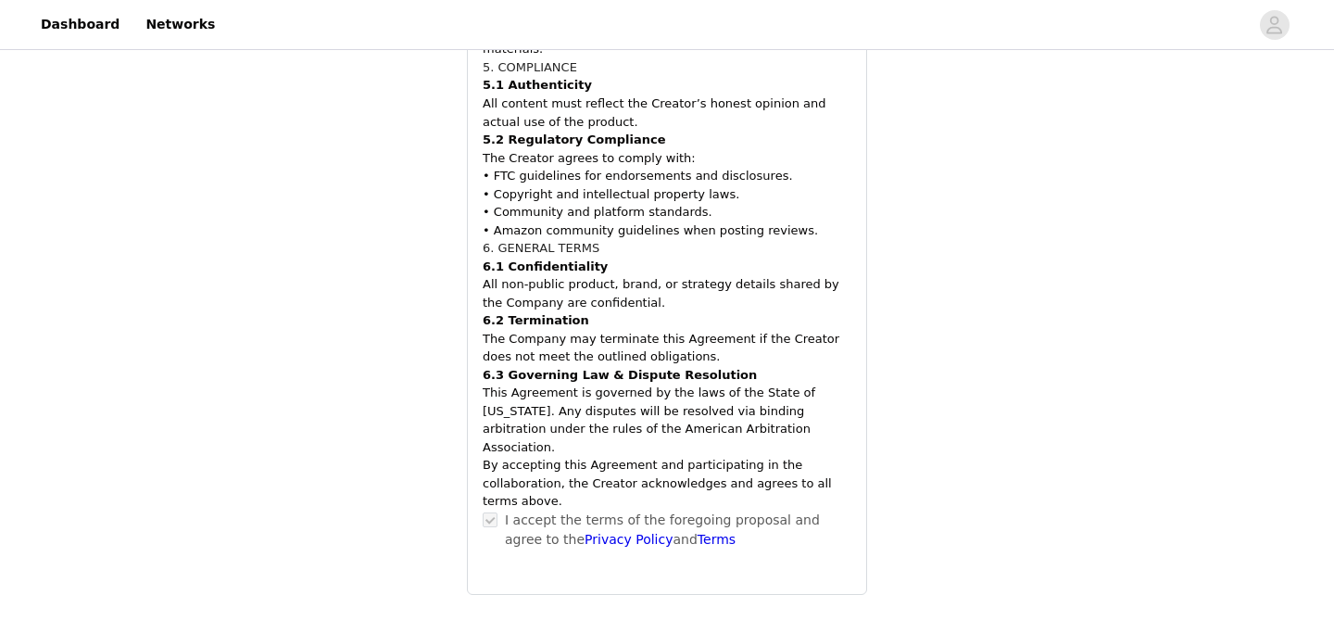
scroll to position [2149, 0]
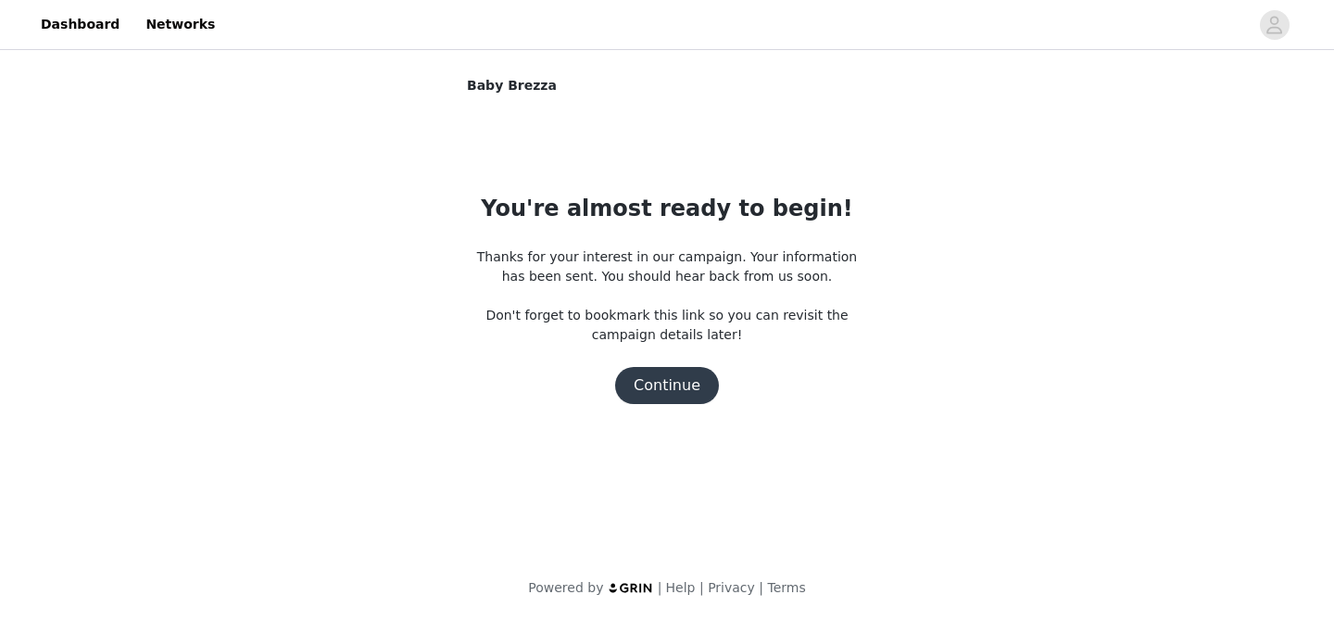
click at [678, 374] on button "Continue" at bounding box center [667, 385] width 104 height 37
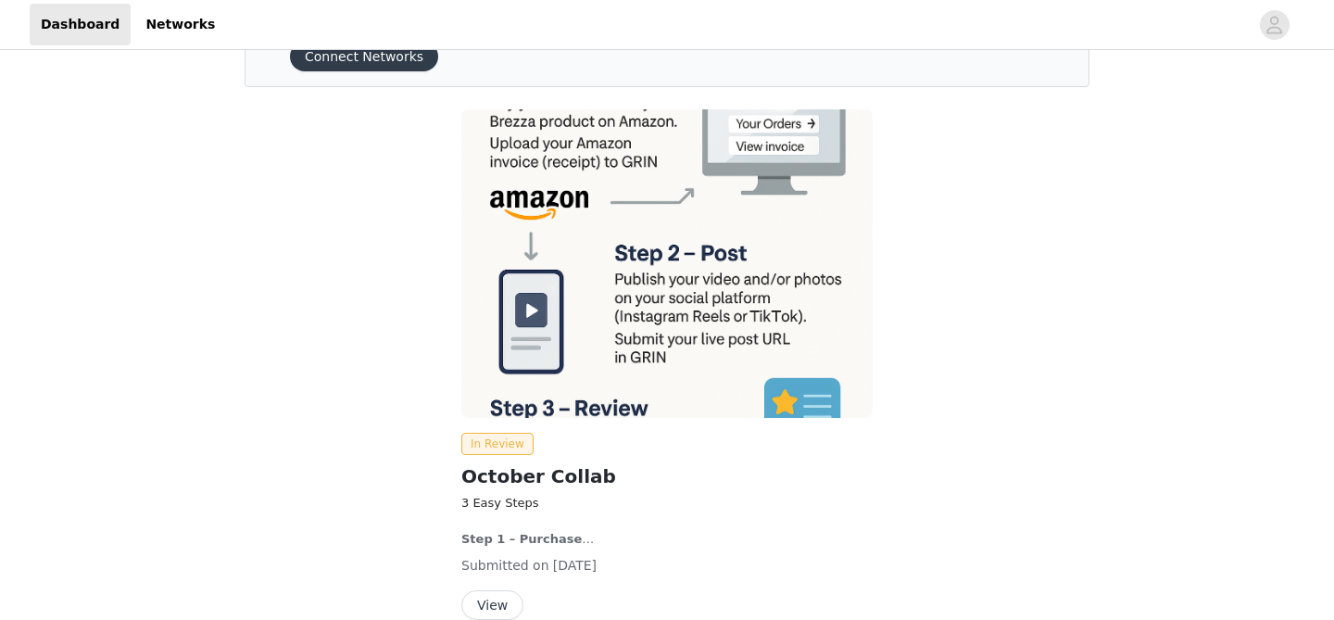
scroll to position [191, 0]
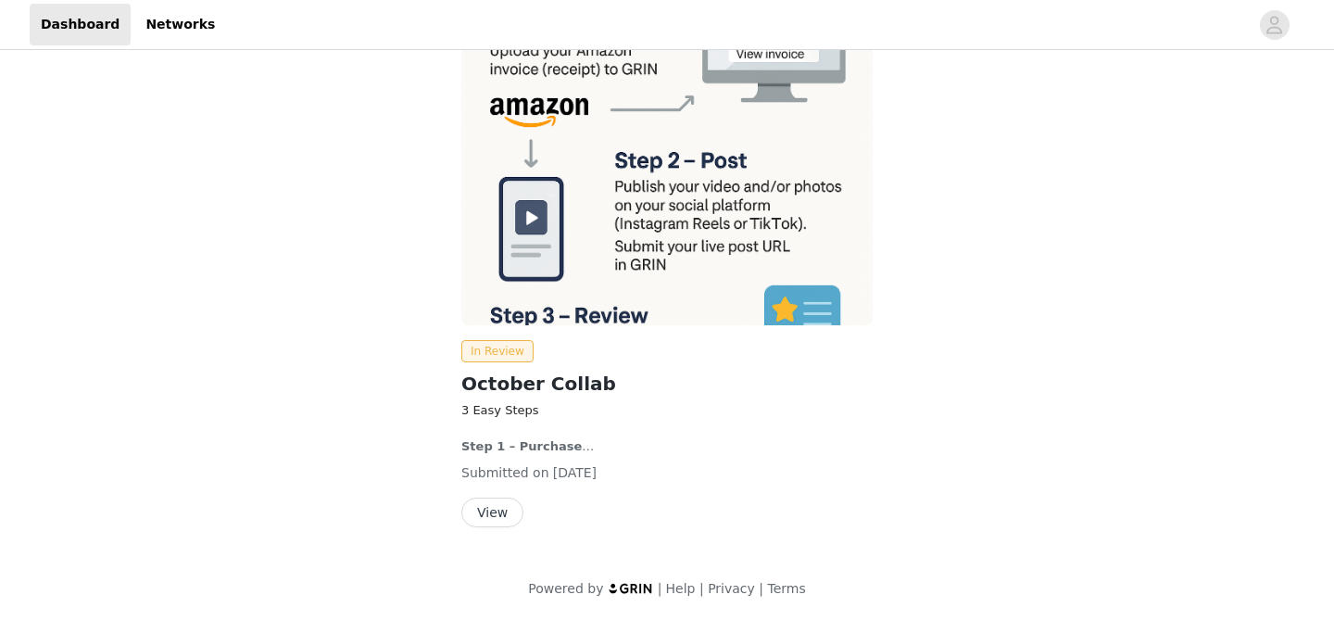
click at [468, 511] on button "View" at bounding box center [492, 512] width 62 height 30
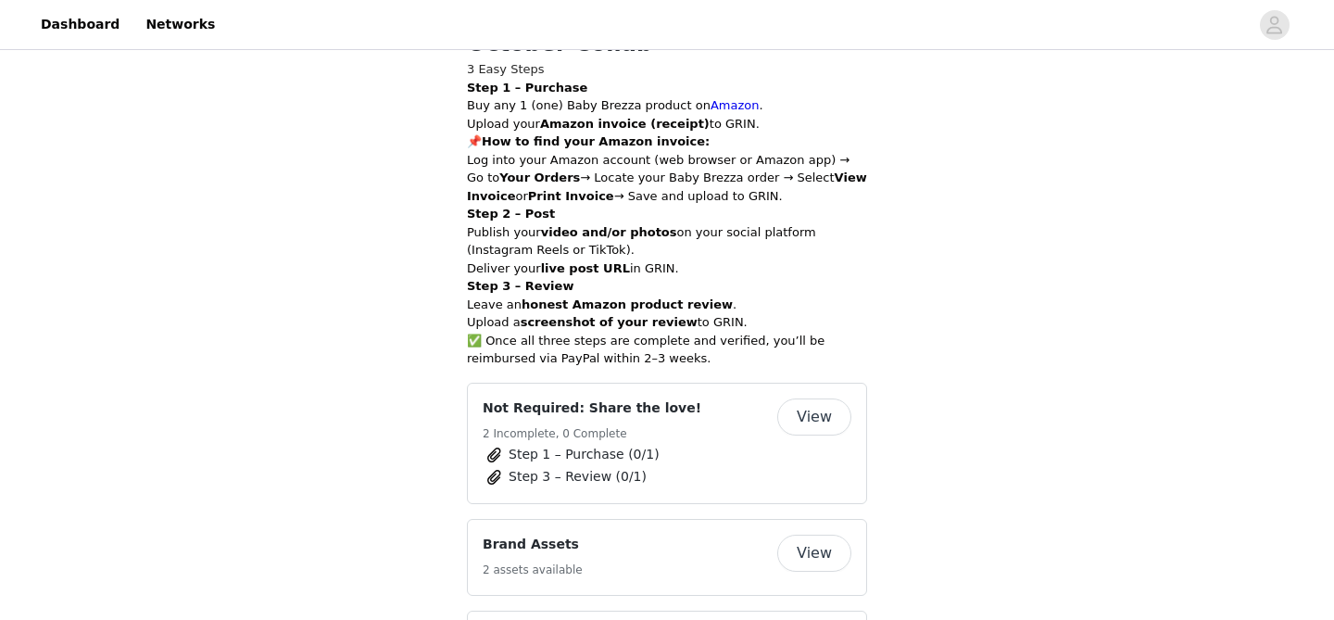
scroll to position [861, 0]
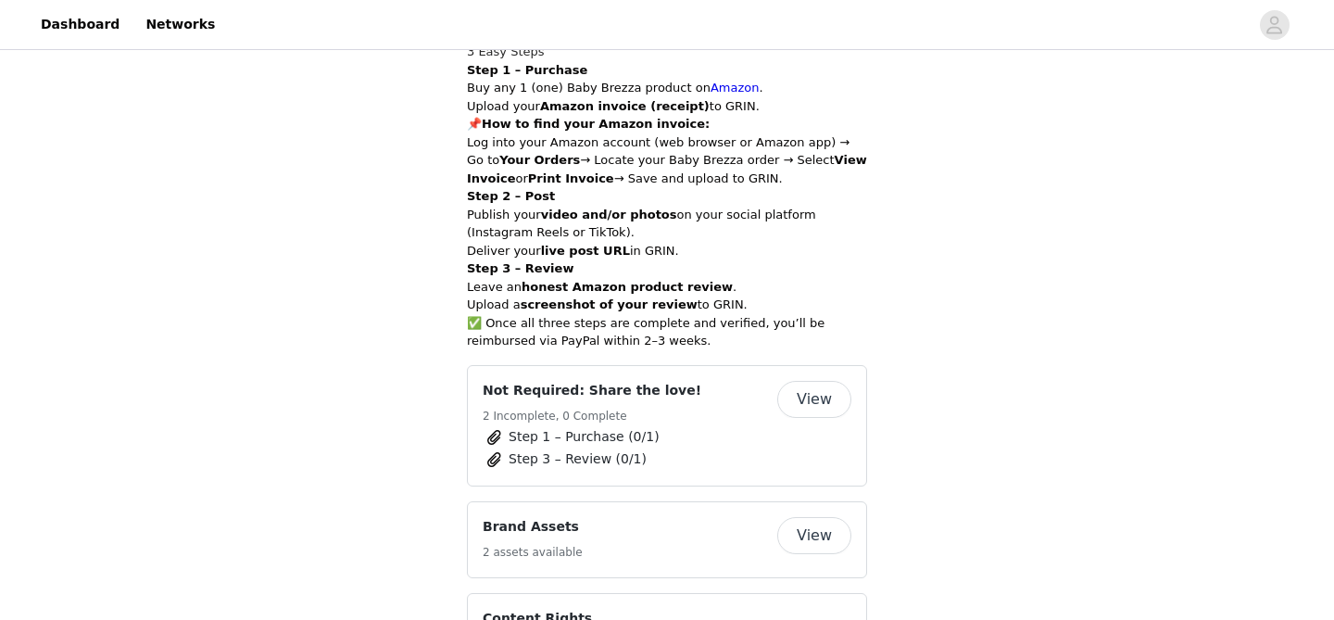
click at [815, 374] on div "Not Required: Share the love! 2 Incomplete, 0 Complete View Step 1 – Purchase (…" at bounding box center [667, 425] width 400 height 121
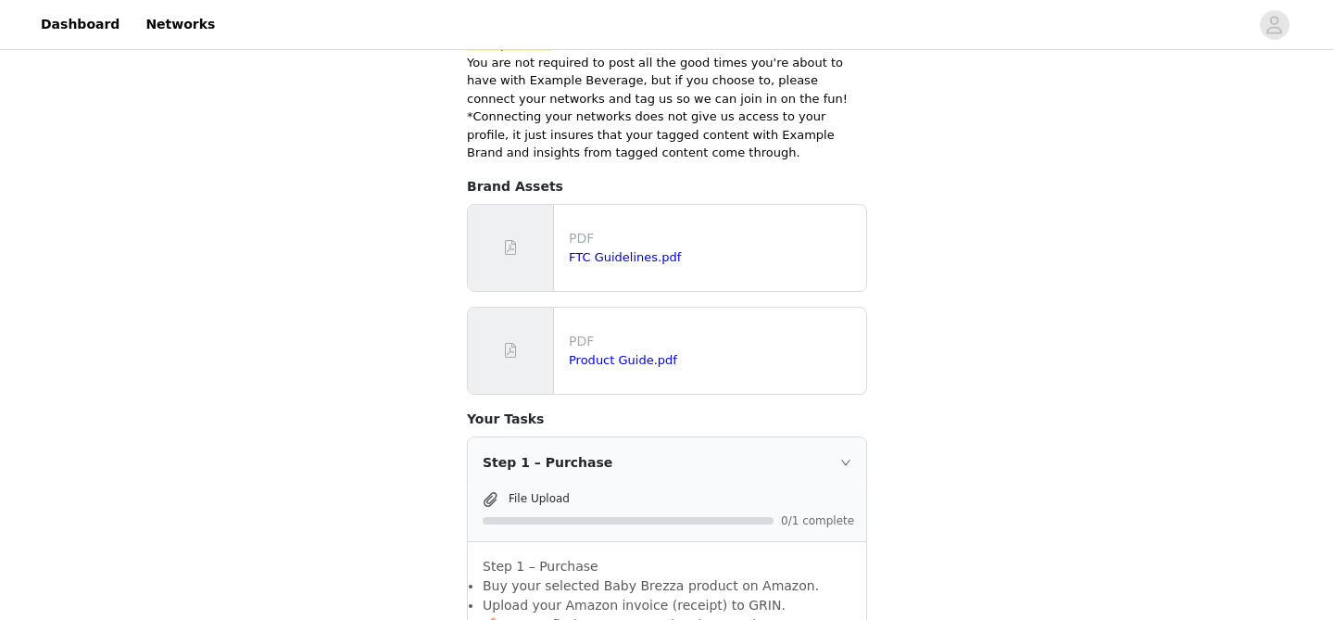
scroll to position [499, 0]
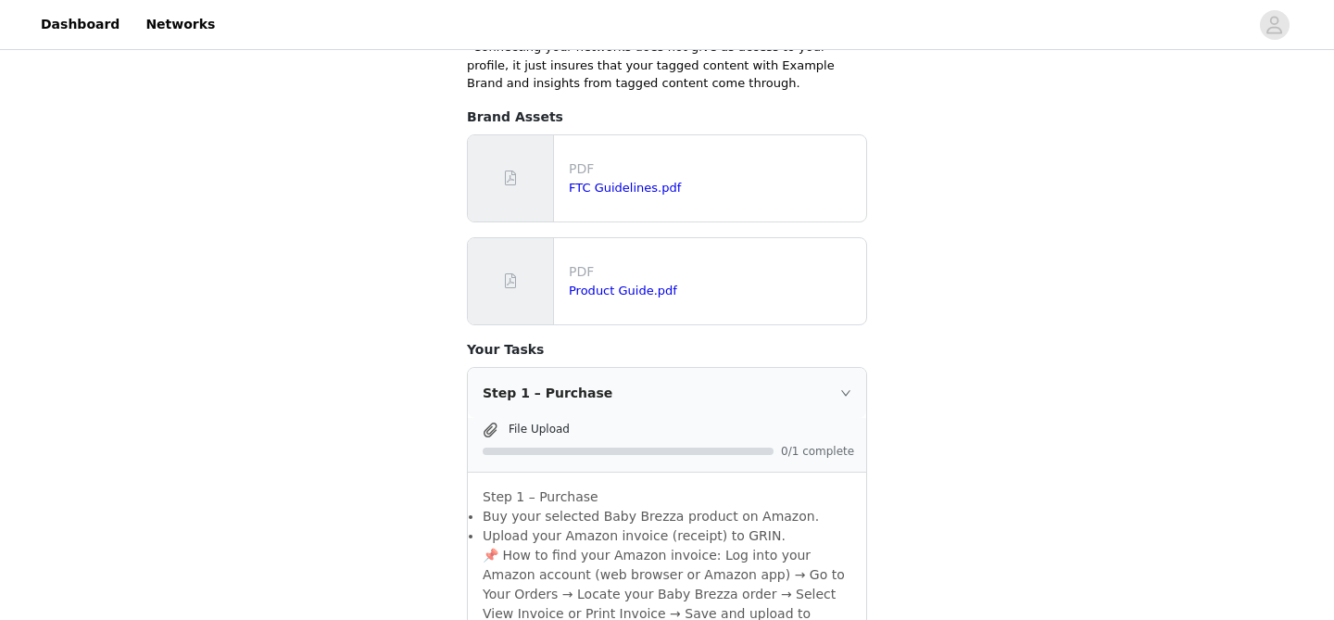
click at [825, 446] on span "0/1 complete" at bounding box center [818, 451] width 74 height 11
click at [843, 368] on div "Step 1 – Purchase" at bounding box center [667, 393] width 398 height 50
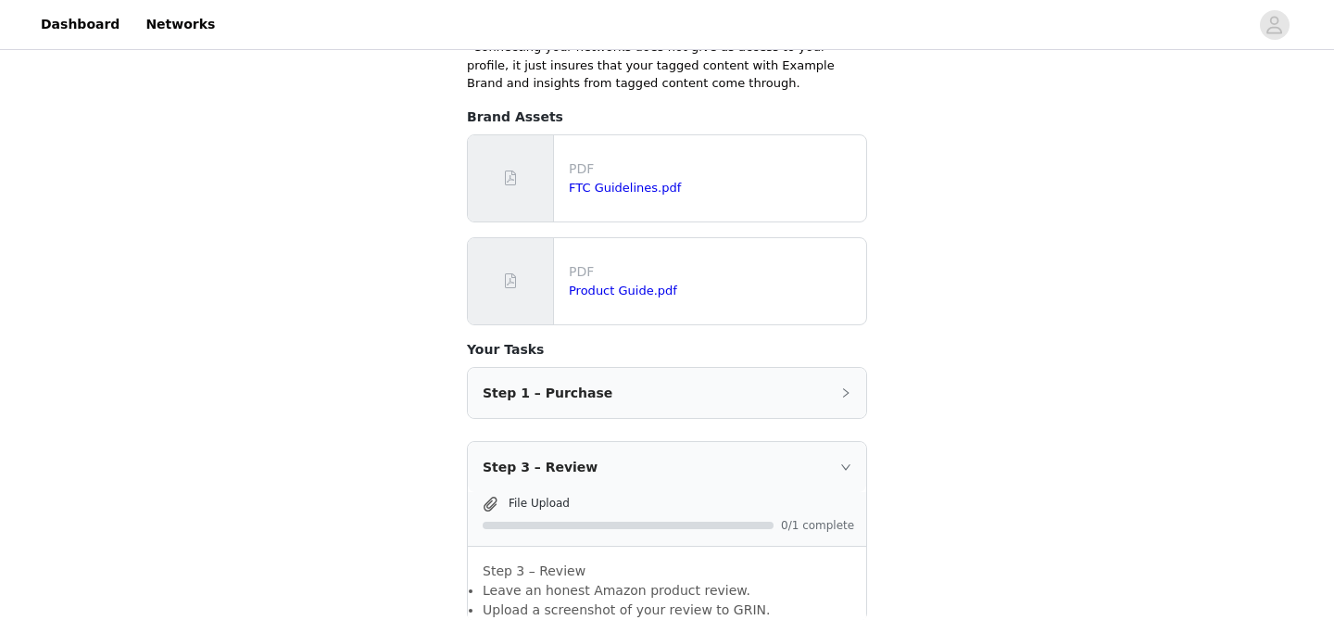
click at [593, 380] on div "Step 1 – Purchase" at bounding box center [667, 393] width 398 height 50
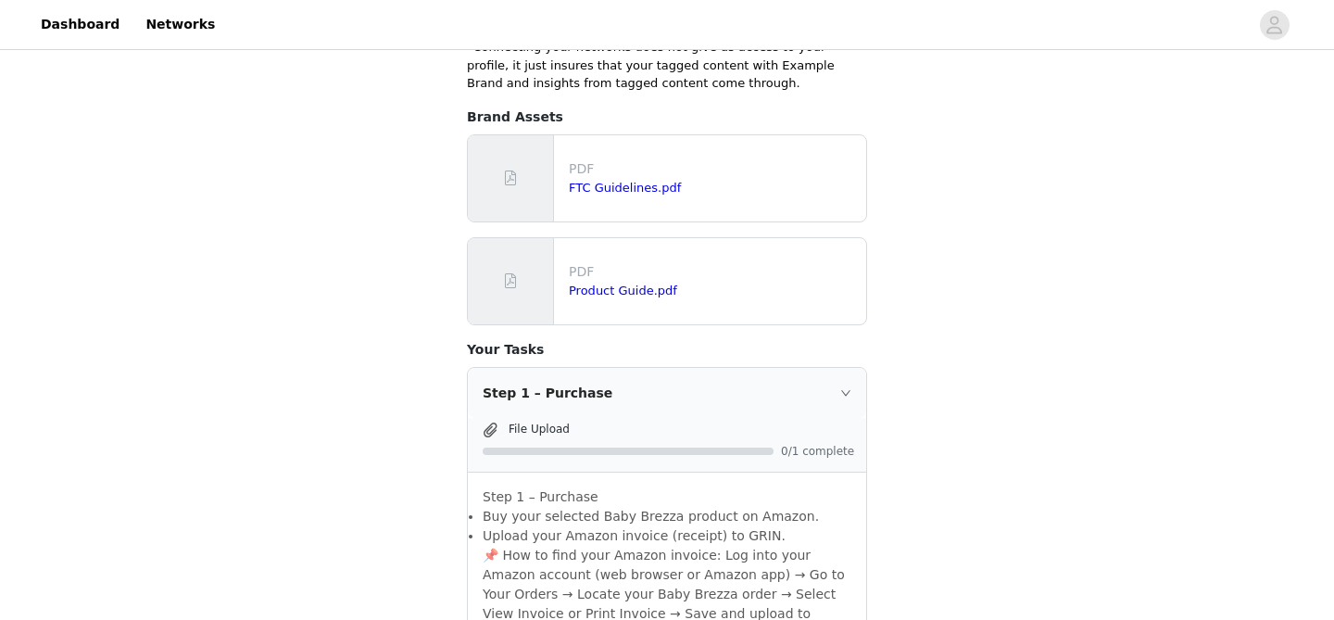
click at [554, 380] on div "Step 1 – Purchase" at bounding box center [667, 393] width 398 height 50
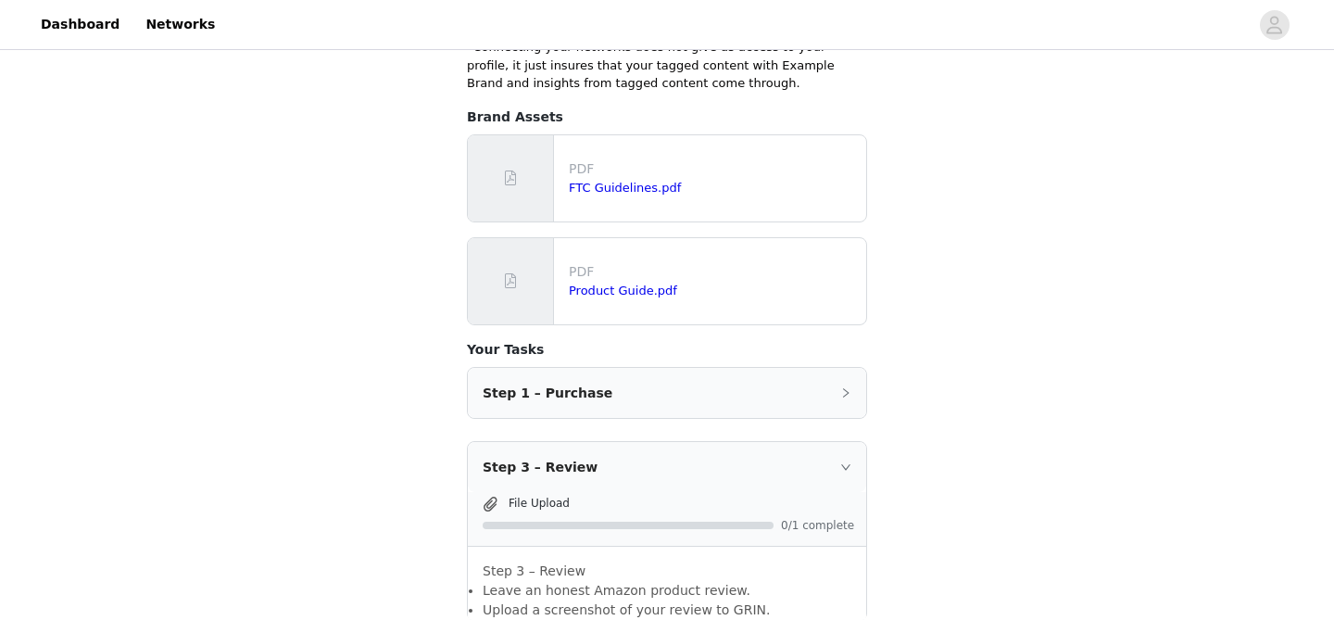
click at [548, 384] on div "Step 1 – Purchase" at bounding box center [667, 393] width 398 height 50
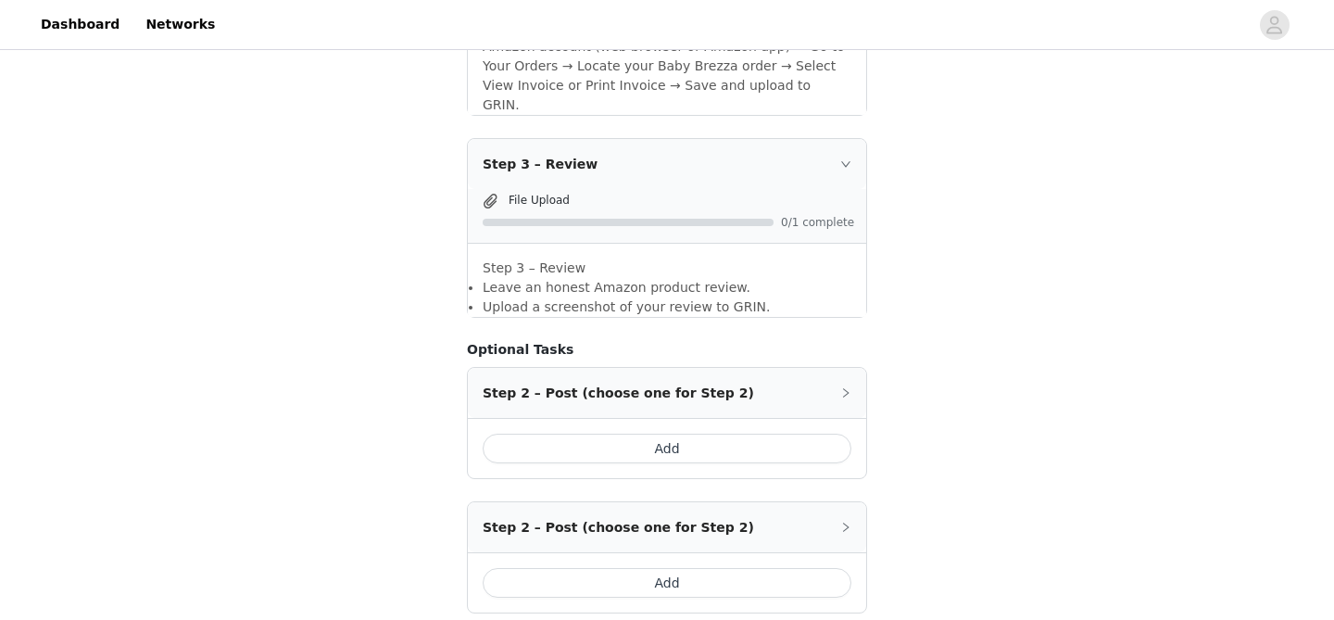
scroll to position [0, 0]
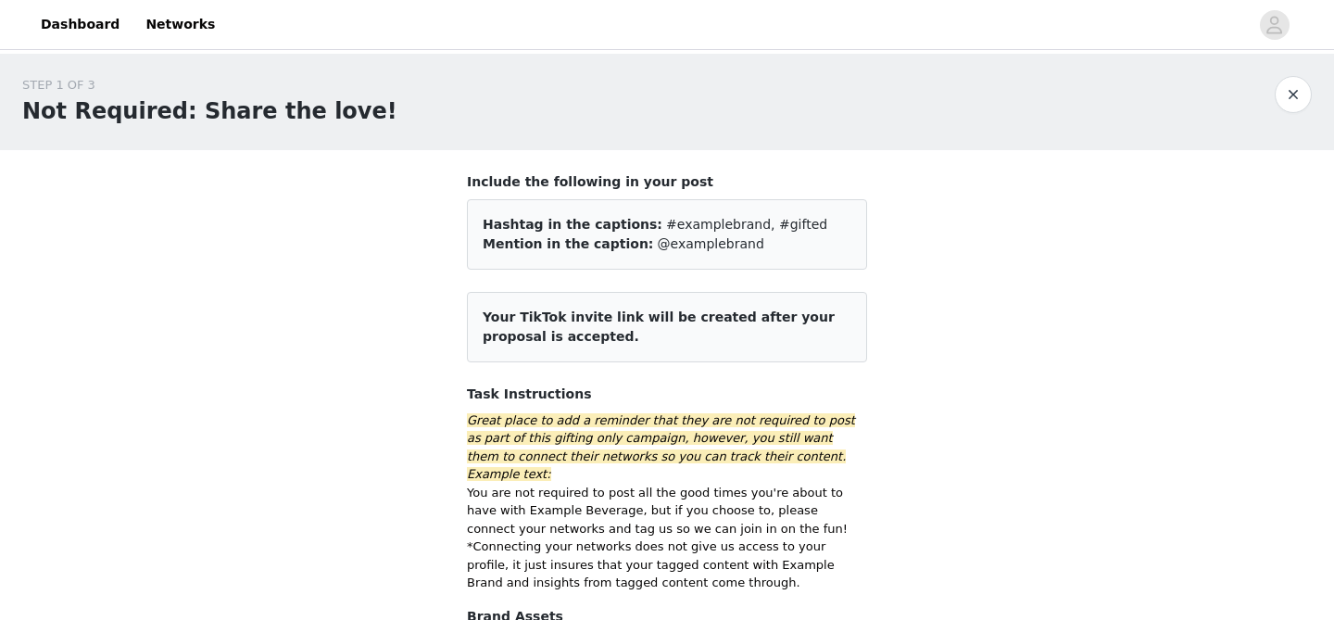
click at [1295, 94] on button "button" at bounding box center [1293, 94] width 37 height 37
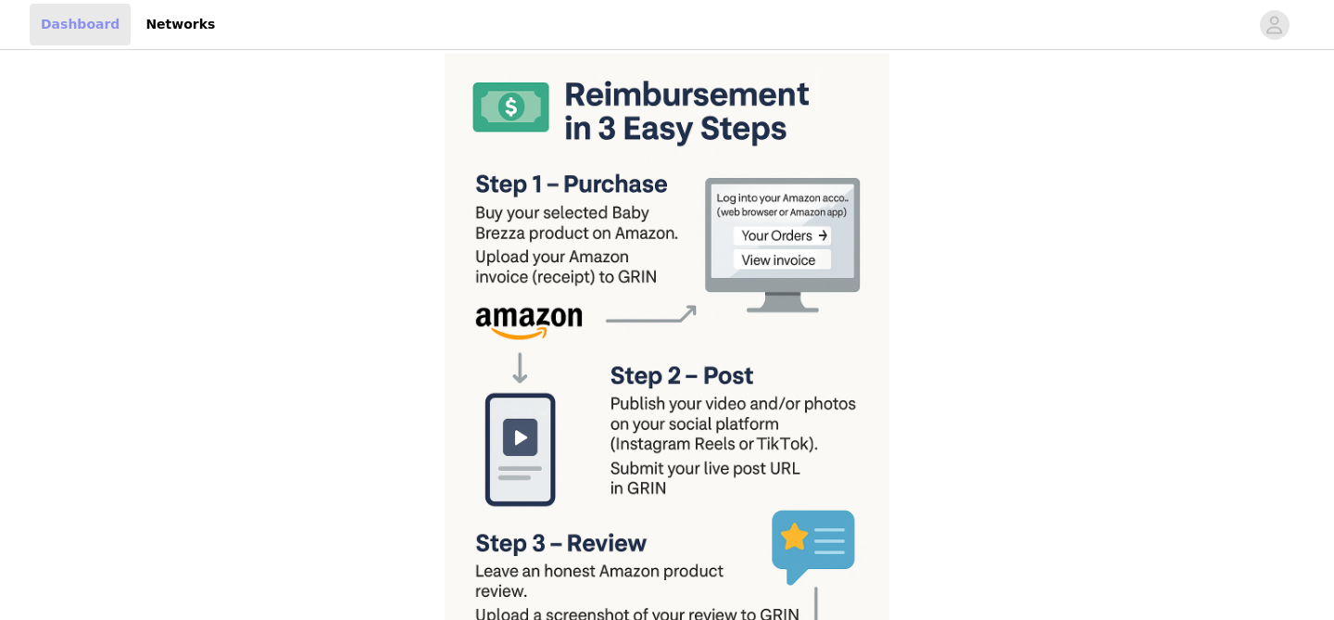
click at [50, 20] on link "Dashboard" at bounding box center [80, 25] width 101 height 42
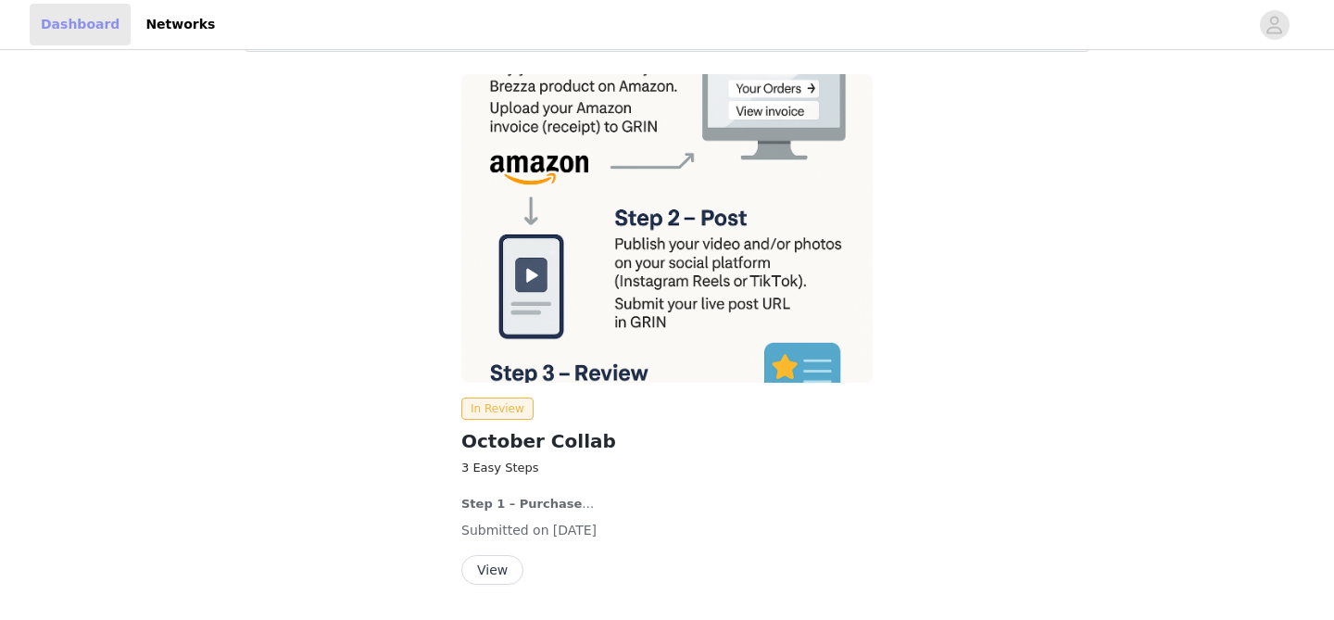
scroll to position [191, 0]
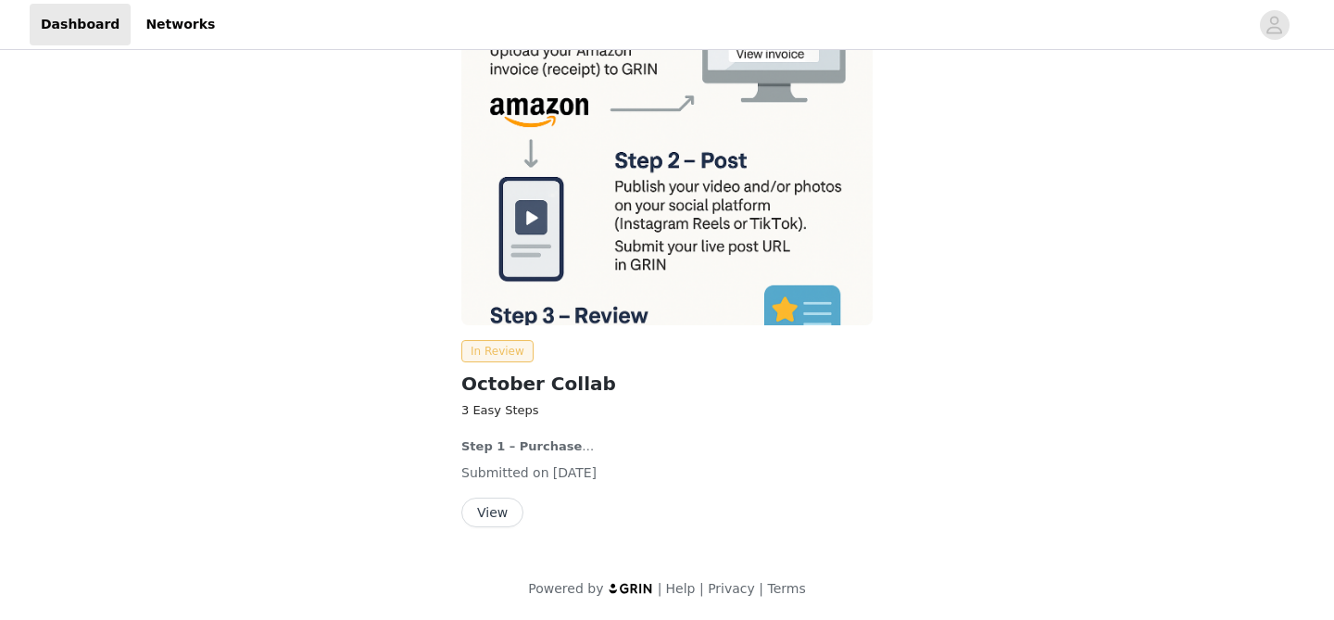
click at [499, 355] on span "In Review" at bounding box center [497, 351] width 72 height 22
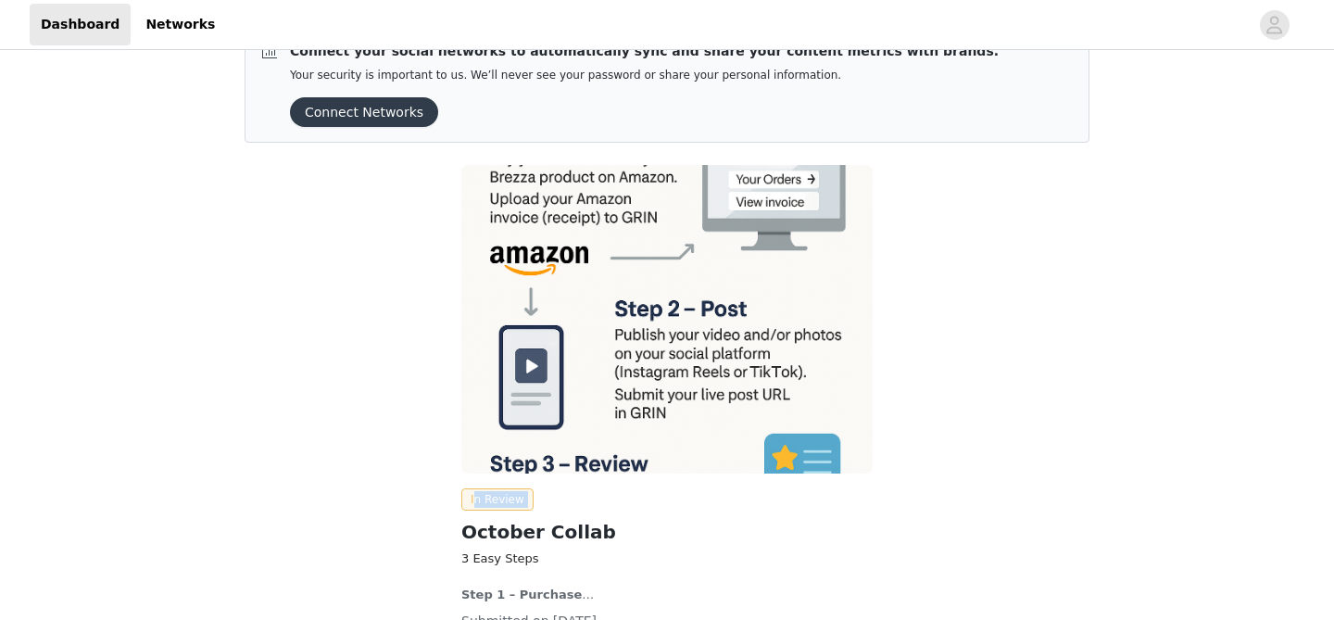
scroll to position [0, 0]
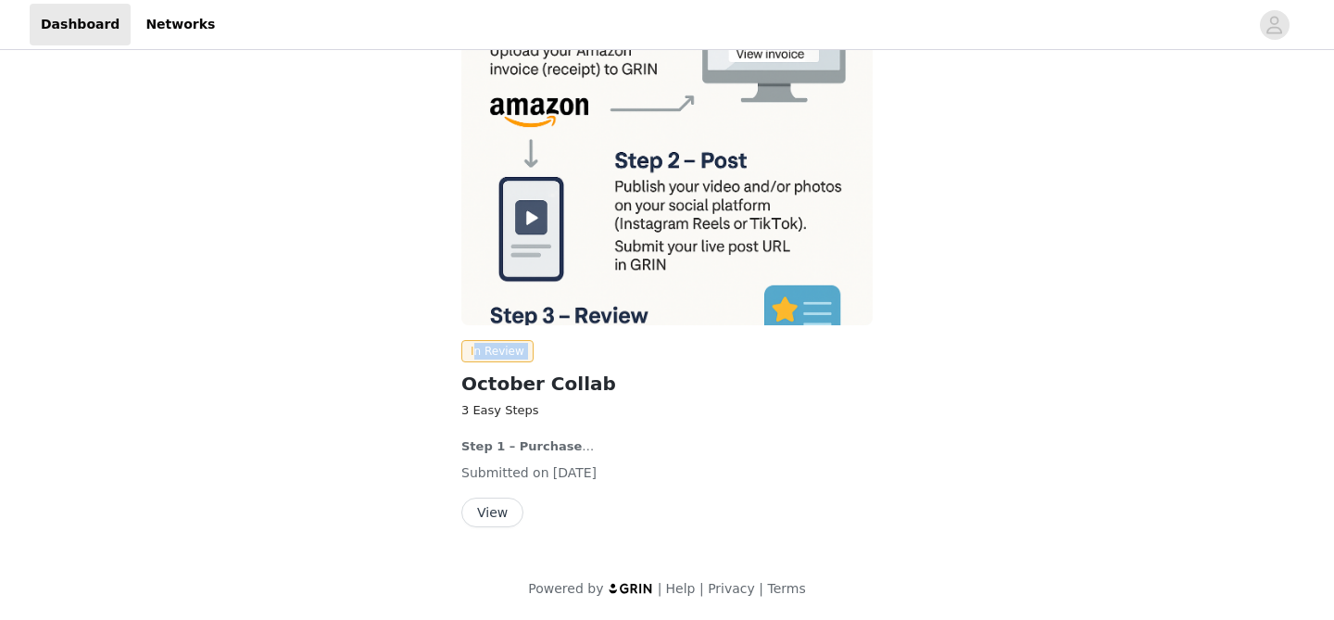
click at [501, 518] on button "View" at bounding box center [492, 512] width 62 height 30
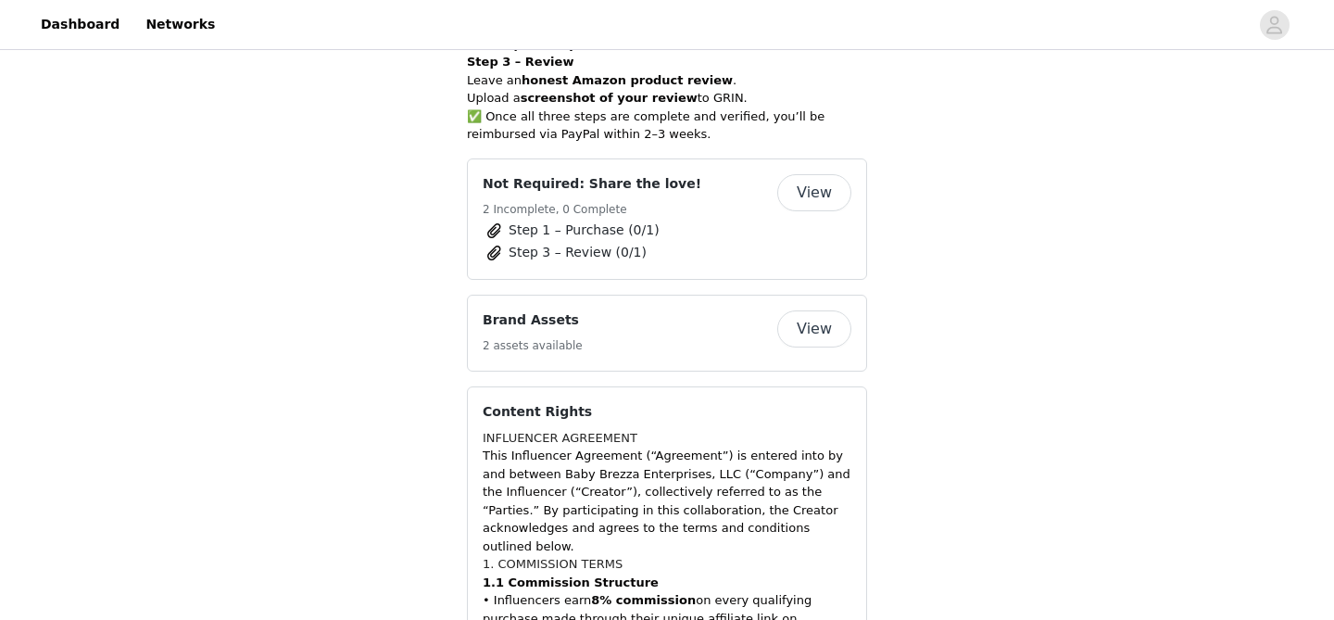
scroll to position [987, 0]
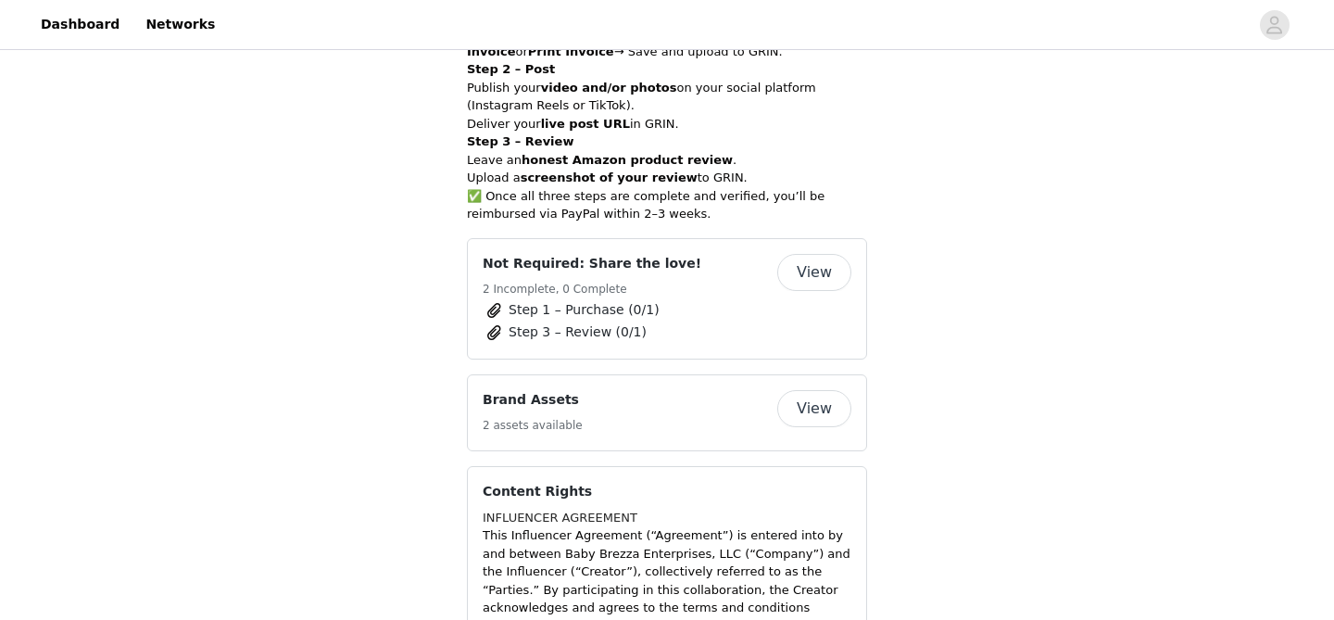
click at [531, 305] on span "Step 1 – Purchase (0/1)" at bounding box center [584, 309] width 151 height 19
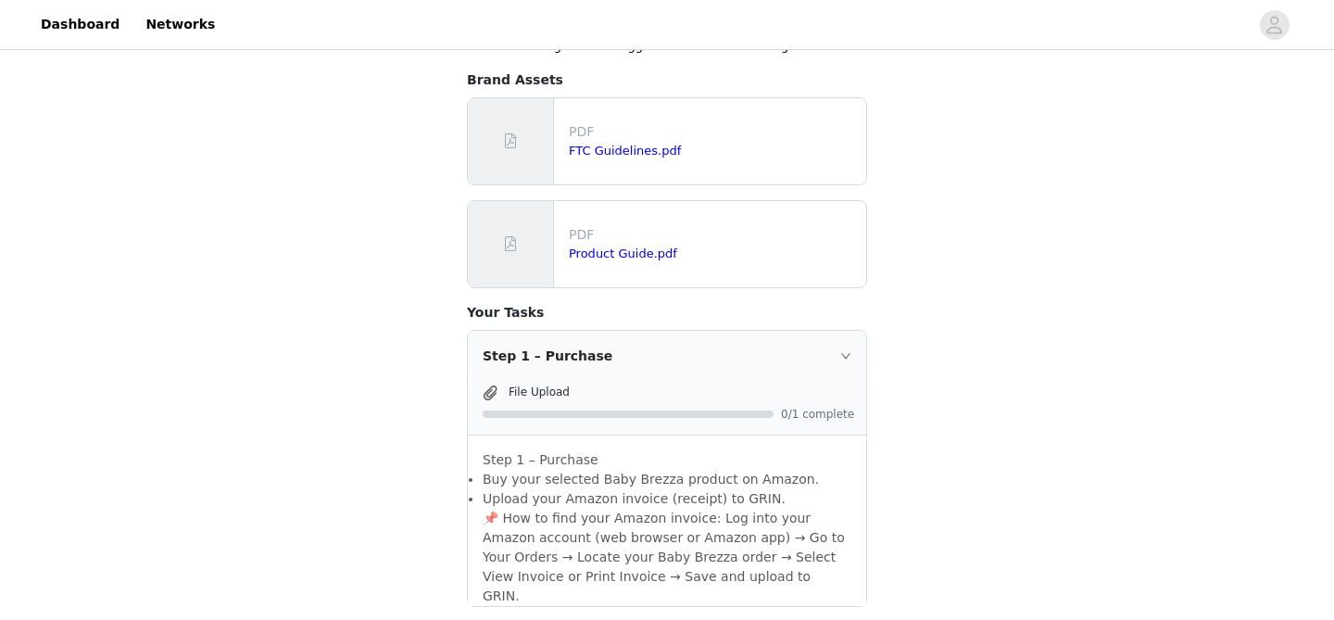
scroll to position [684, 0]
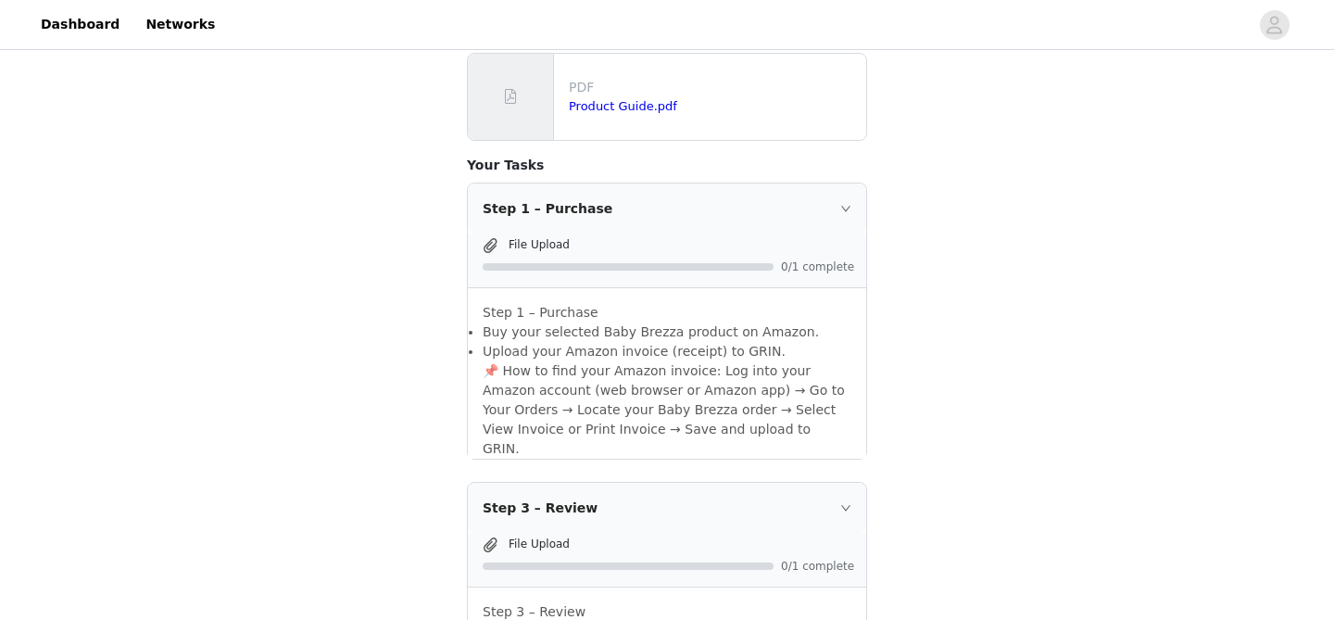
click at [491, 234] on span at bounding box center [490, 245] width 19 height 22
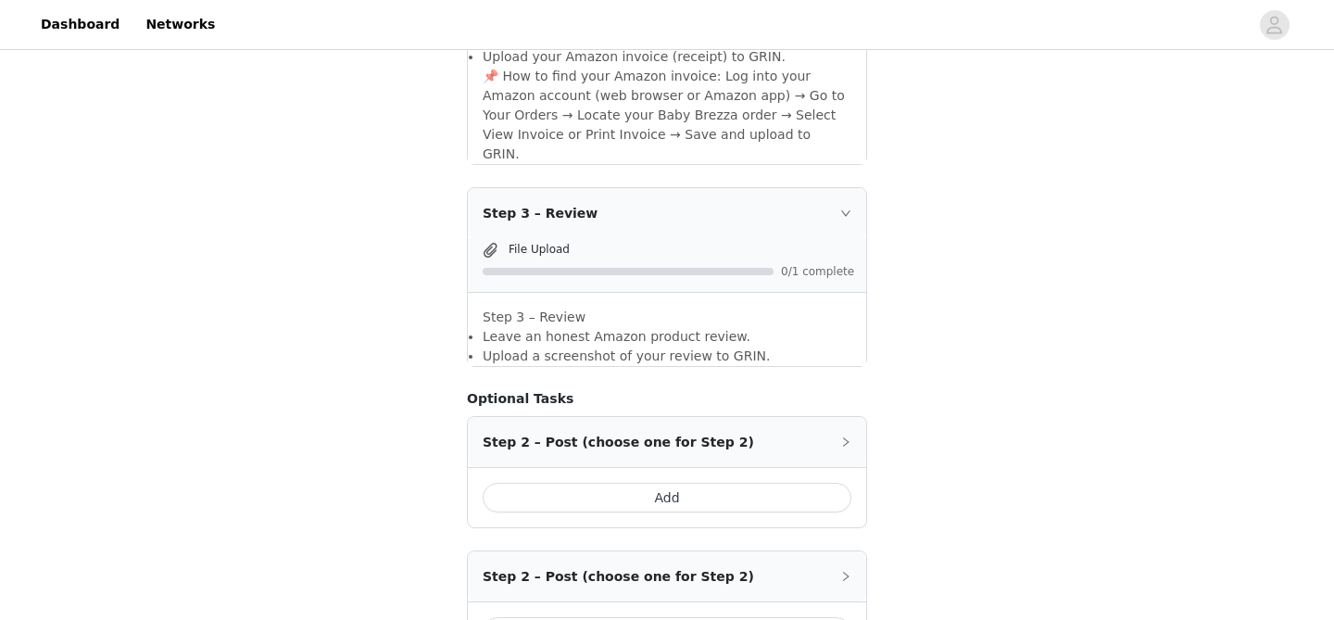
scroll to position [1027, 0]
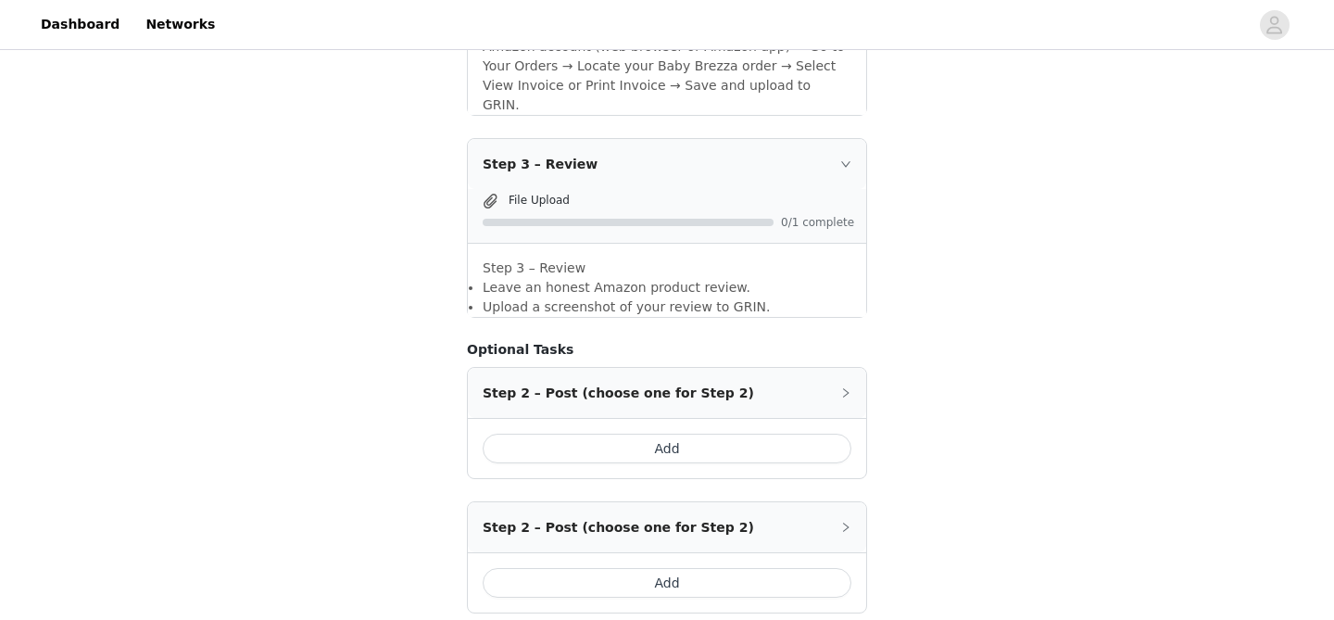
click at [655, 434] on button "Add" at bounding box center [667, 449] width 369 height 30
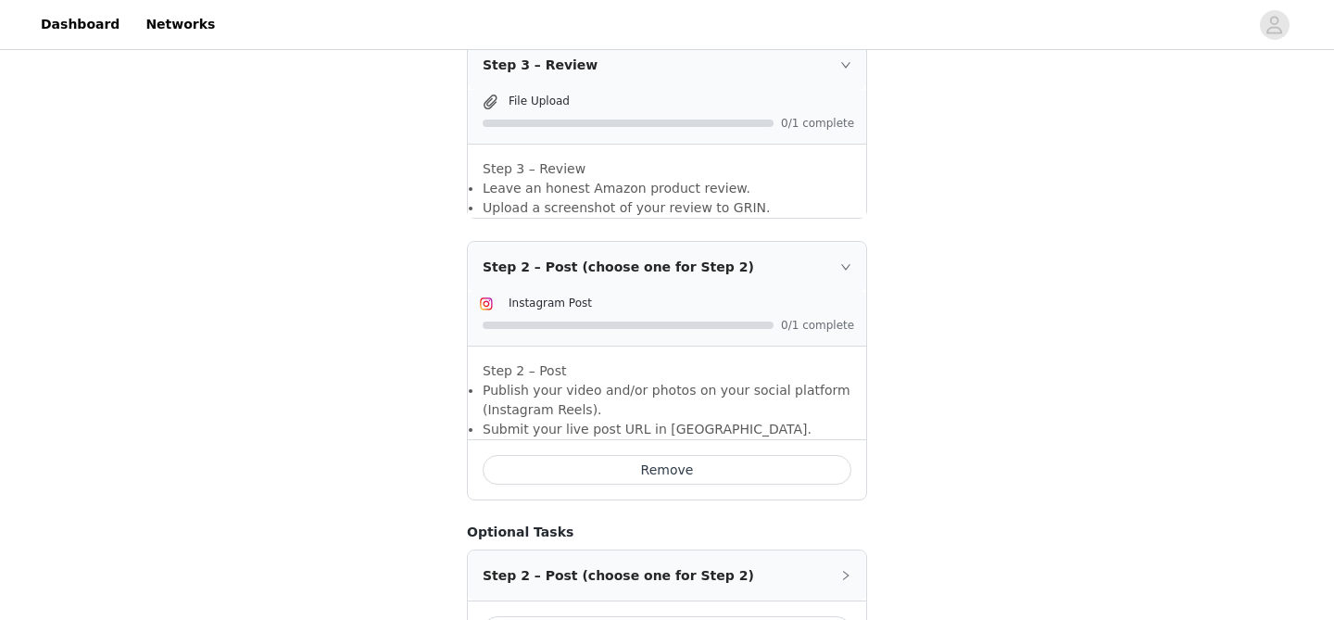
scroll to position [1150, 0]
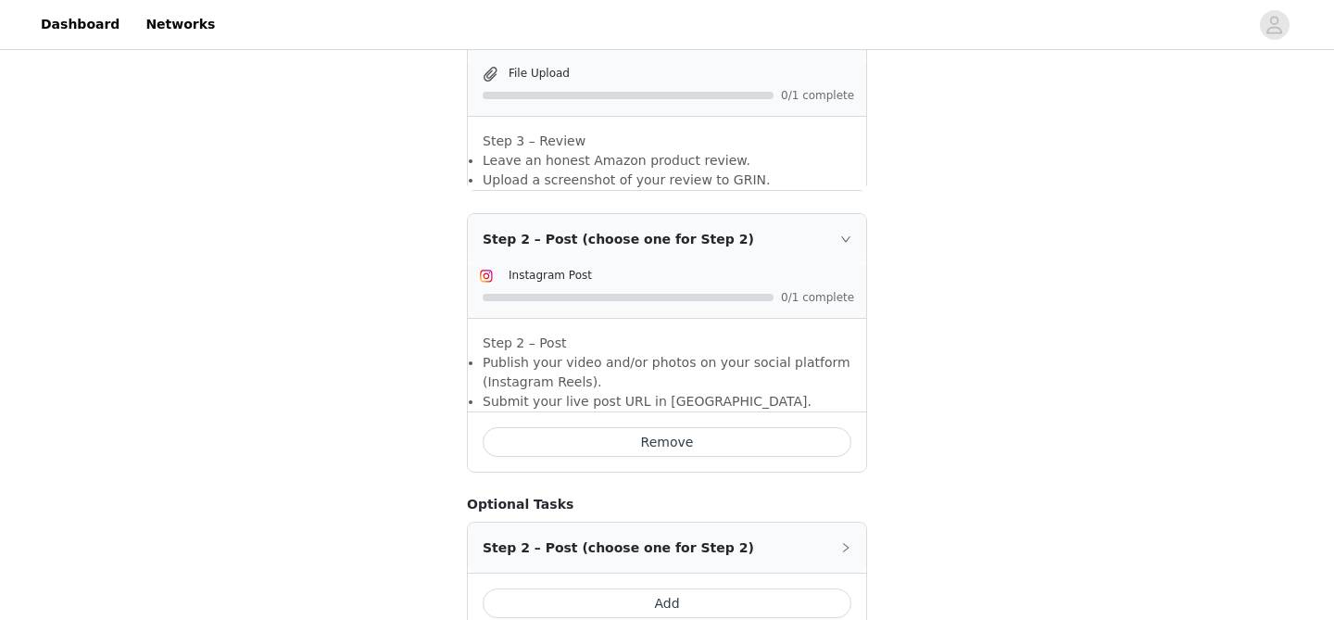
click at [702, 588] on button "Add" at bounding box center [667, 603] width 369 height 30
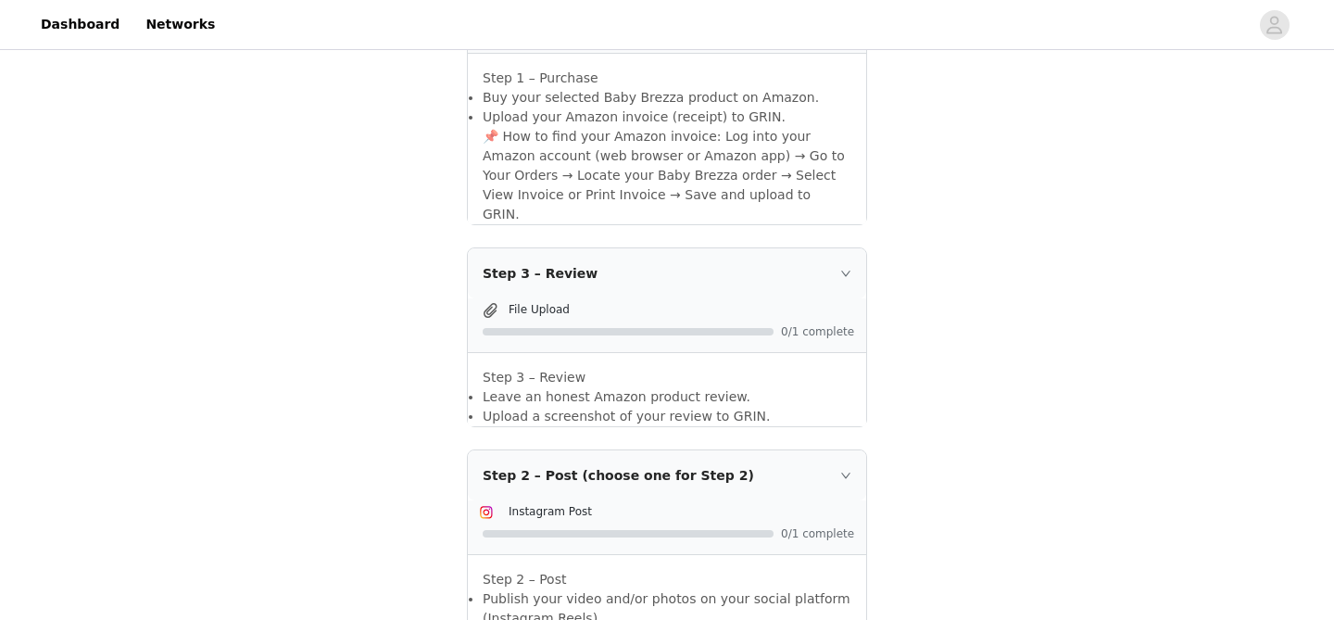
scroll to position [897, 0]
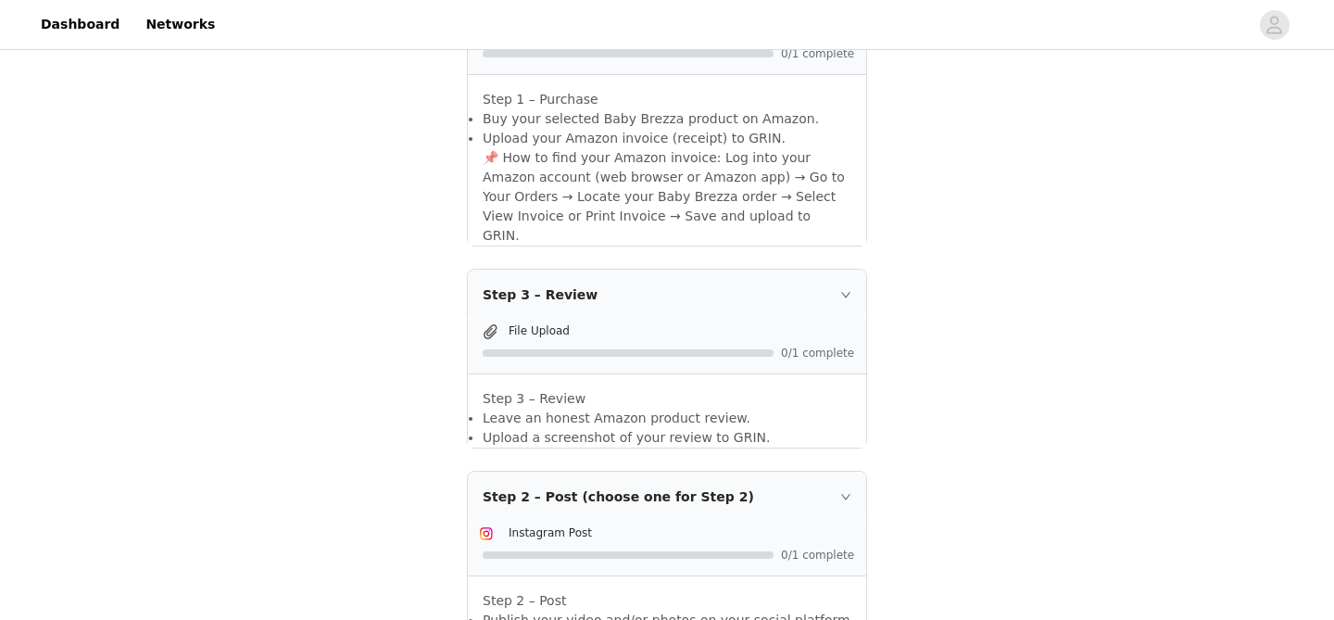
click at [566, 526] on span "Instagram Post" at bounding box center [550, 532] width 83 height 13
click at [533, 471] on div "Step 2 – Post (choose one for Step 2)" at bounding box center [667, 496] width 398 height 50
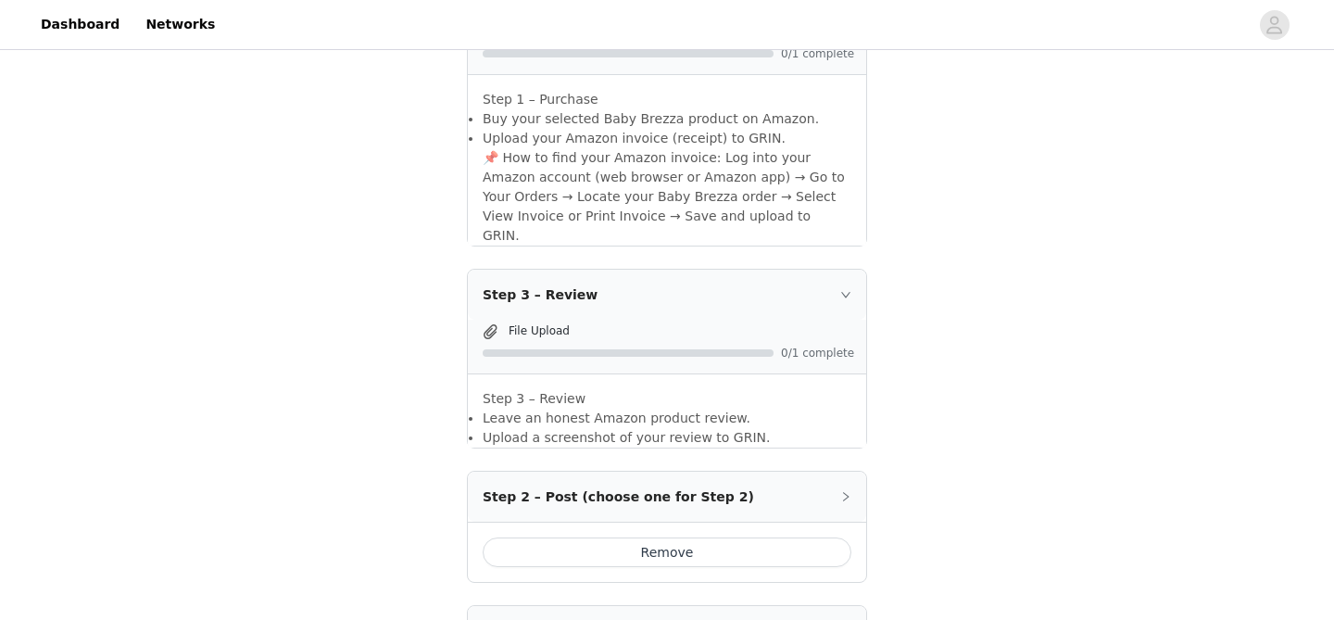
click at [534, 471] on div "Step 2 – Post (choose one for Step 2)" at bounding box center [667, 496] width 398 height 50
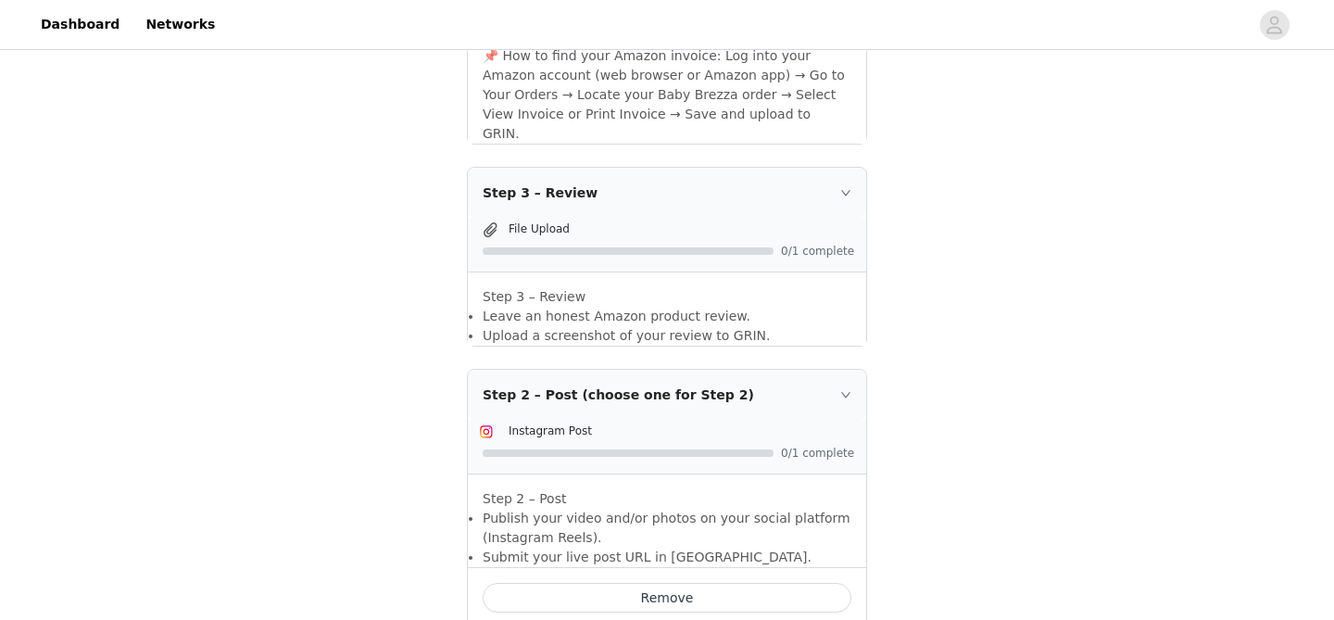
scroll to position [1200, 0]
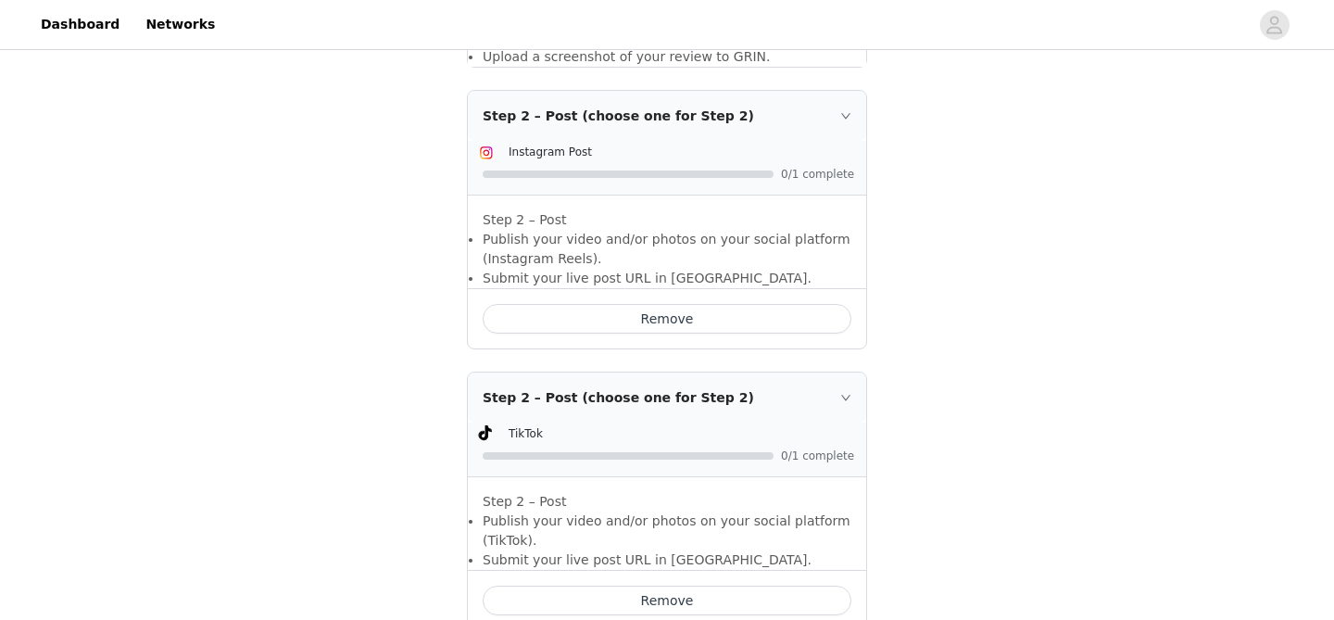
click at [609, 304] on button "Remove" at bounding box center [667, 319] width 369 height 30
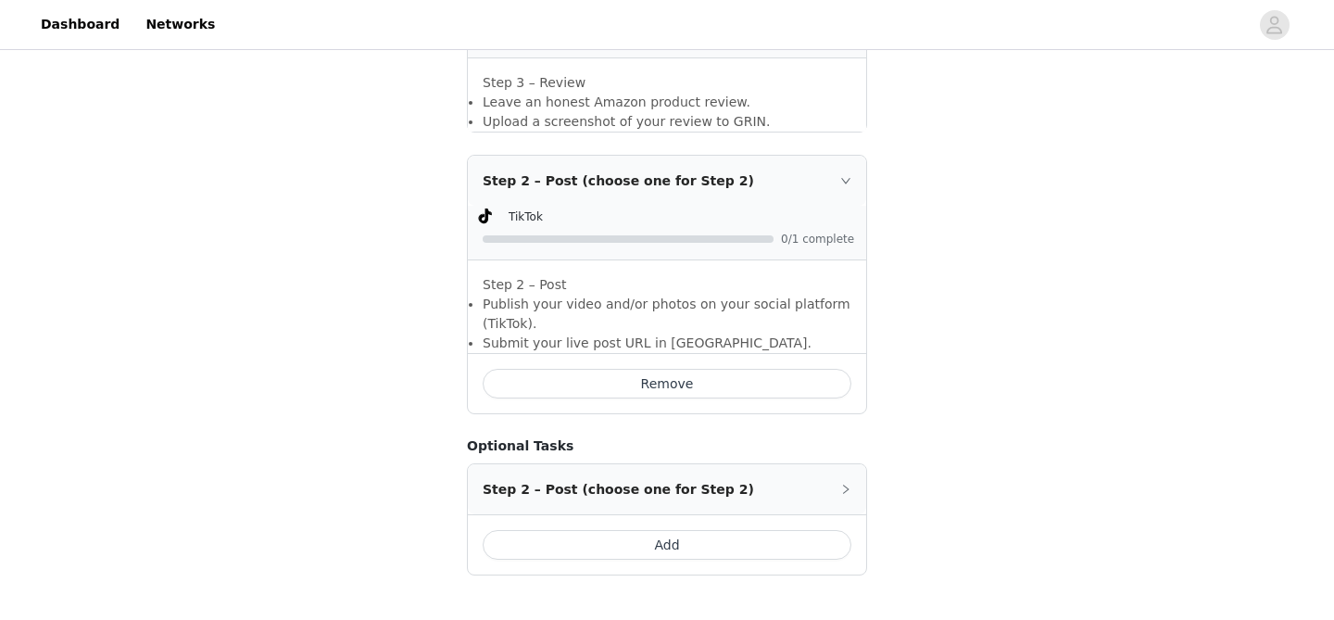
scroll to position [1175, 0]
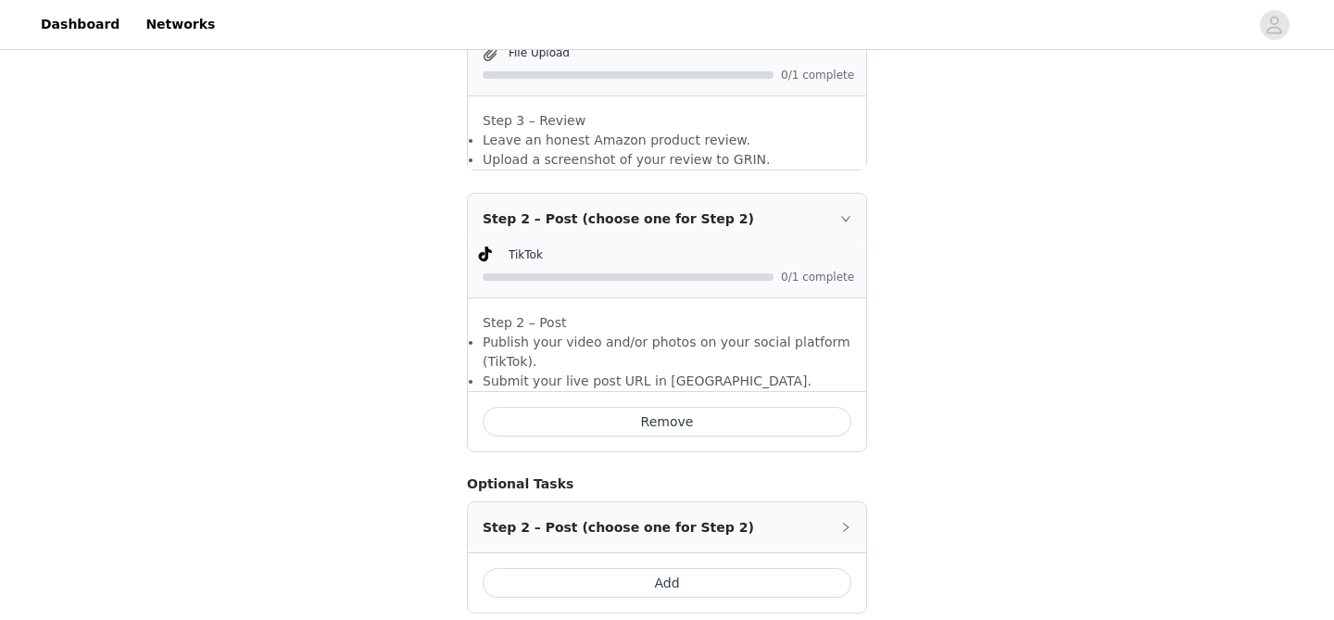
click at [634, 407] on button "Remove" at bounding box center [667, 422] width 369 height 30
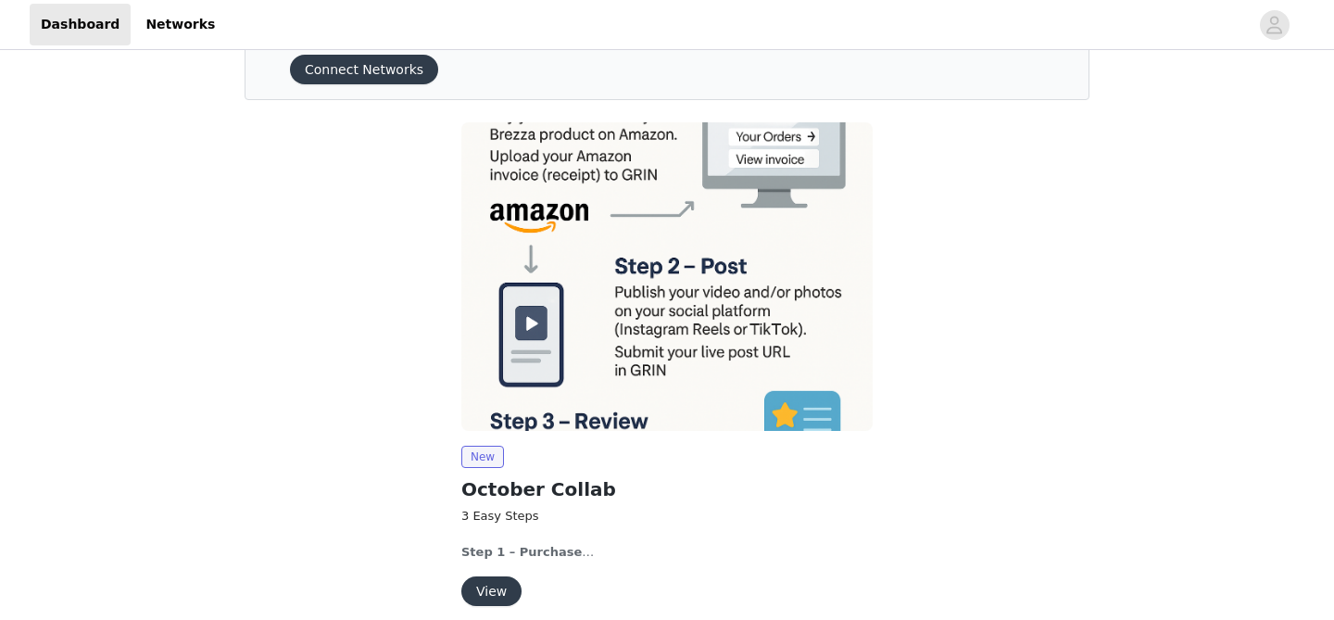
scroll to position [164, 0]
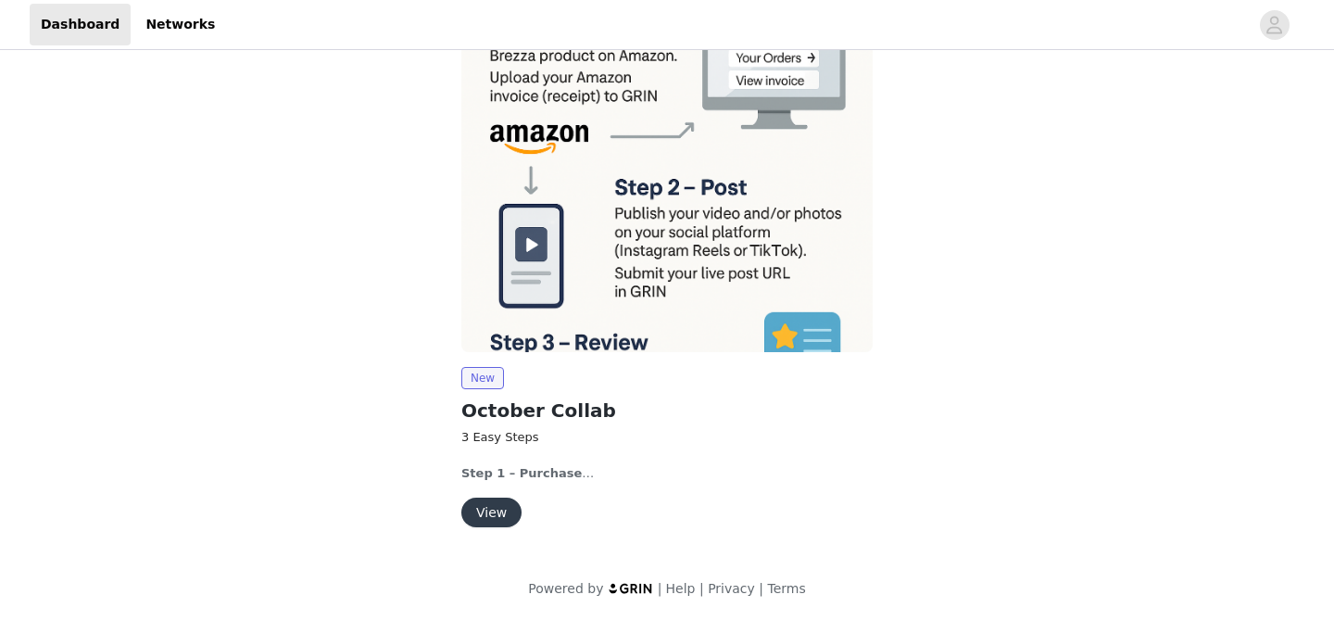
click at [505, 512] on button "View" at bounding box center [491, 512] width 60 height 30
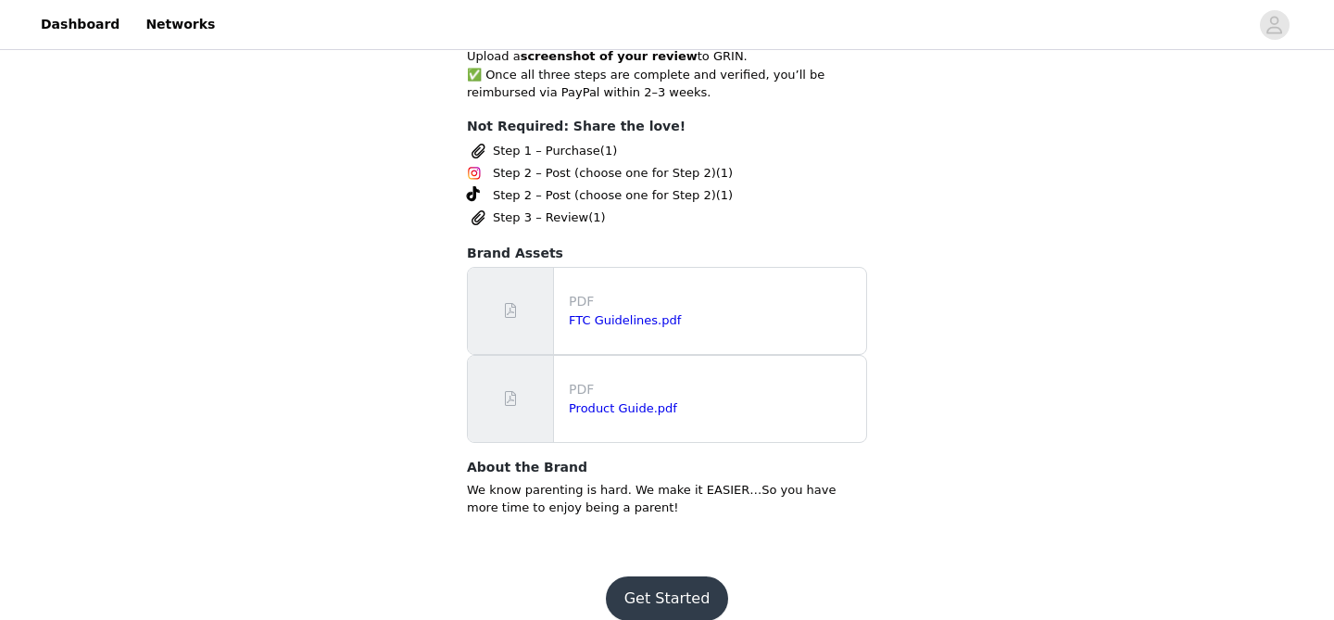
scroll to position [1070, 0]
click at [647, 310] on div "FTC Guidelines.pdf" at bounding box center [714, 319] width 290 height 19
click at [647, 312] on link "FTC Guidelines.pdf" at bounding box center [625, 319] width 112 height 14
click at [592, 408] on link "Product Guide.pdf" at bounding box center [623, 407] width 108 height 14
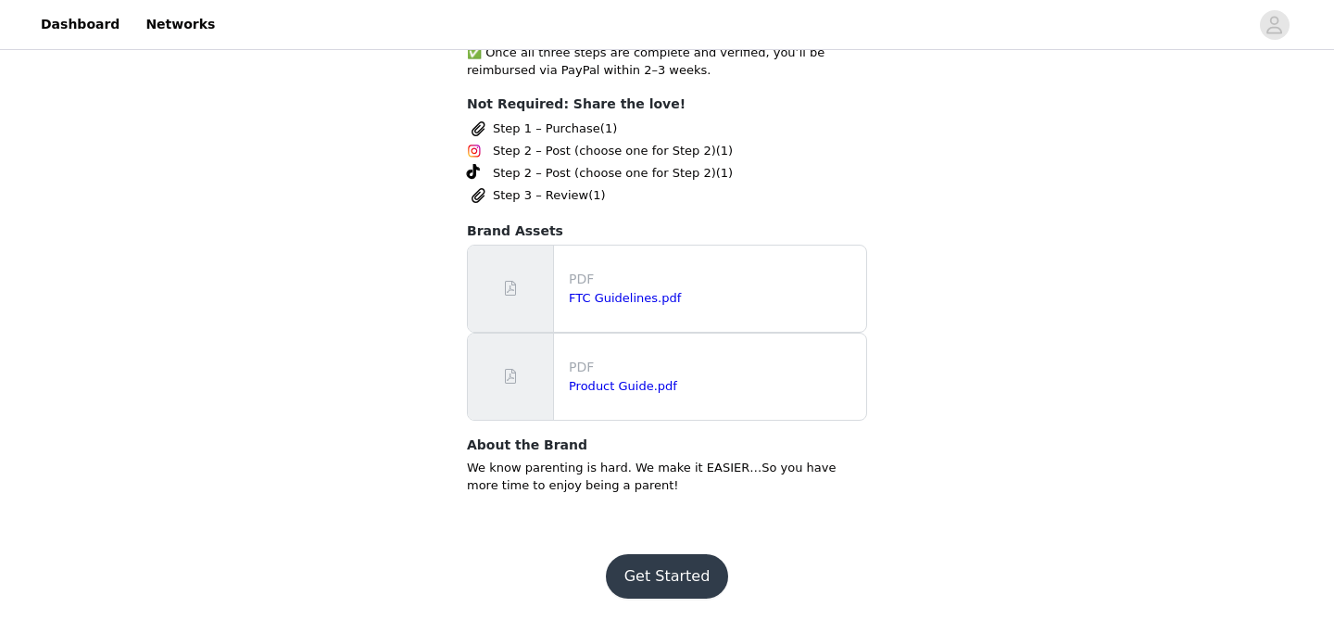
click at [634, 569] on button "Get Started" at bounding box center [667, 576] width 123 height 44
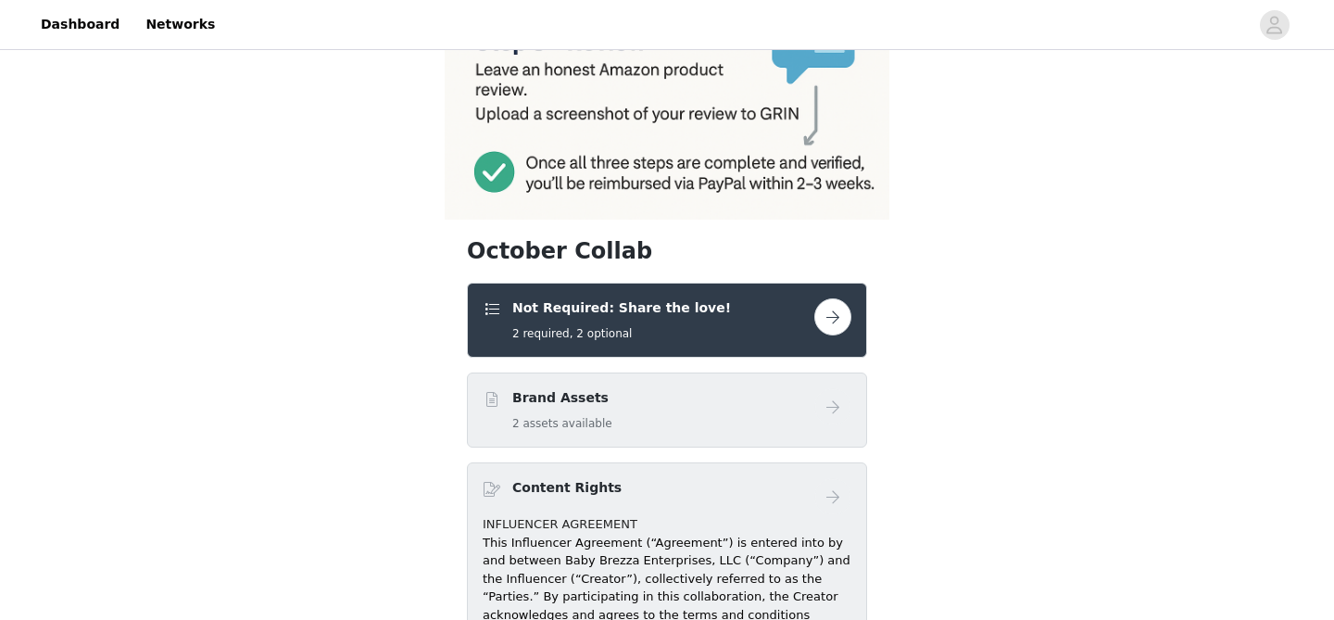
scroll to position [569, 0]
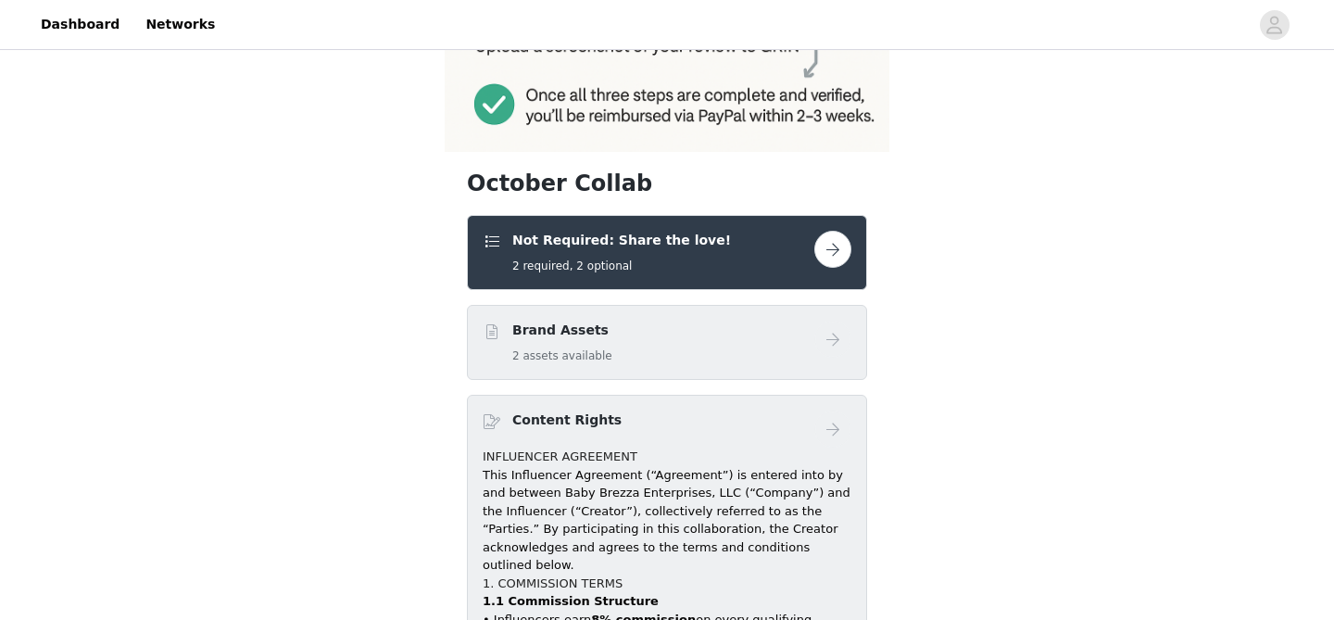
click at [662, 259] on h5 "2 required, 2 optional" at bounding box center [621, 266] width 219 height 17
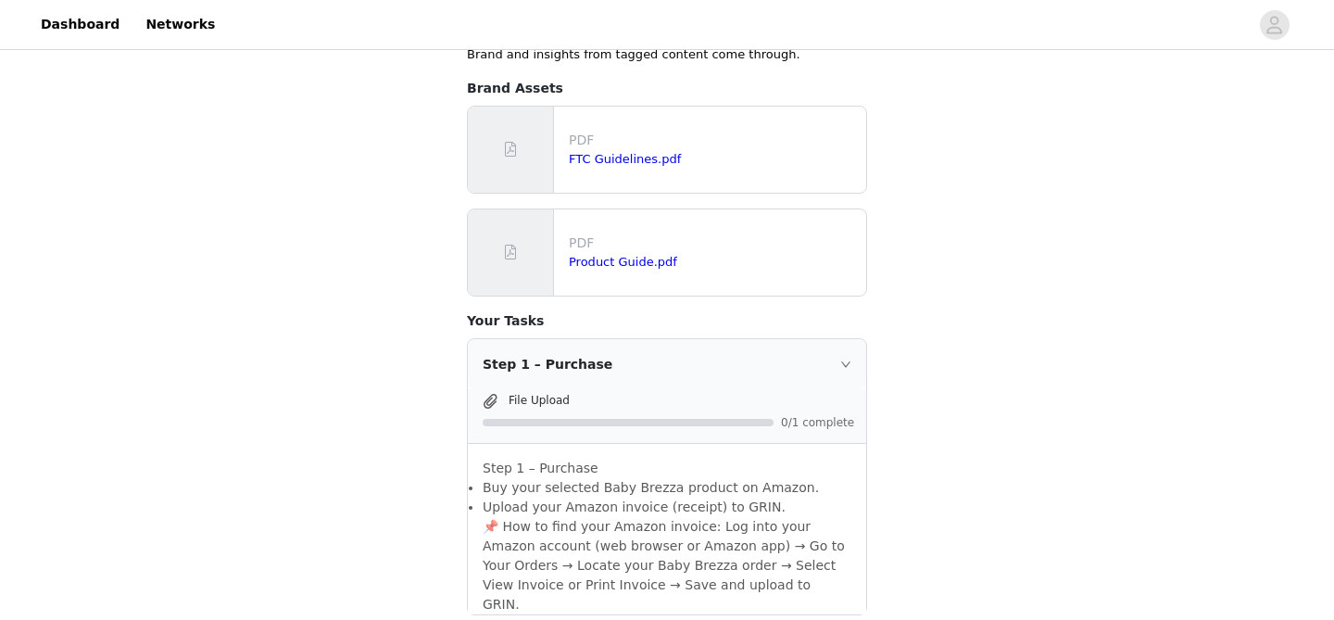
scroll to position [547, 0]
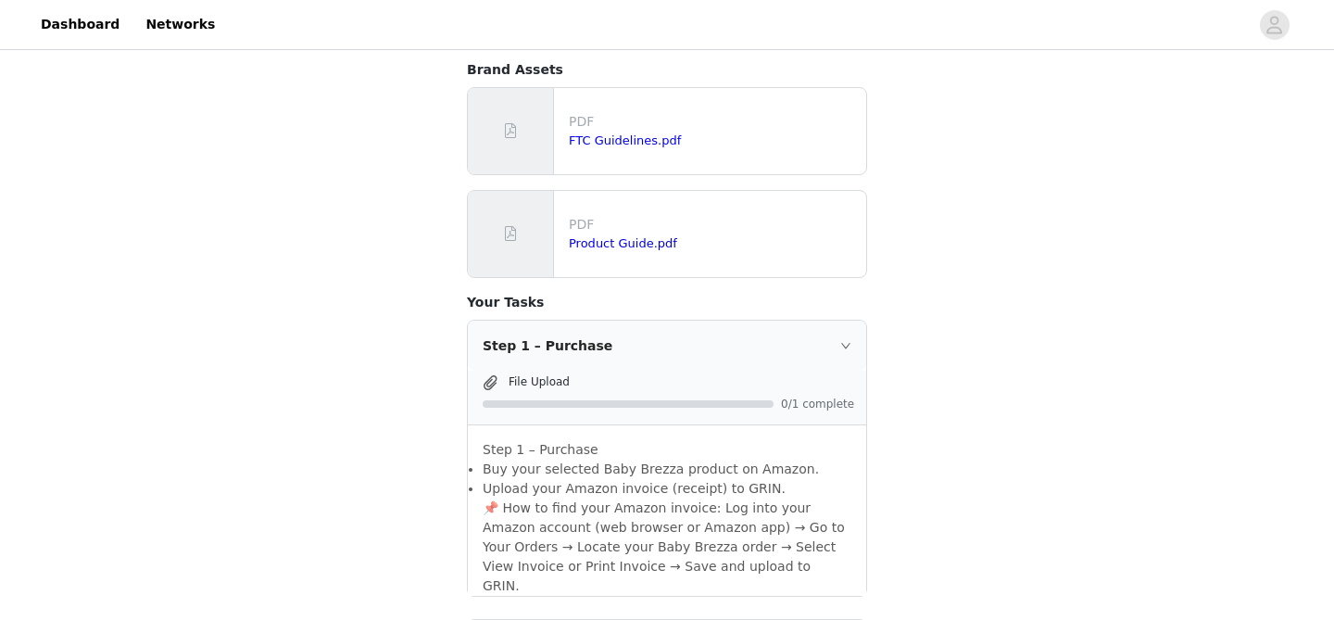
click at [552, 375] on span "File Upload" at bounding box center [539, 381] width 61 height 13
click at [493, 371] on span at bounding box center [490, 382] width 19 height 22
click at [489, 371] on span at bounding box center [490, 382] width 19 height 22
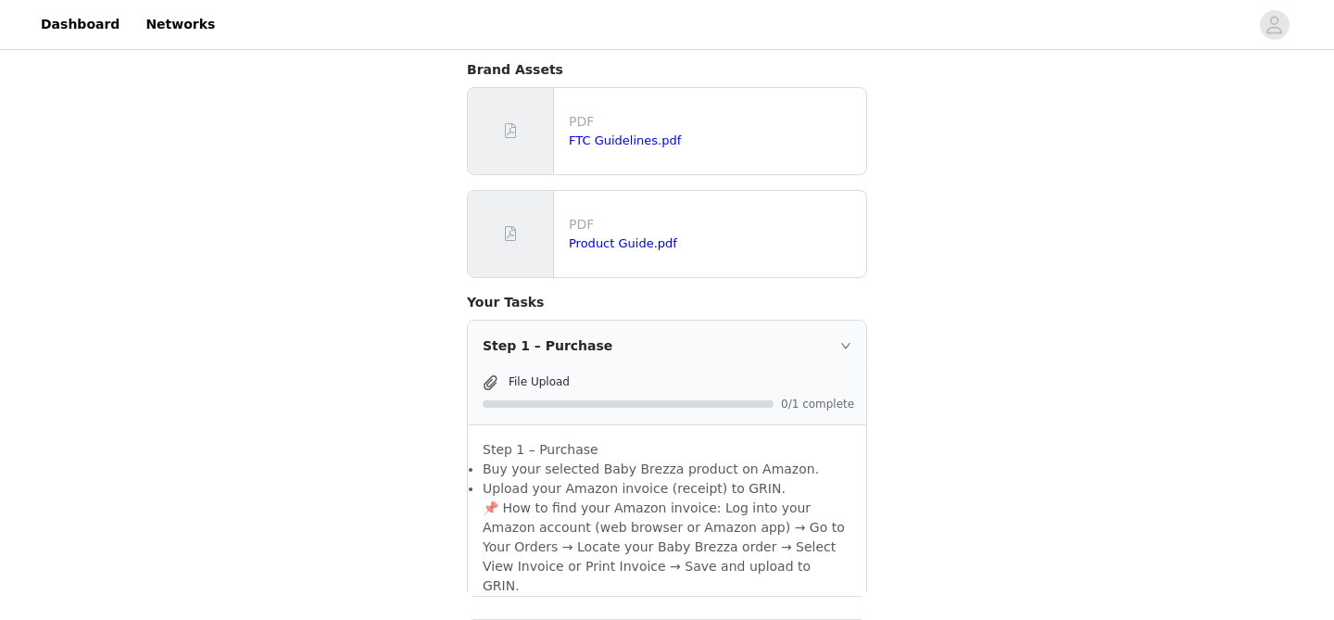
click at [520, 375] on span "File Upload" at bounding box center [539, 381] width 61 height 13
click at [522, 375] on span "File Upload" at bounding box center [539, 381] width 61 height 13
click at [528, 375] on span "File Upload" at bounding box center [539, 381] width 61 height 13
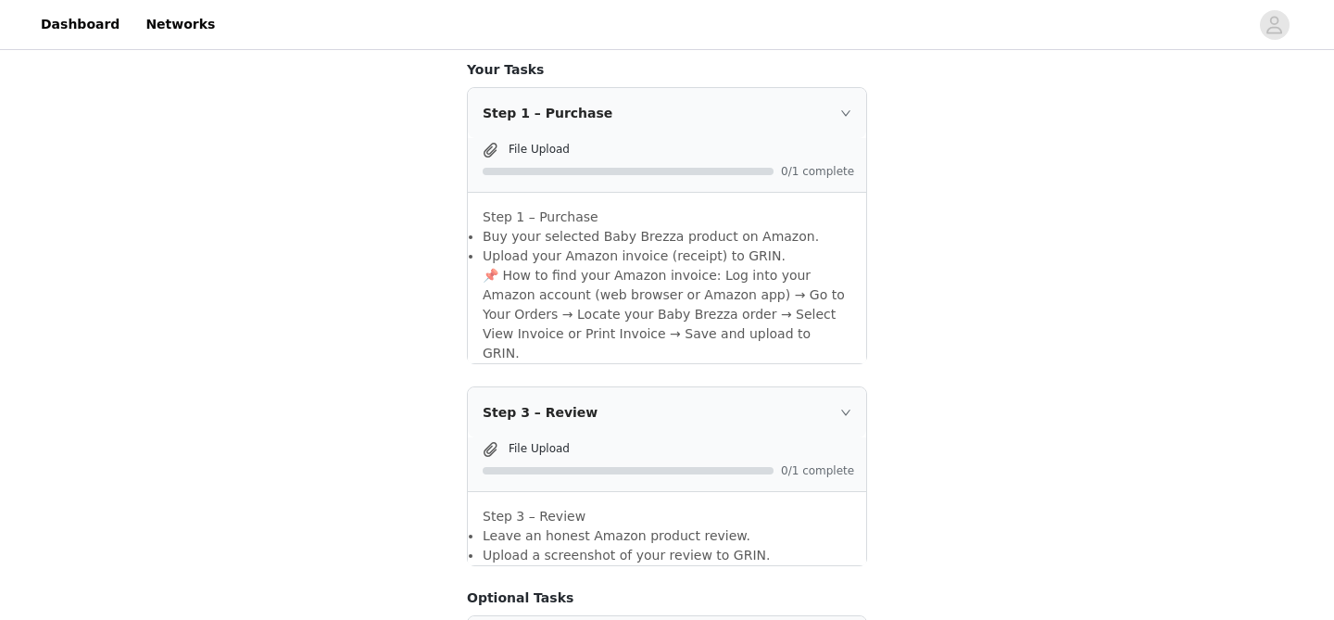
scroll to position [873, 0]
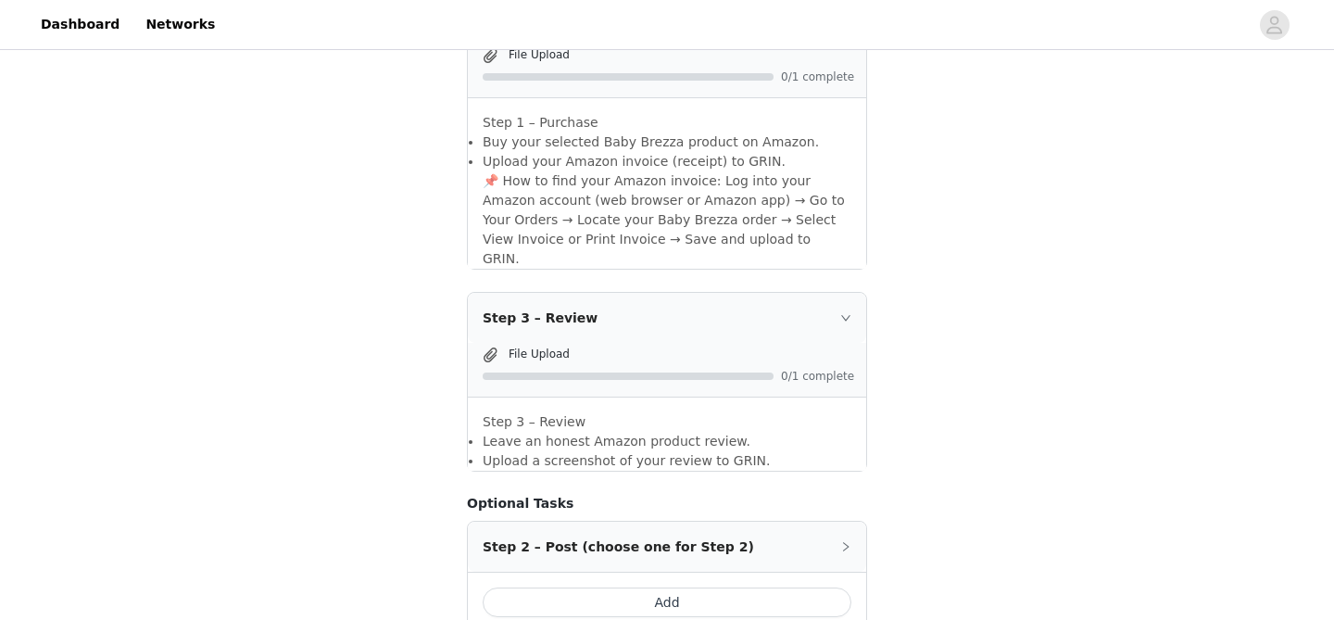
click at [496, 344] on span at bounding box center [490, 355] width 19 height 22
click at [486, 344] on span at bounding box center [490, 355] width 19 height 22
click at [536, 347] on span "File Upload" at bounding box center [539, 353] width 61 height 13
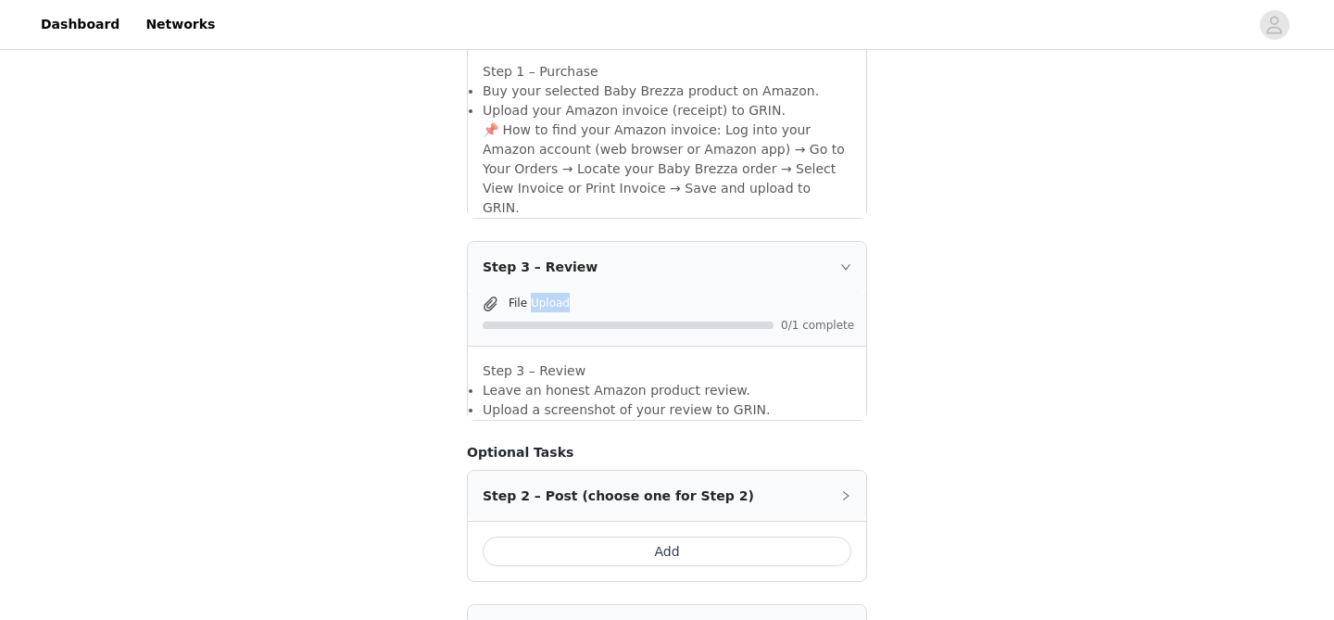
scroll to position [984, 0]
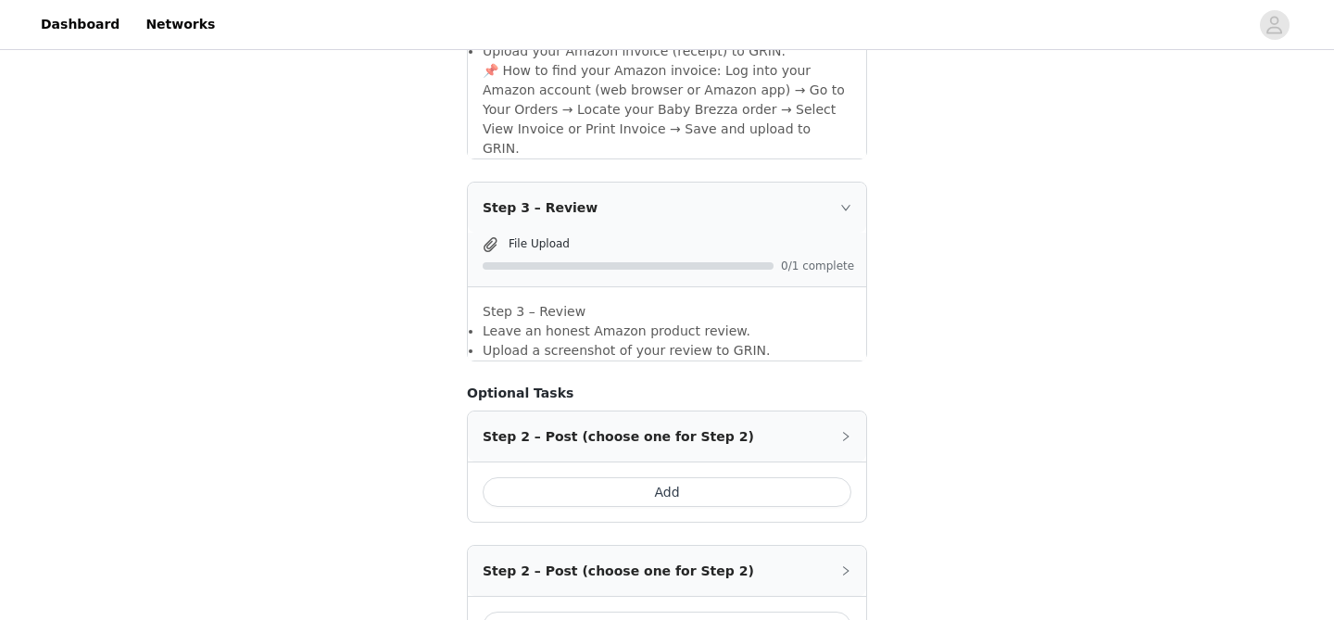
click at [842, 431] on icon "icon: right" at bounding box center [845, 436] width 11 height 11
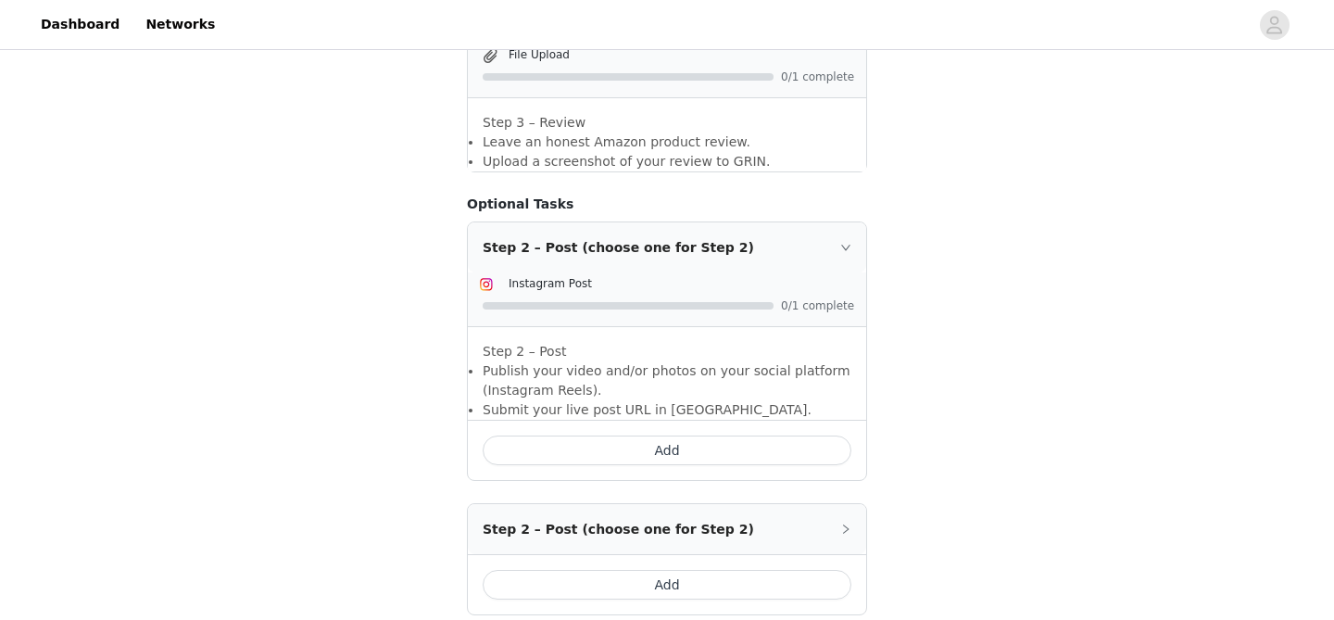
scroll to position [1176, 0]
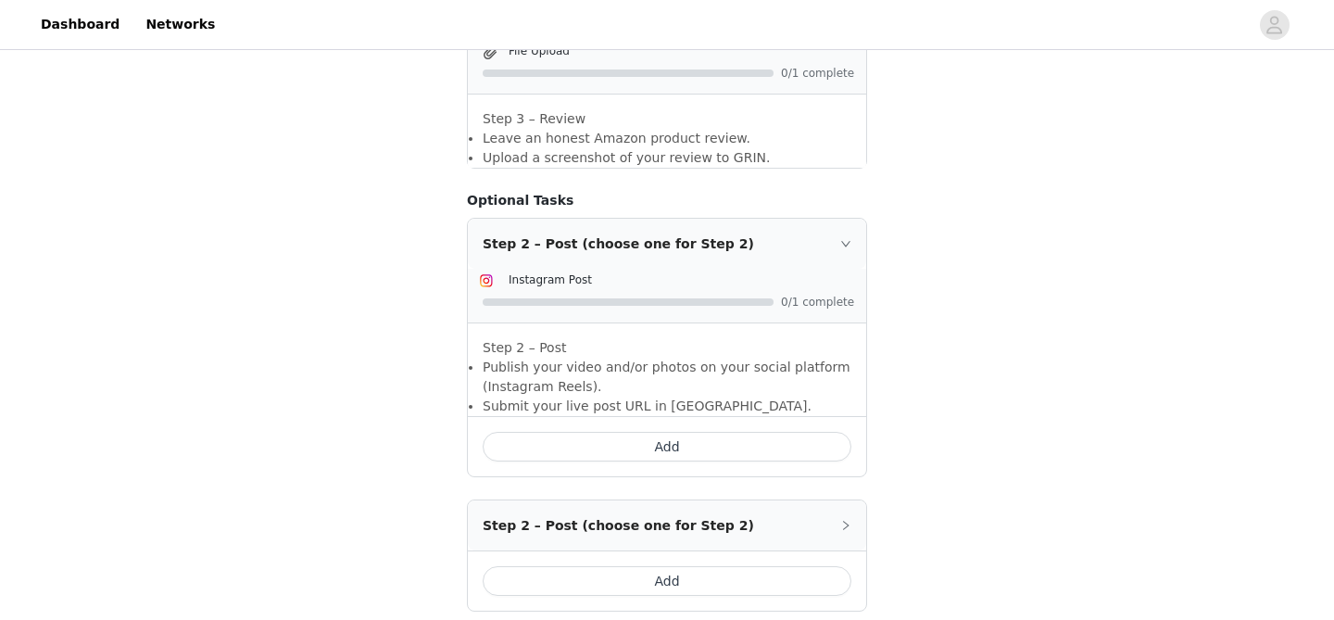
click at [558, 273] on span "Instagram Post" at bounding box center [550, 279] width 83 height 13
click at [485, 273] on img at bounding box center [486, 280] width 15 height 15
click at [488, 273] on img at bounding box center [486, 280] width 15 height 15
click at [529, 273] on span "Instagram Post" at bounding box center [550, 279] width 83 height 13
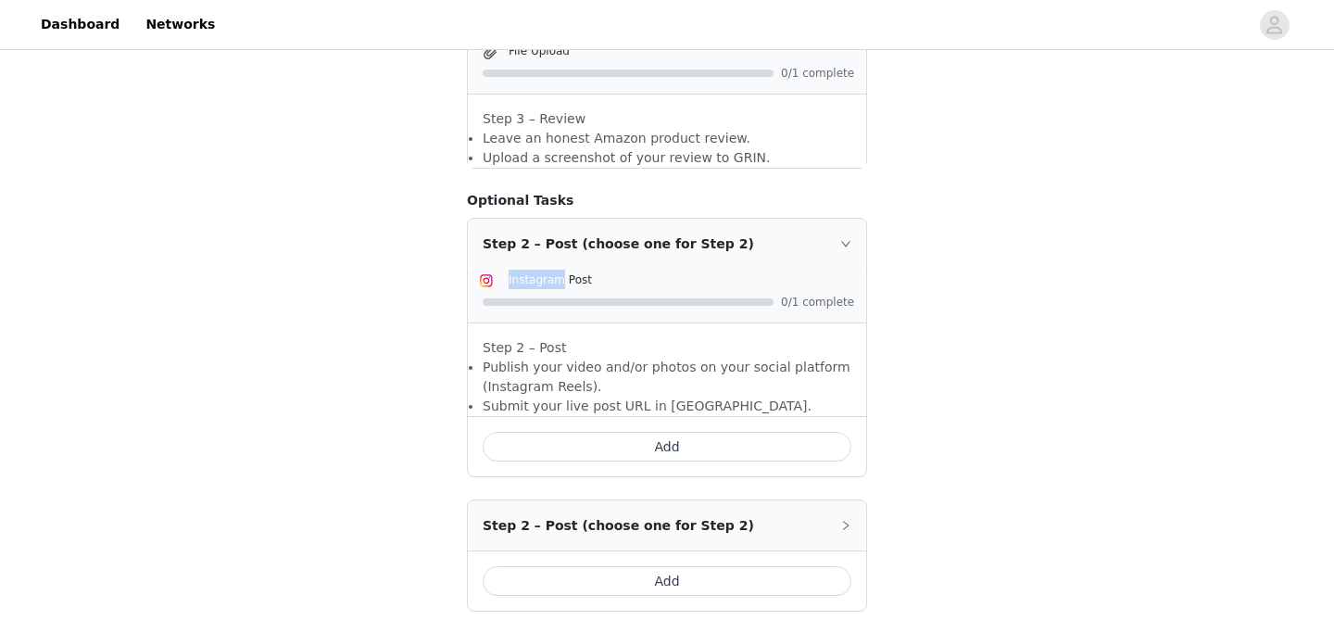
click at [529, 273] on span "Instagram Post" at bounding box center [550, 279] width 83 height 13
click at [510, 338] on p "Step 2 – Post" at bounding box center [667, 347] width 369 height 19
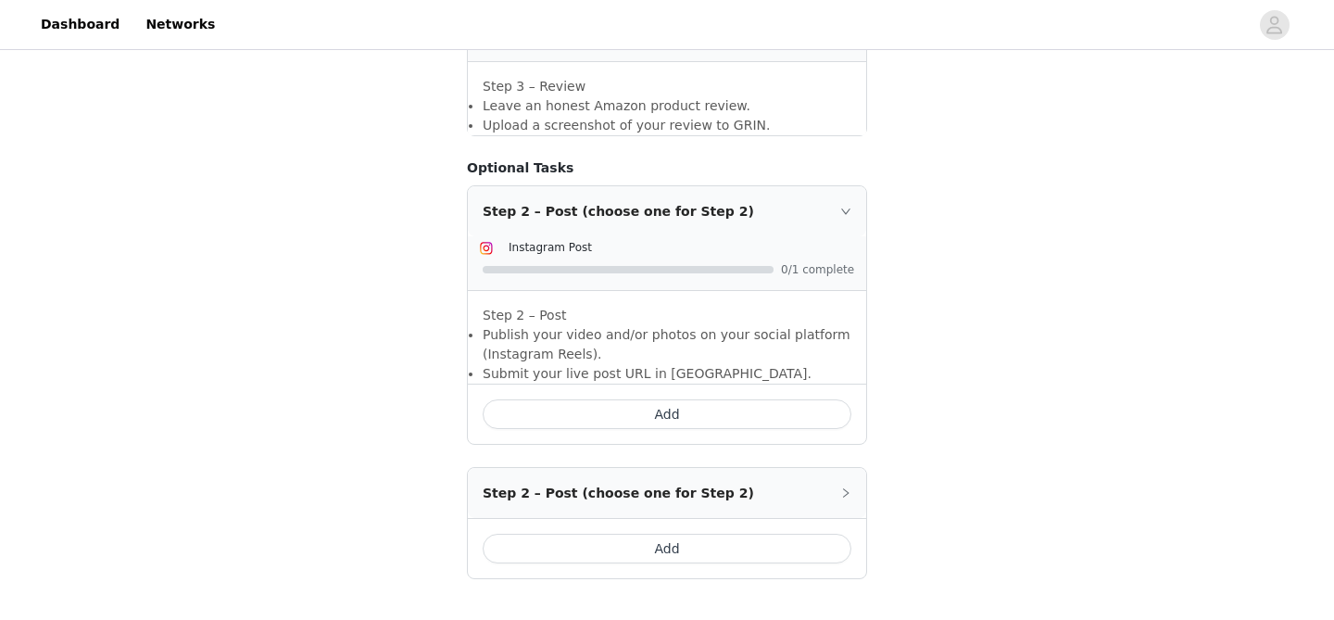
click at [510, 364] on li "Submit your live post URL in GRIN." at bounding box center [667, 373] width 369 height 19
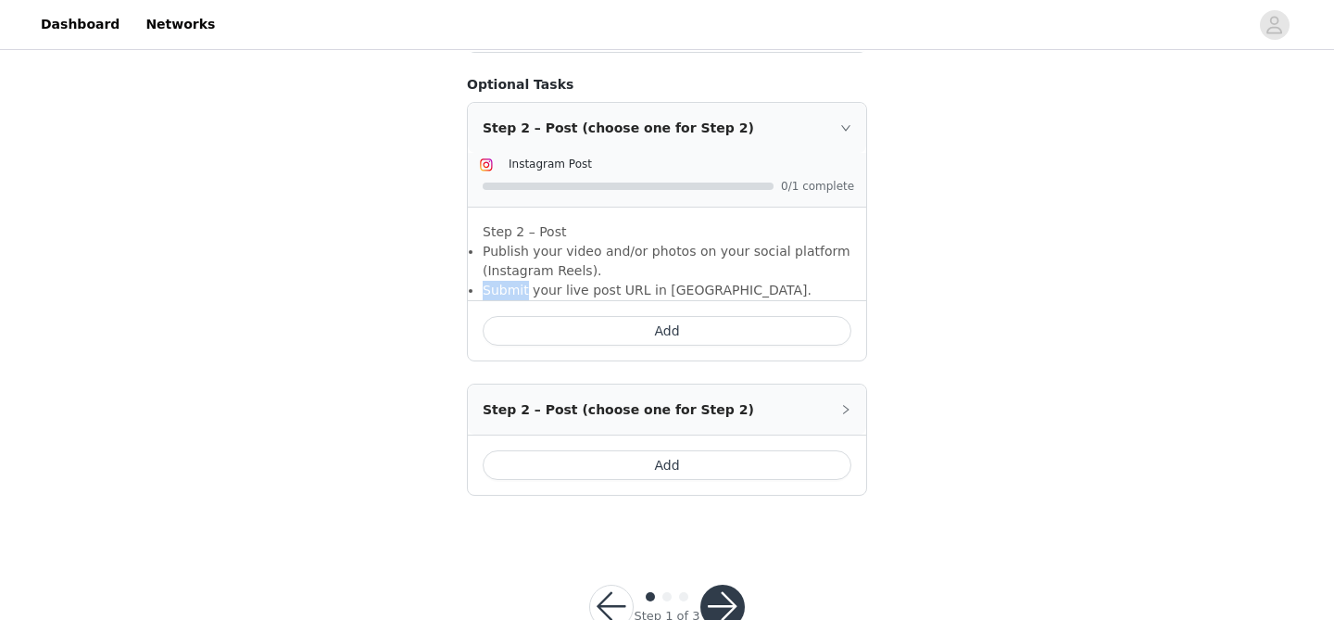
scroll to position [1291, 0]
click at [530, 317] on button "Add" at bounding box center [667, 332] width 369 height 30
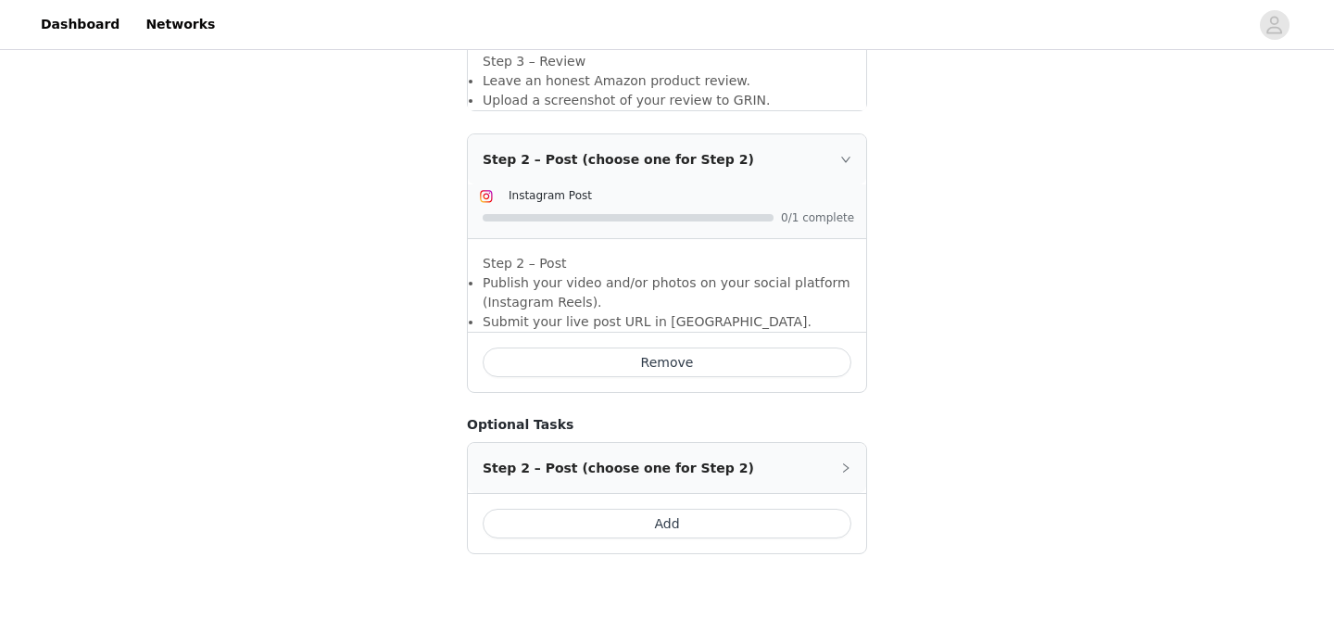
click at [554, 347] on button "Remove" at bounding box center [667, 362] width 369 height 30
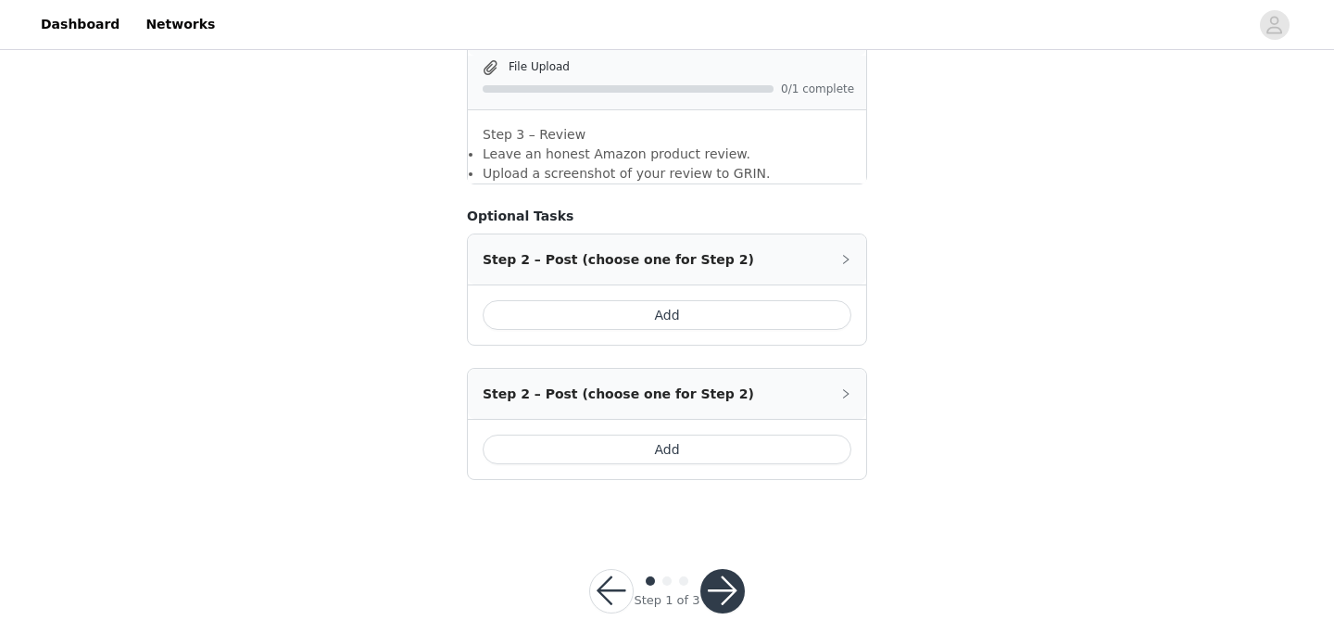
click at [577, 300] on button "Add" at bounding box center [667, 315] width 369 height 30
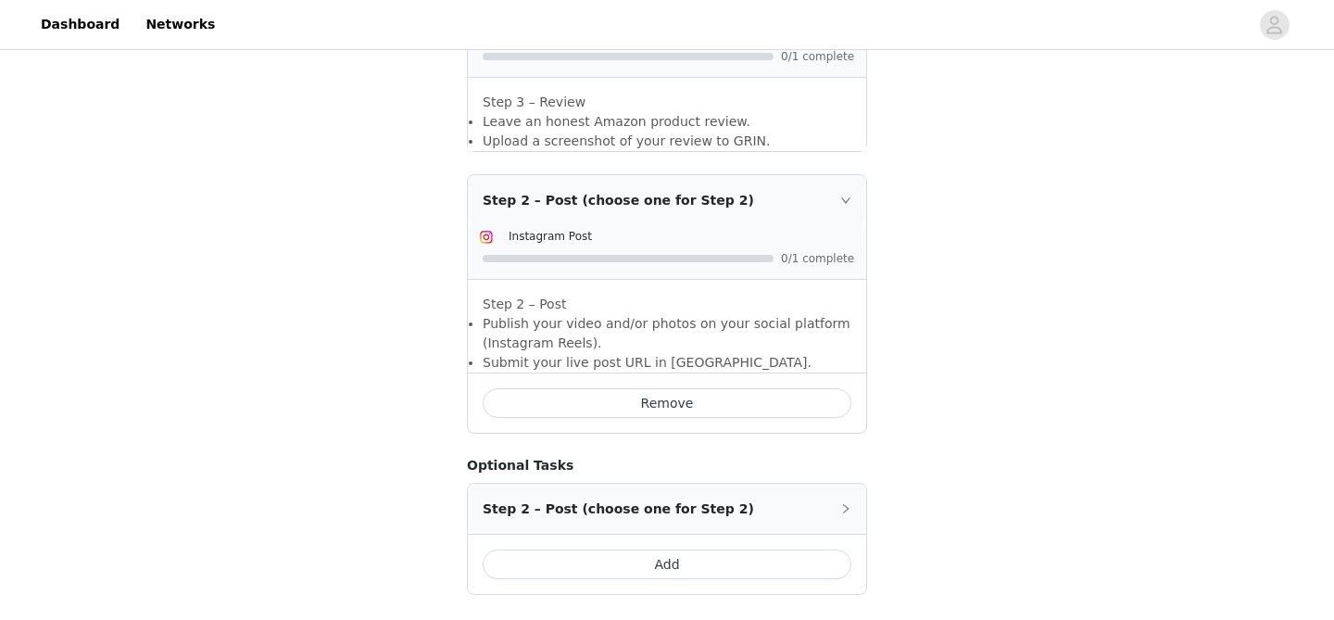
scroll to position [1215, 0]
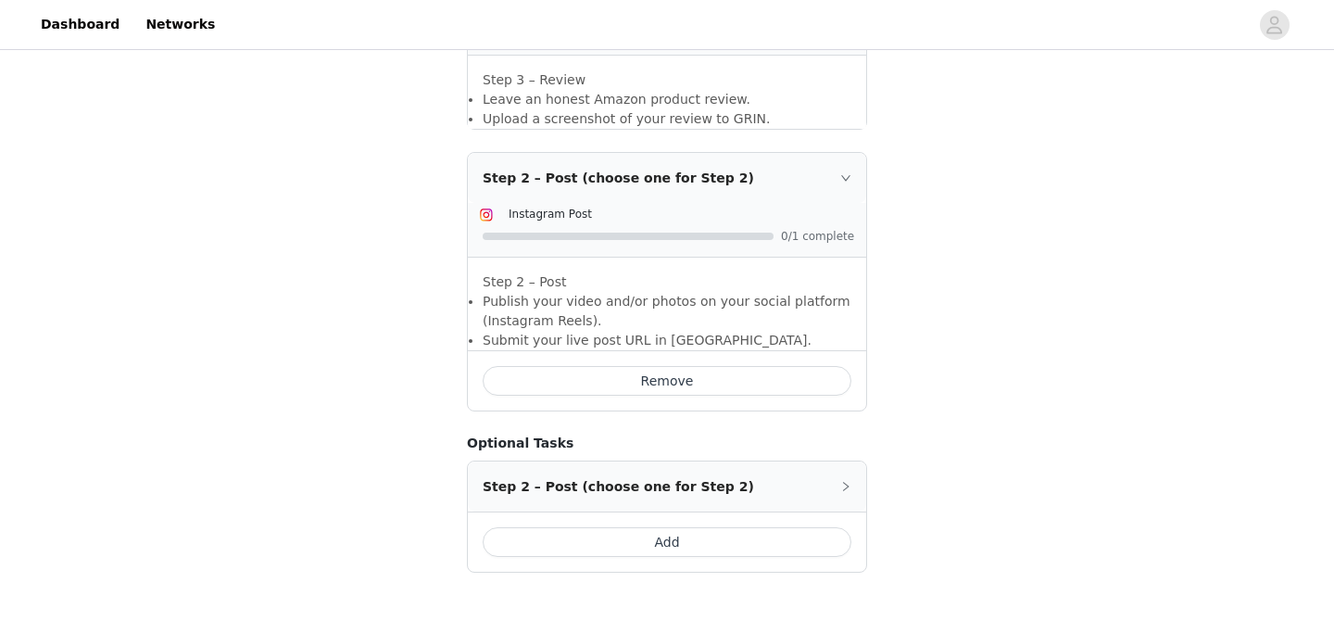
click at [570, 207] on span "Instagram Post" at bounding box center [550, 213] width 83 height 13
click at [489, 207] on img at bounding box center [486, 214] width 15 height 15
click at [526, 207] on span "Instagram Post" at bounding box center [550, 213] width 83 height 13
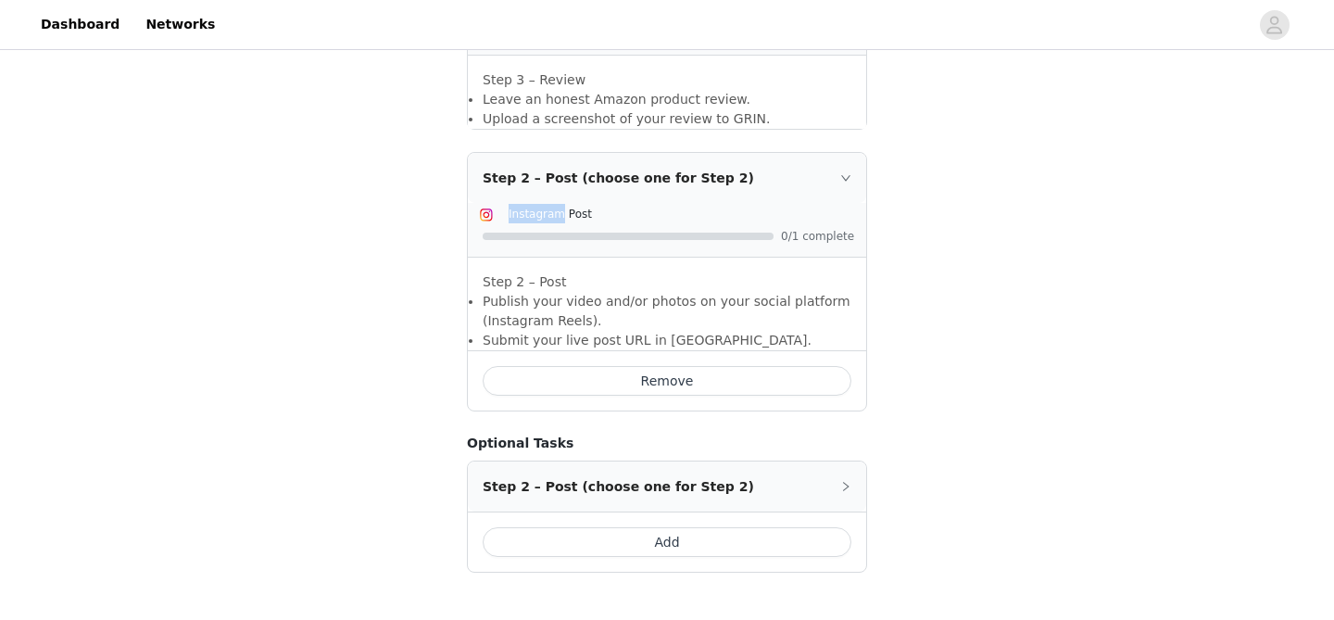
click at [526, 207] on span "Instagram Post" at bounding box center [550, 213] width 83 height 13
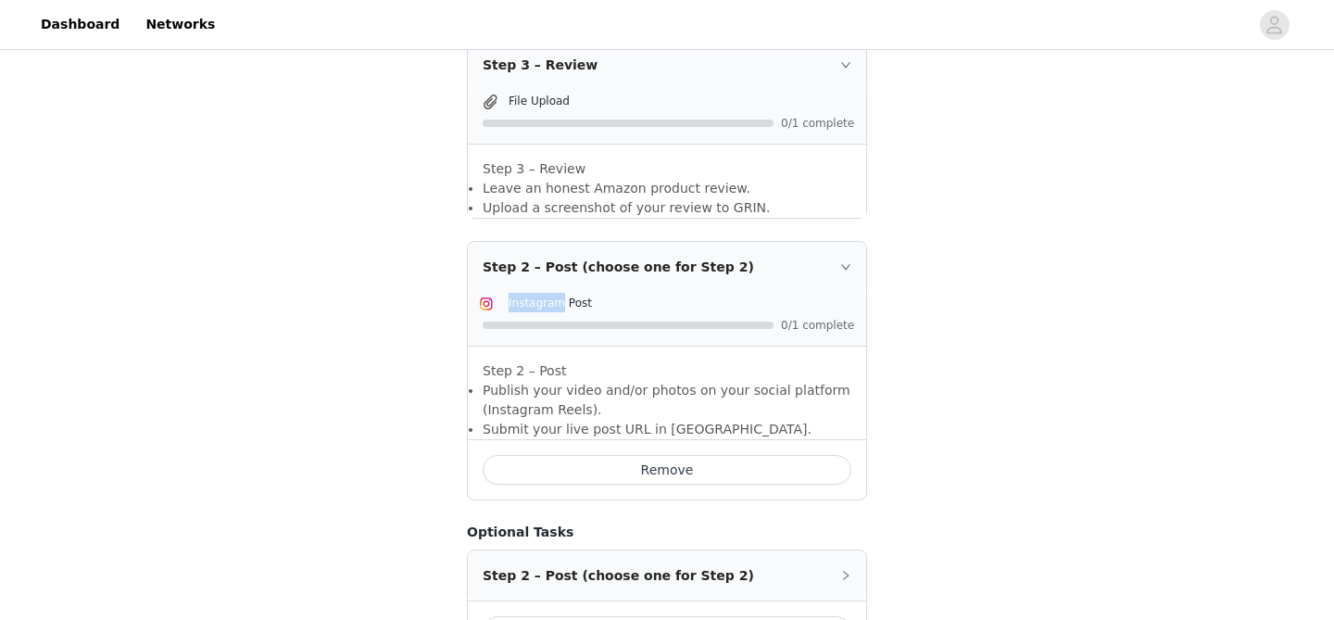
scroll to position [1112, 0]
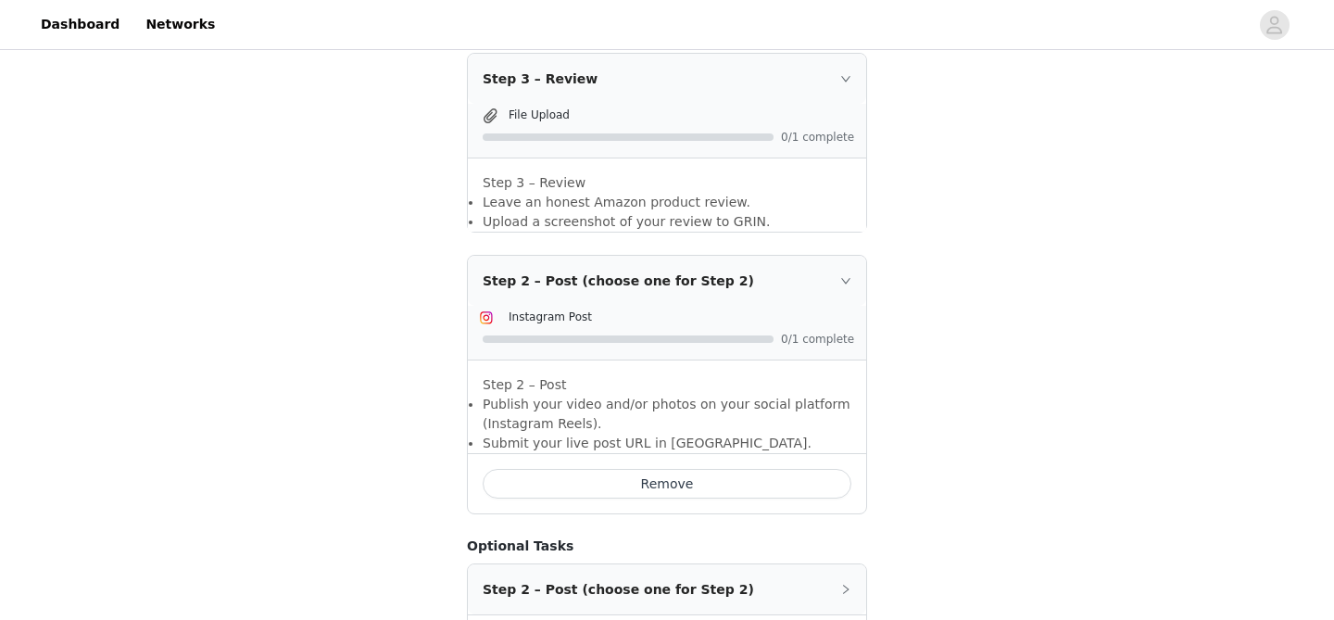
click at [564, 310] on span "Instagram Post" at bounding box center [550, 316] width 83 height 13
click at [561, 310] on span "Instagram Post" at bounding box center [550, 316] width 83 height 13
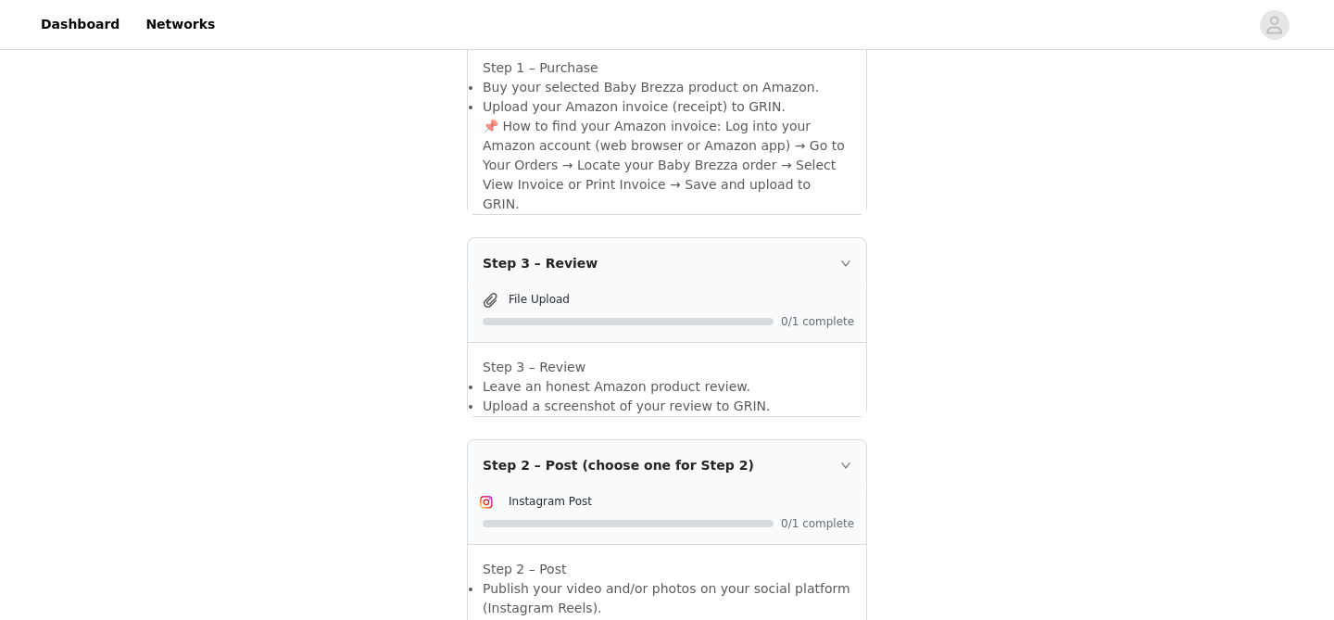
scroll to position [930, 0]
click at [534, 287] on div "File Upload" at bounding box center [682, 296] width 346 height 19
click at [534, 291] on span "File Upload" at bounding box center [539, 297] width 61 height 13
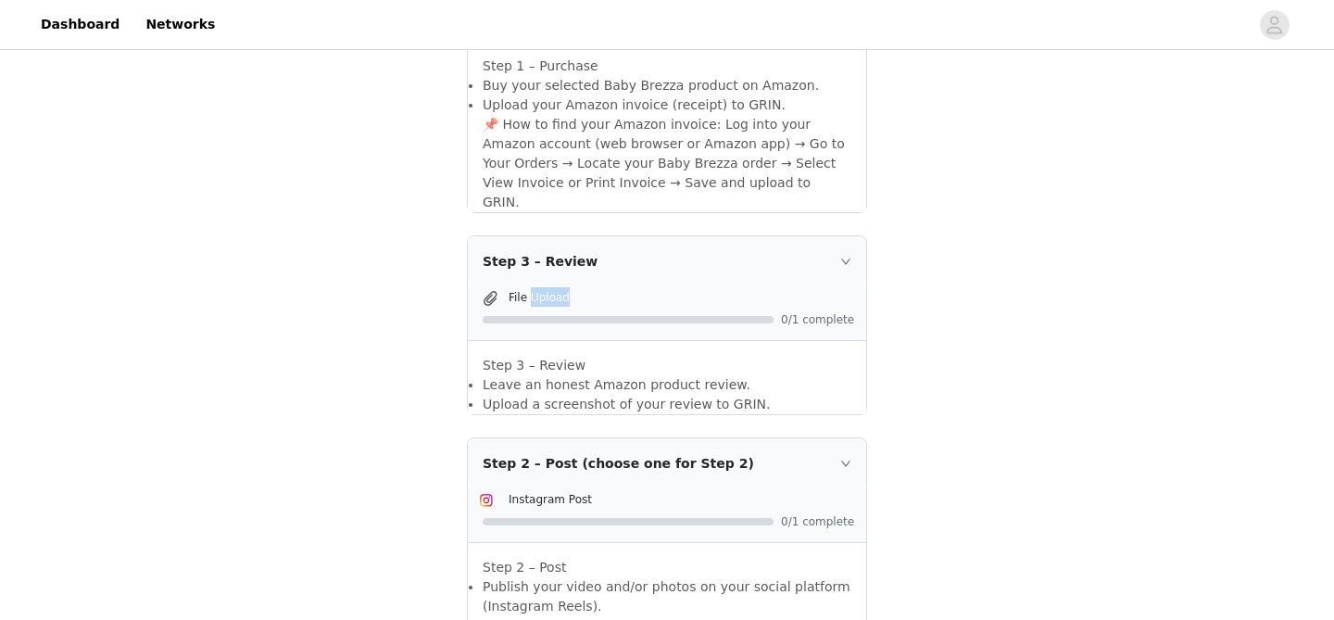
click at [534, 291] on span "File Upload" at bounding box center [539, 297] width 61 height 13
click at [59, 198] on div "STEP 1 OF 3 Not Required: Share the love! Include the following in your post Ha…" at bounding box center [667, 13] width 1334 height 1778
click at [510, 291] on span "File Upload" at bounding box center [539, 297] width 61 height 13
click at [550, 291] on span "File Upload" at bounding box center [539, 297] width 61 height 13
click at [511, 291] on span "File Upload" at bounding box center [539, 297] width 61 height 13
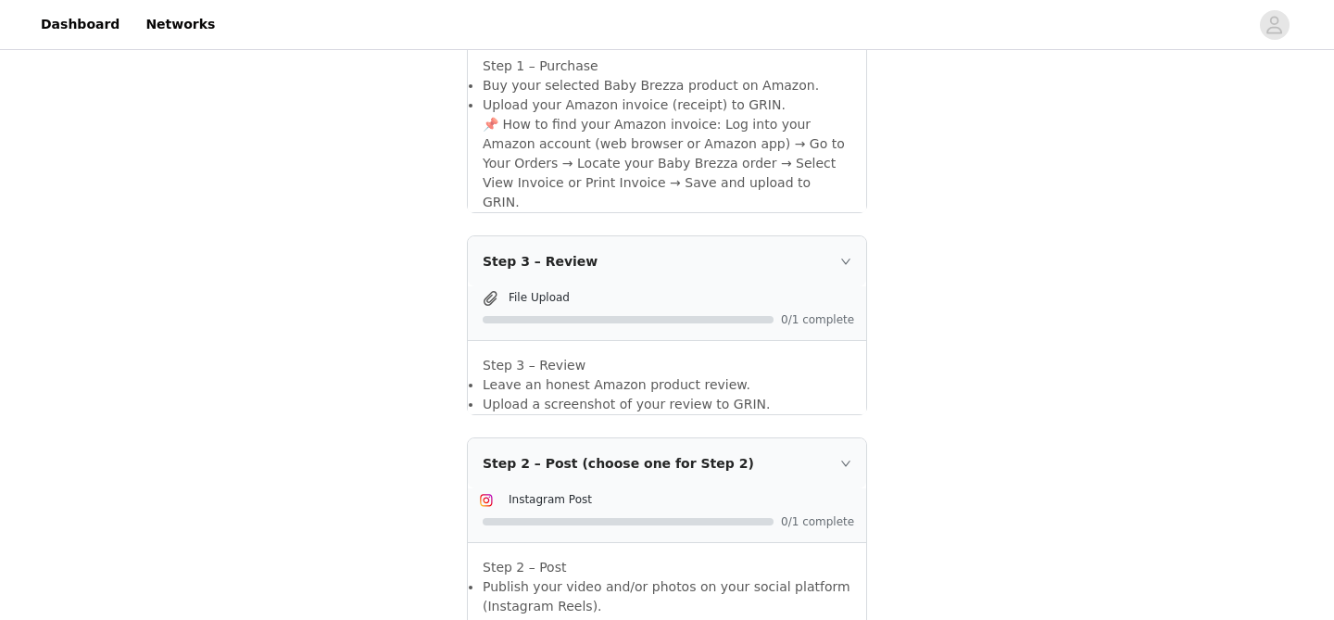
click at [488, 309] on div at bounding box center [669, 318] width 372 height 19
click at [488, 287] on span at bounding box center [490, 298] width 19 height 22
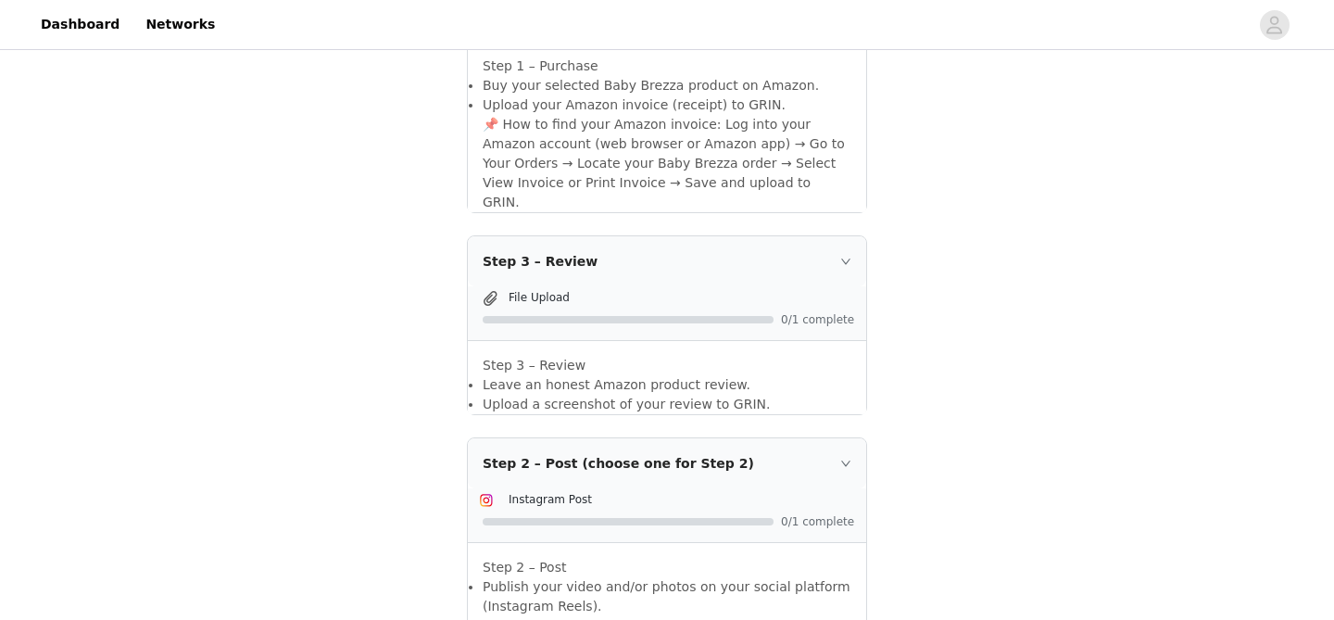
click at [526, 291] on span "File Upload" at bounding box center [539, 297] width 61 height 13
click at [533, 291] on span "File Upload" at bounding box center [539, 297] width 61 height 13
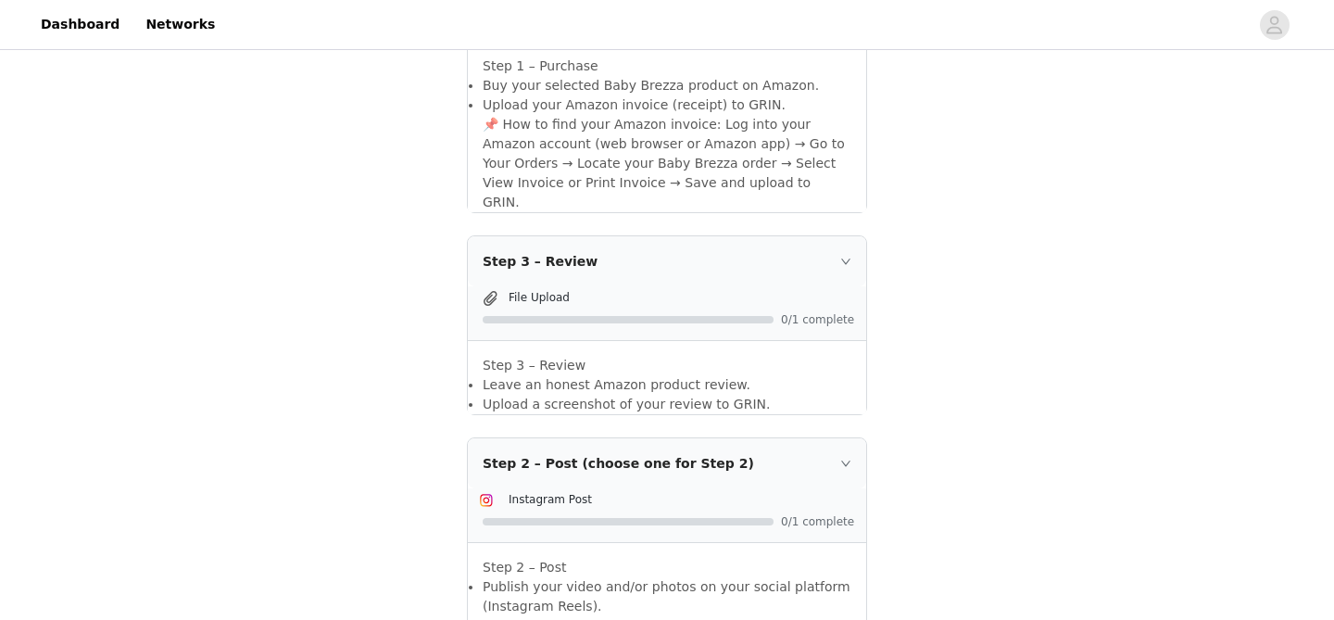
click at [501, 287] on div "File Upload" at bounding box center [667, 298] width 376 height 22
click at [499, 287] on span at bounding box center [490, 298] width 22 height 22
click at [524, 291] on span "File Upload" at bounding box center [539, 297] width 61 height 13
click at [525, 291] on span "File Upload" at bounding box center [539, 297] width 61 height 13
click at [544, 291] on span "File Upload" at bounding box center [539, 297] width 61 height 13
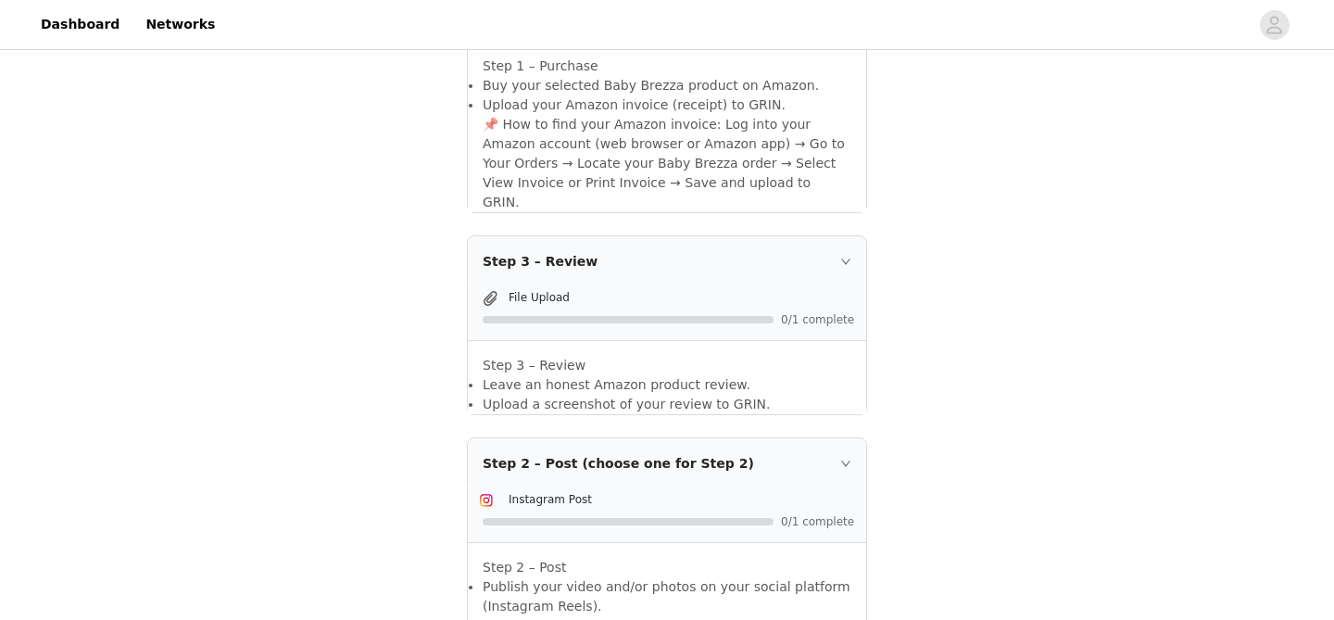
click at [546, 291] on span "File Upload" at bounding box center [539, 297] width 61 height 13
click at [551, 291] on span "File Upload" at bounding box center [539, 297] width 61 height 13
click at [516, 291] on span "File Upload" at bounding box center [539, 297] width 61 height 13
click at [504, 287] on div "File Upload" at bounding box center [667, 298] width 376 height 22
click at [497, 287] on span at bounding box center [490, 298] width 19 height 22
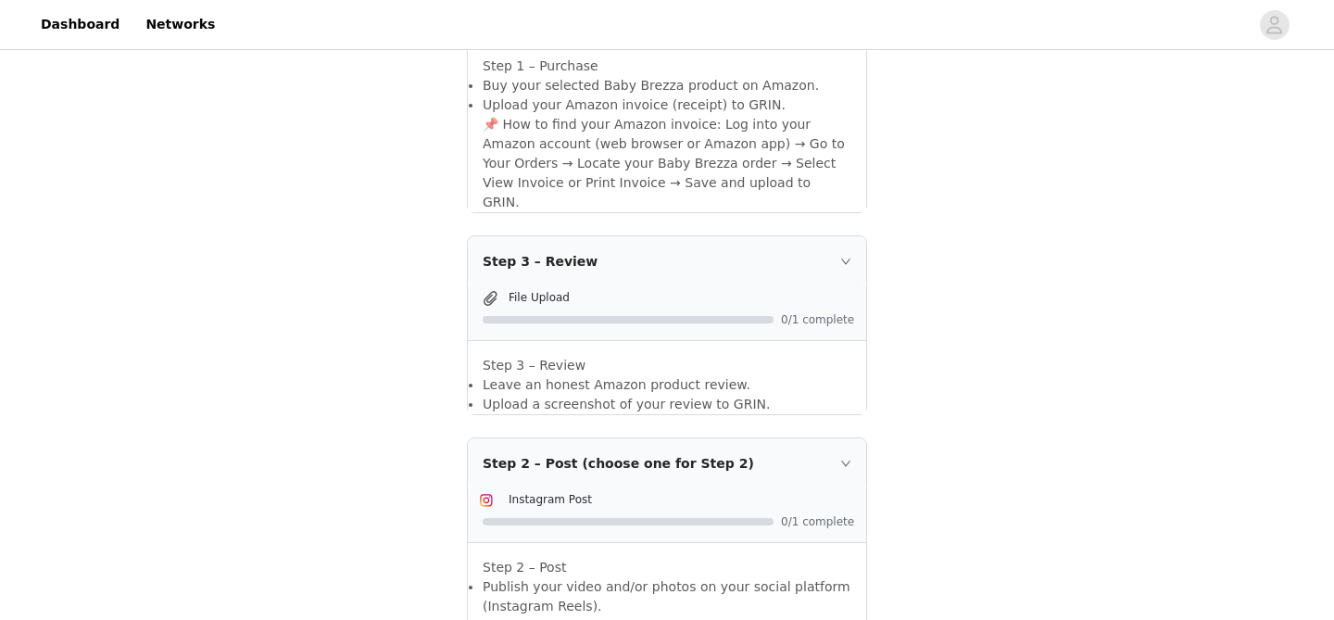
click at [491, 287] on span at bounding box center [490, 298] width 19 height 22
